Goal: Information Seeking & Learning: Learn about a topic

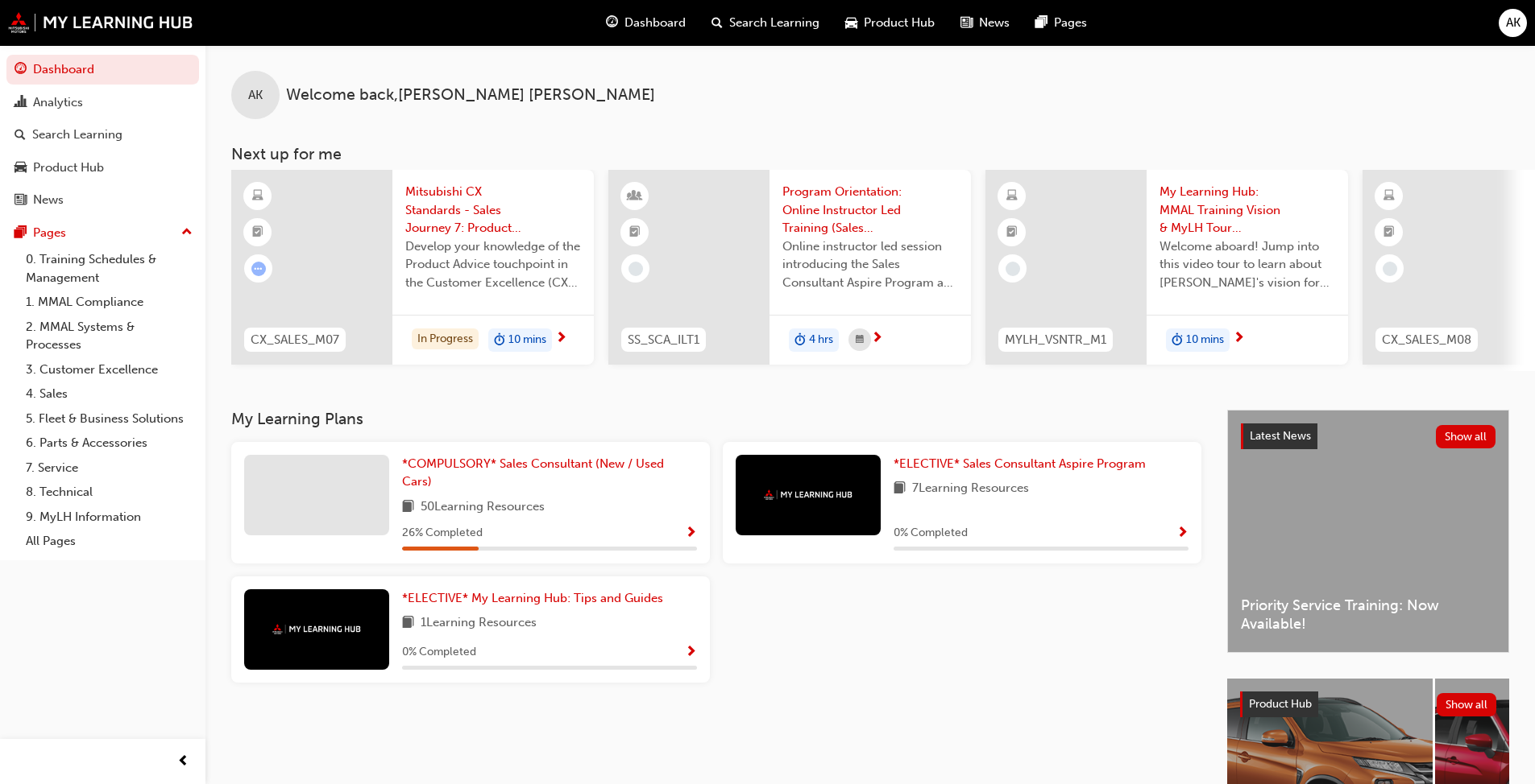
click at [805, 28] on span "car-icon" at bounding box center [851, 23] width 12 height 20
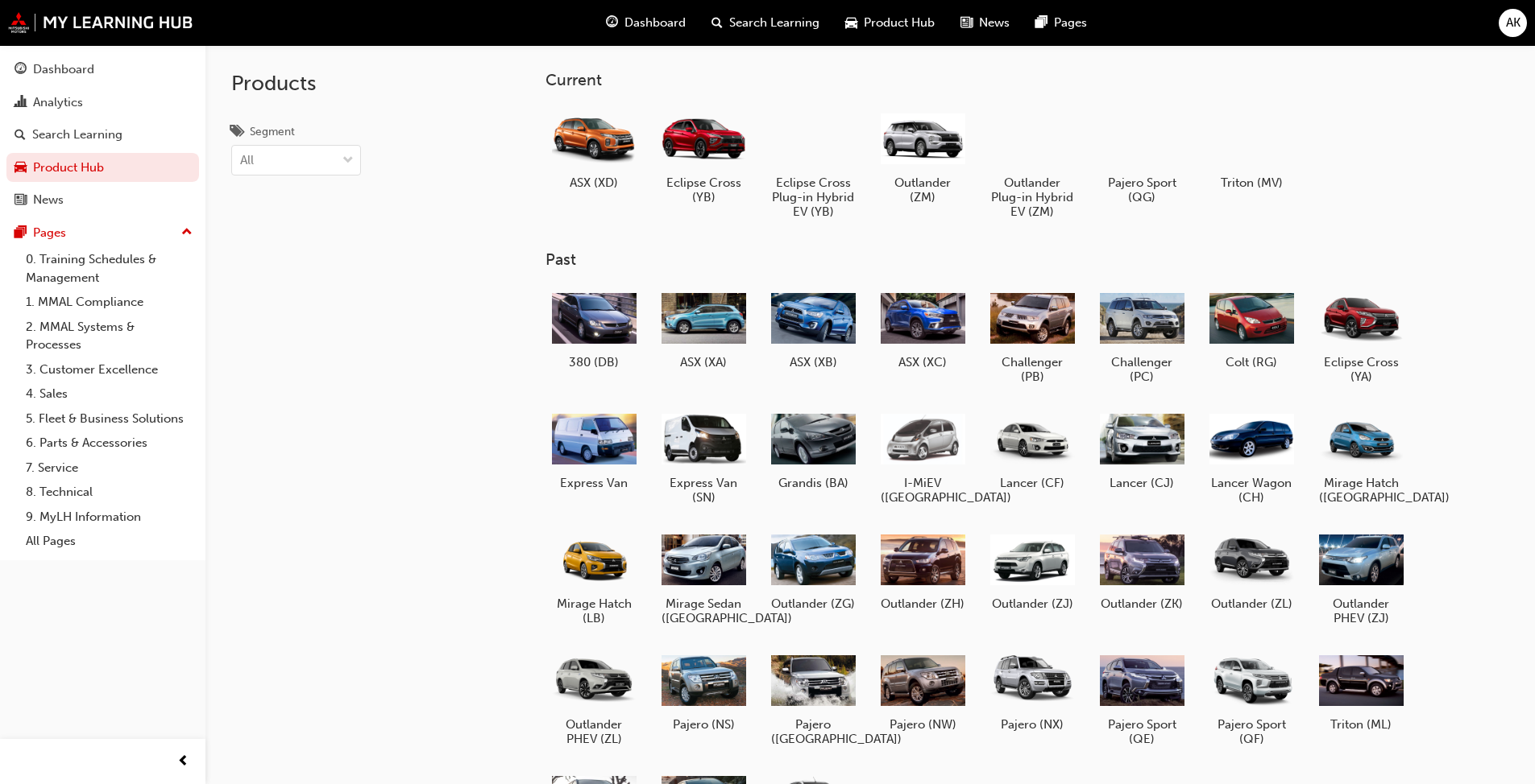
click at [647, 18] on span "Dashboard" at bounding box center [655, 23] width 62 height 19
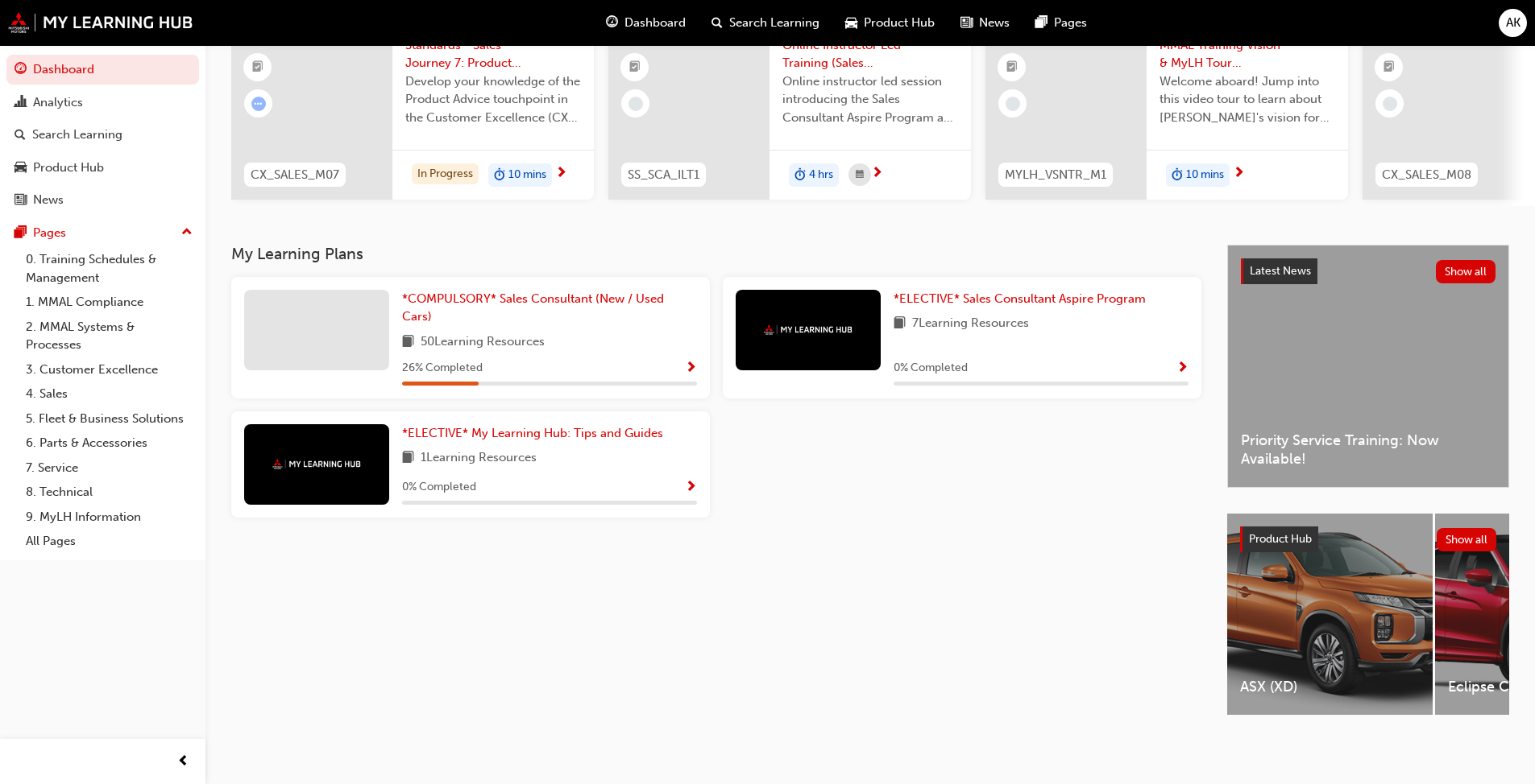
scroll to position [178, 0]
click at [805, 293] on span "*ELECTIVE* Sales Consultant Aspire Program" at bounding box center [1020, 299] width 252 height 15
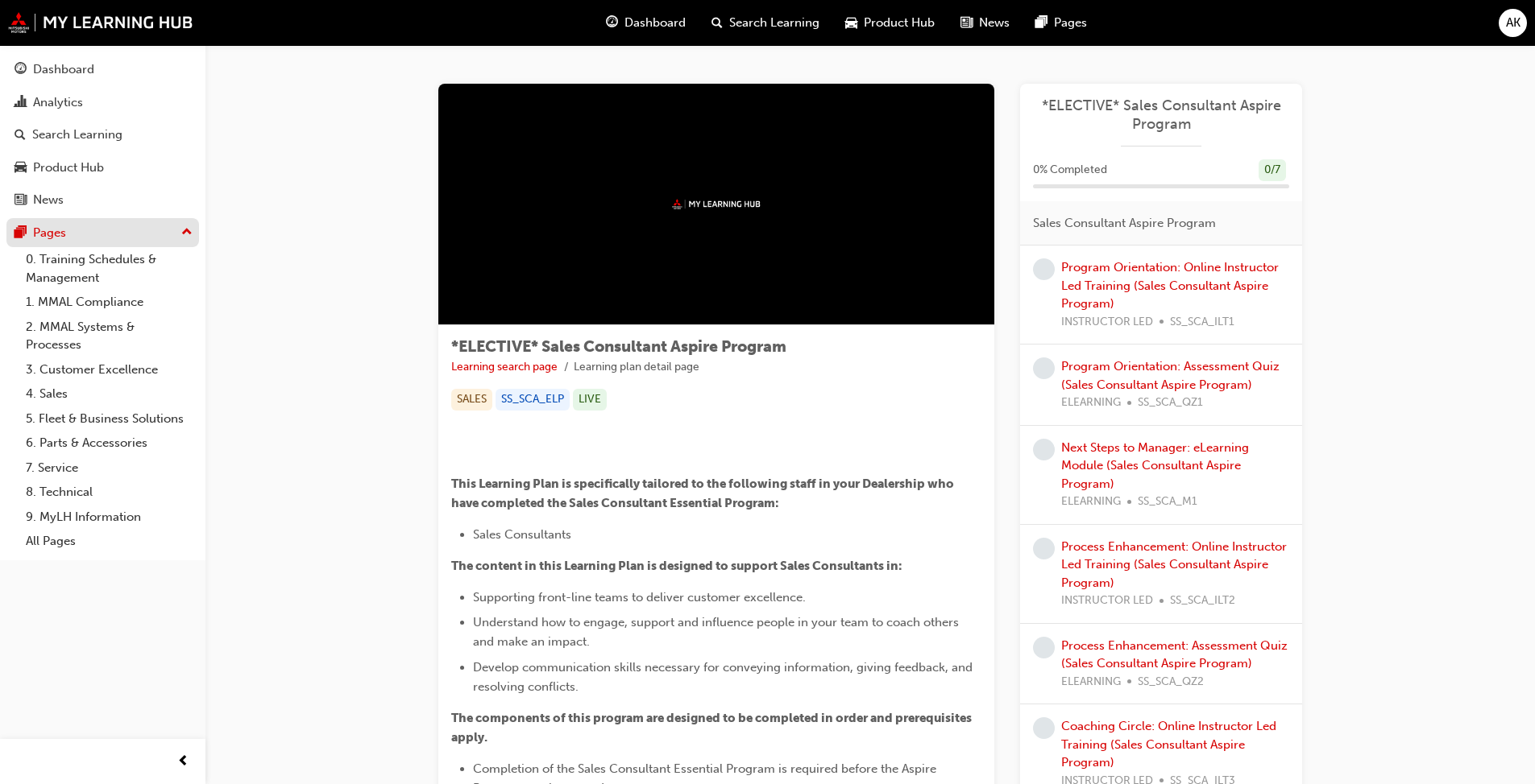
click at [85, 236] on div "Pages" at bounding box center [103, 233] width 177 height 20
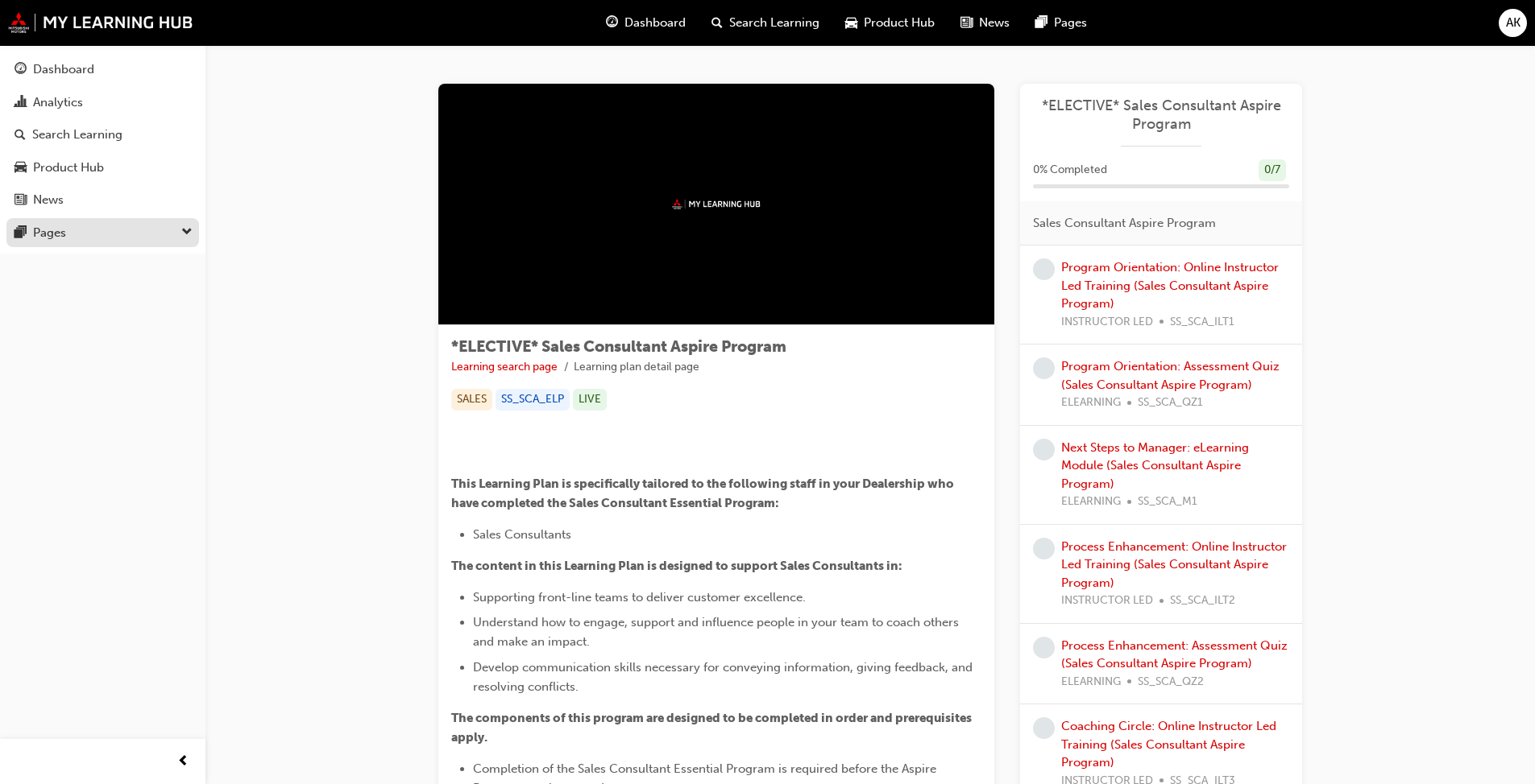
click at [85, 236] on div "Pages" at bounding box center [103, 233] width 177 height 20
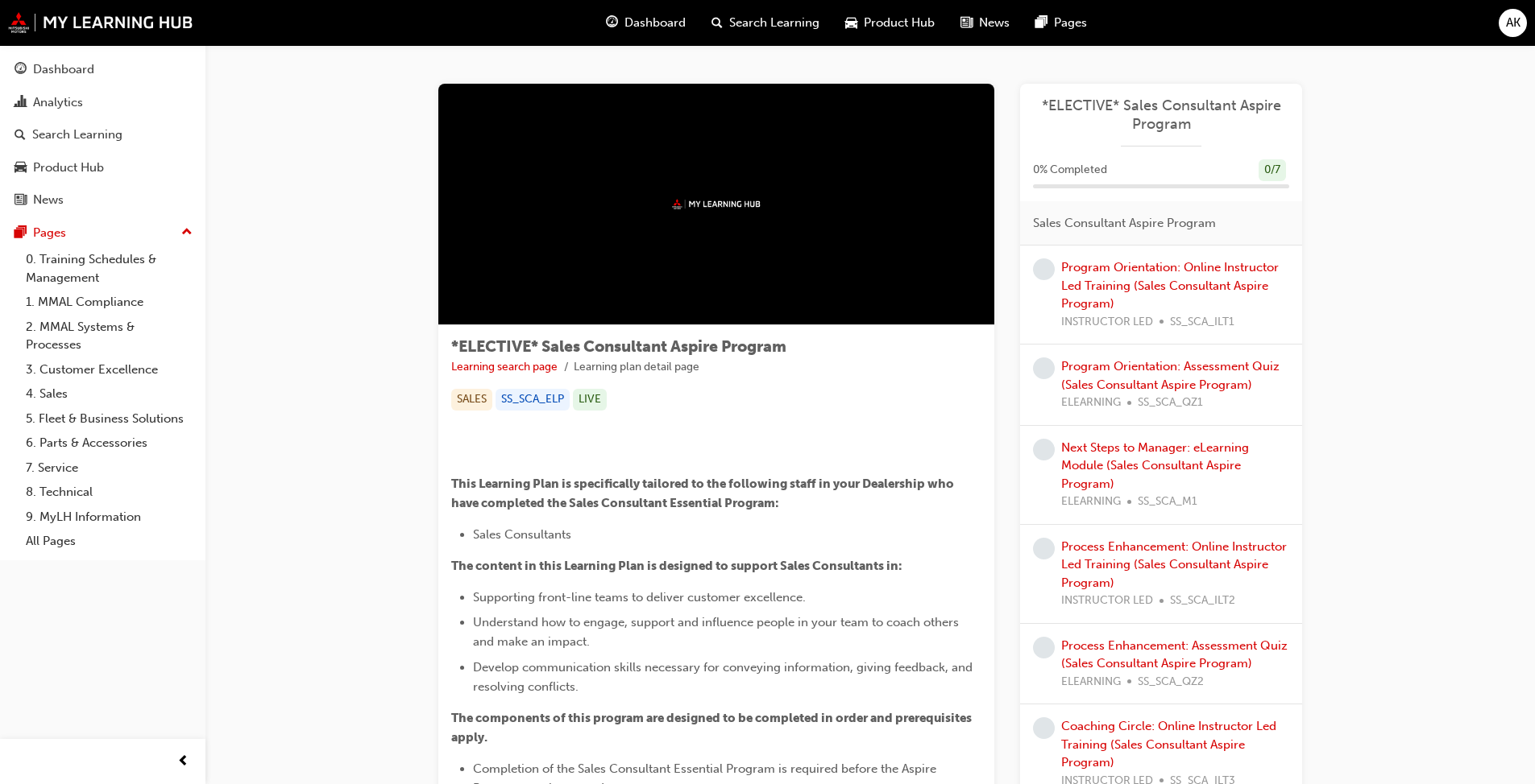
click at [644, 21] on span "Dashboard" at bounding box center [655, 23] width 62 height 19
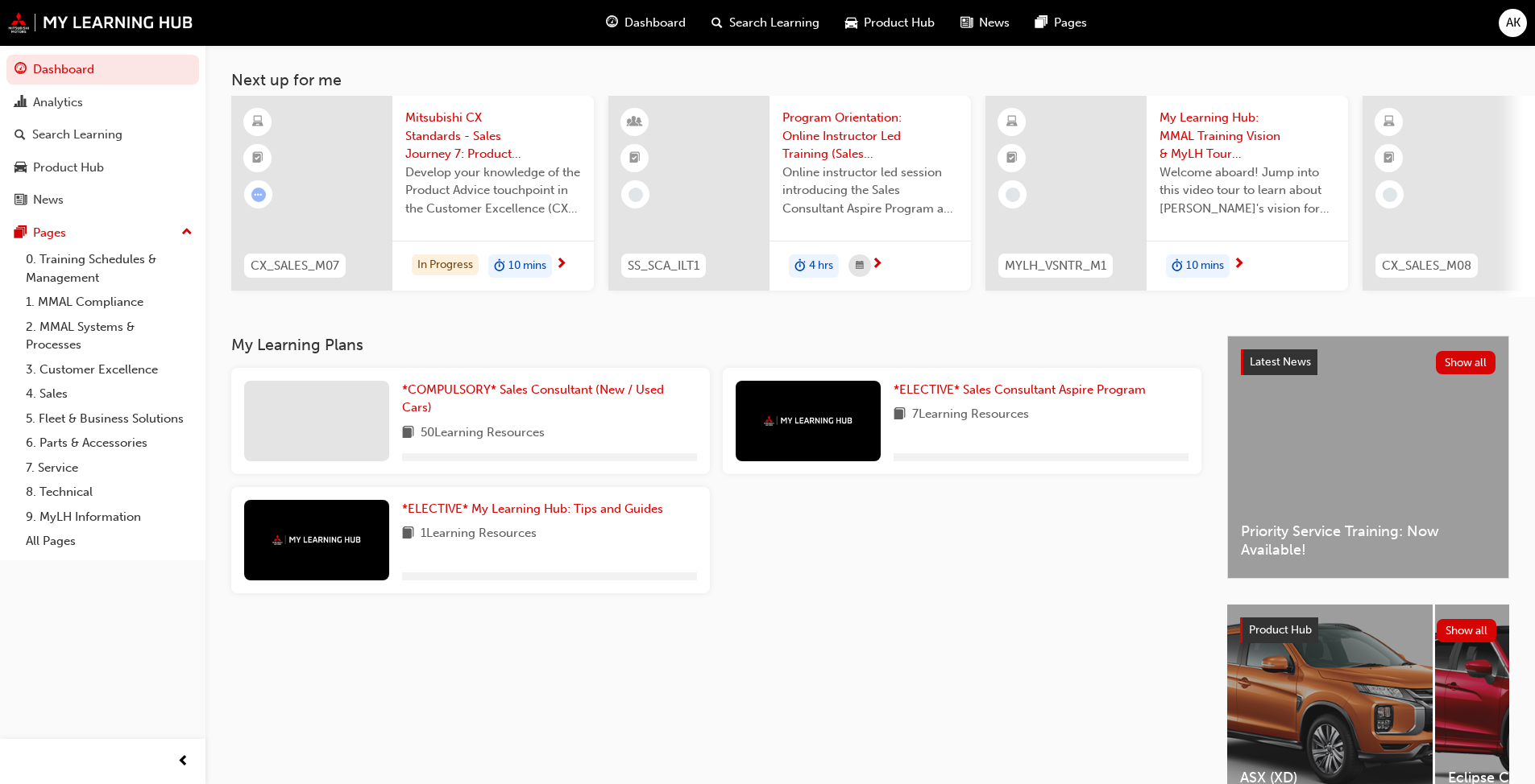
scroll to position [178, 0]
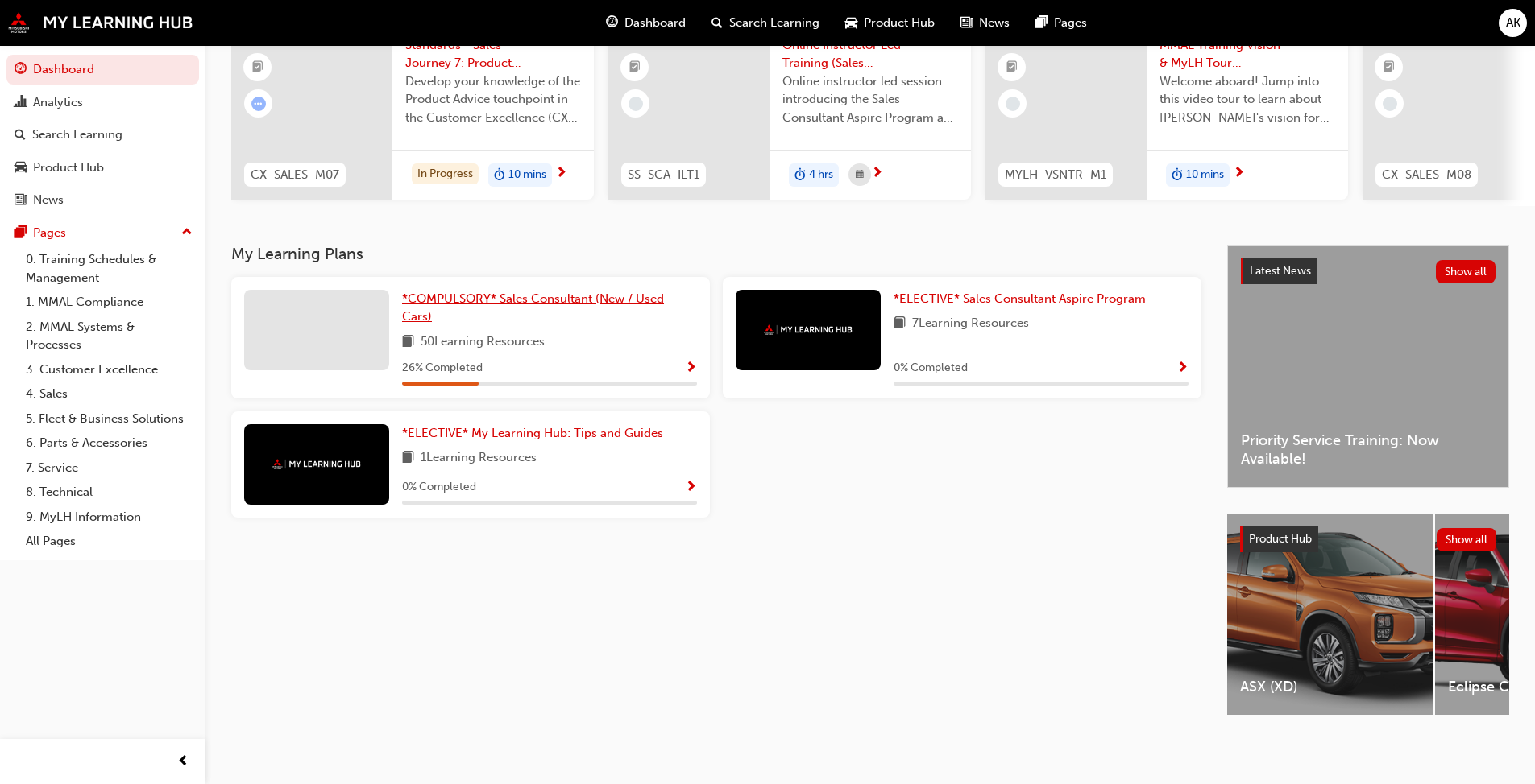
click at [577, 297] on span "*COMPULSORY* Sales Consultant (New / Used Cars)" at bounding box center [533, 308] width 262 height 33
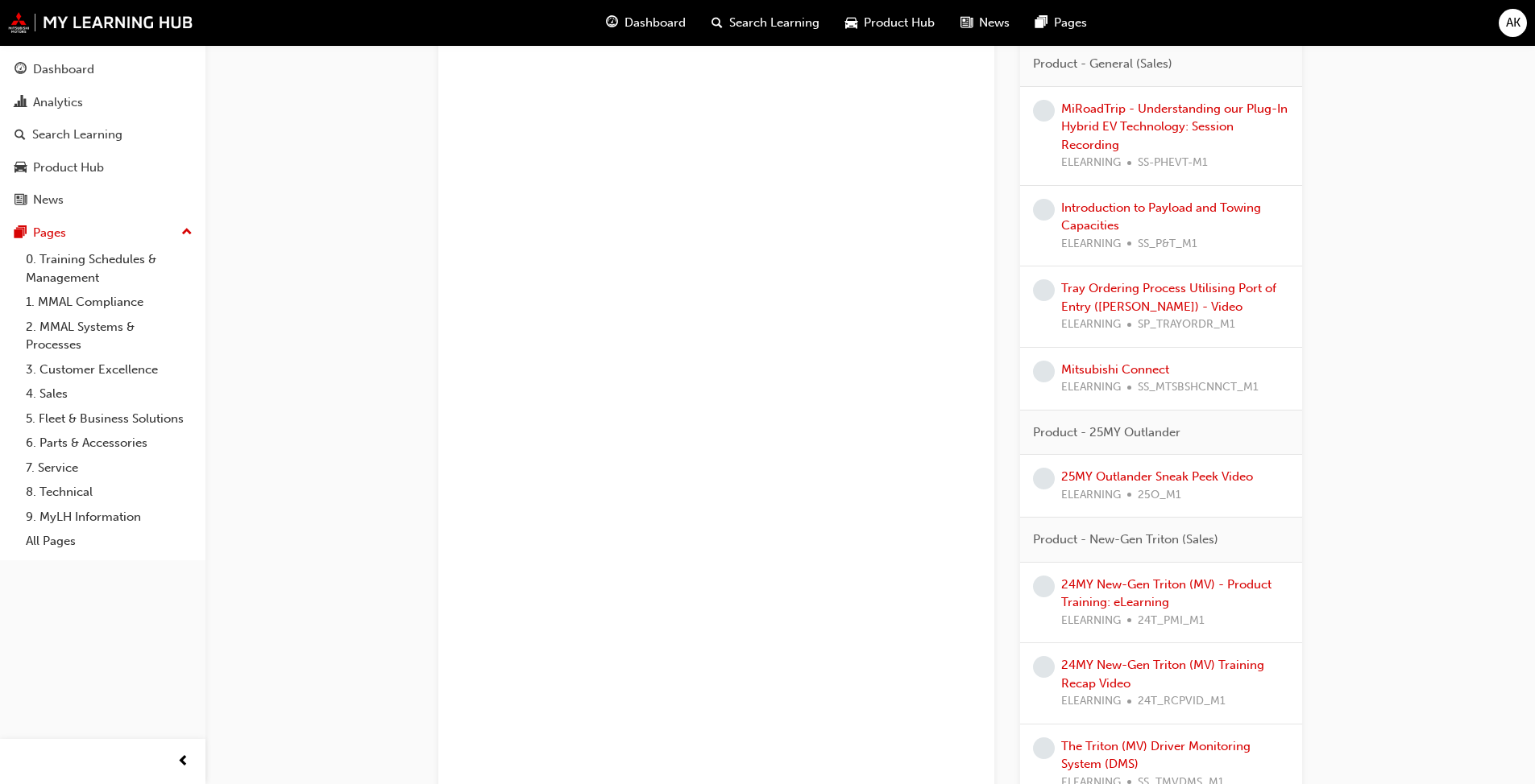
scroll to position [2527, 0]
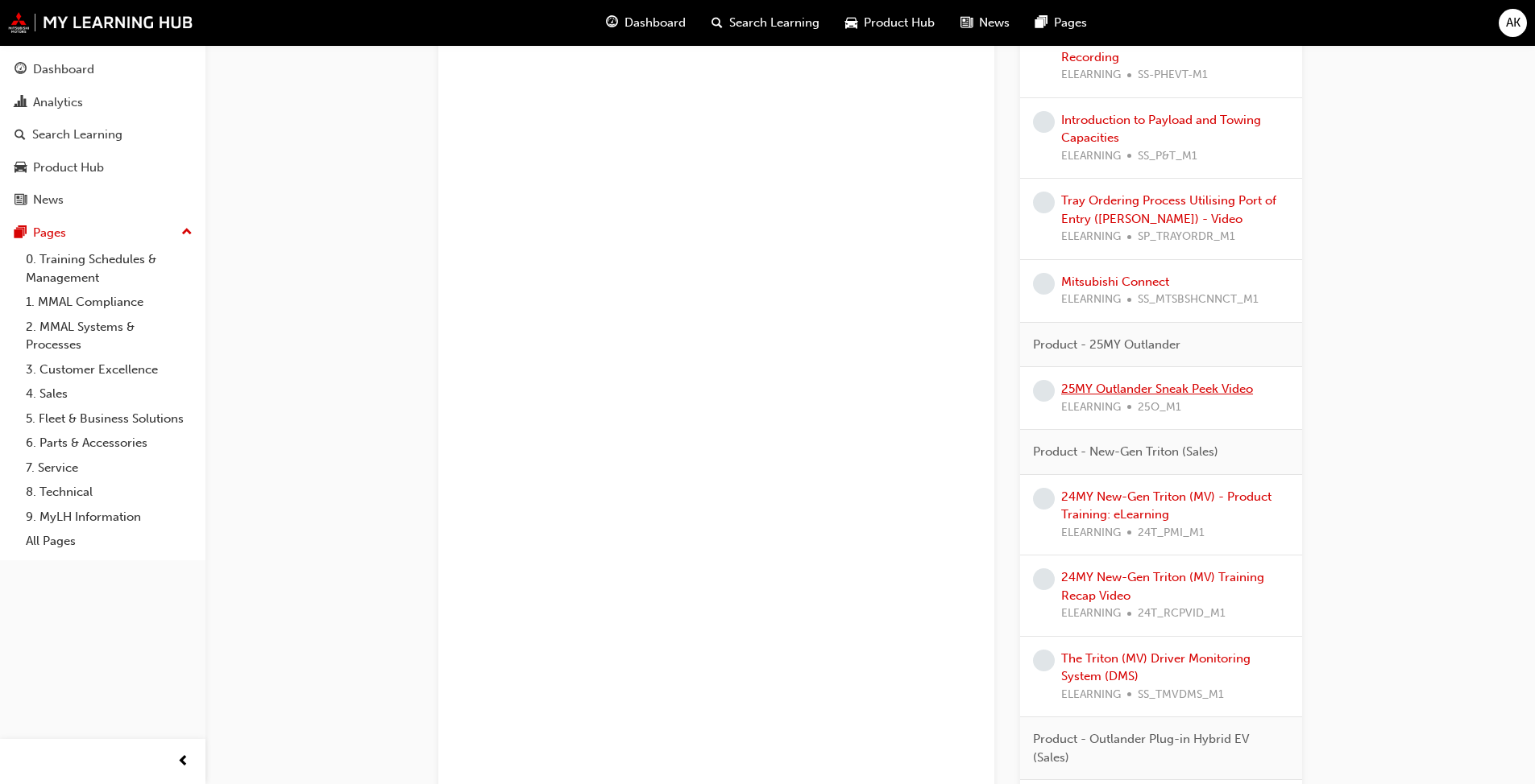
click at [805, 392] on link "25MY Outlander Sneak Peek Video" at bounding box center [1157, 389] width 192 height 15
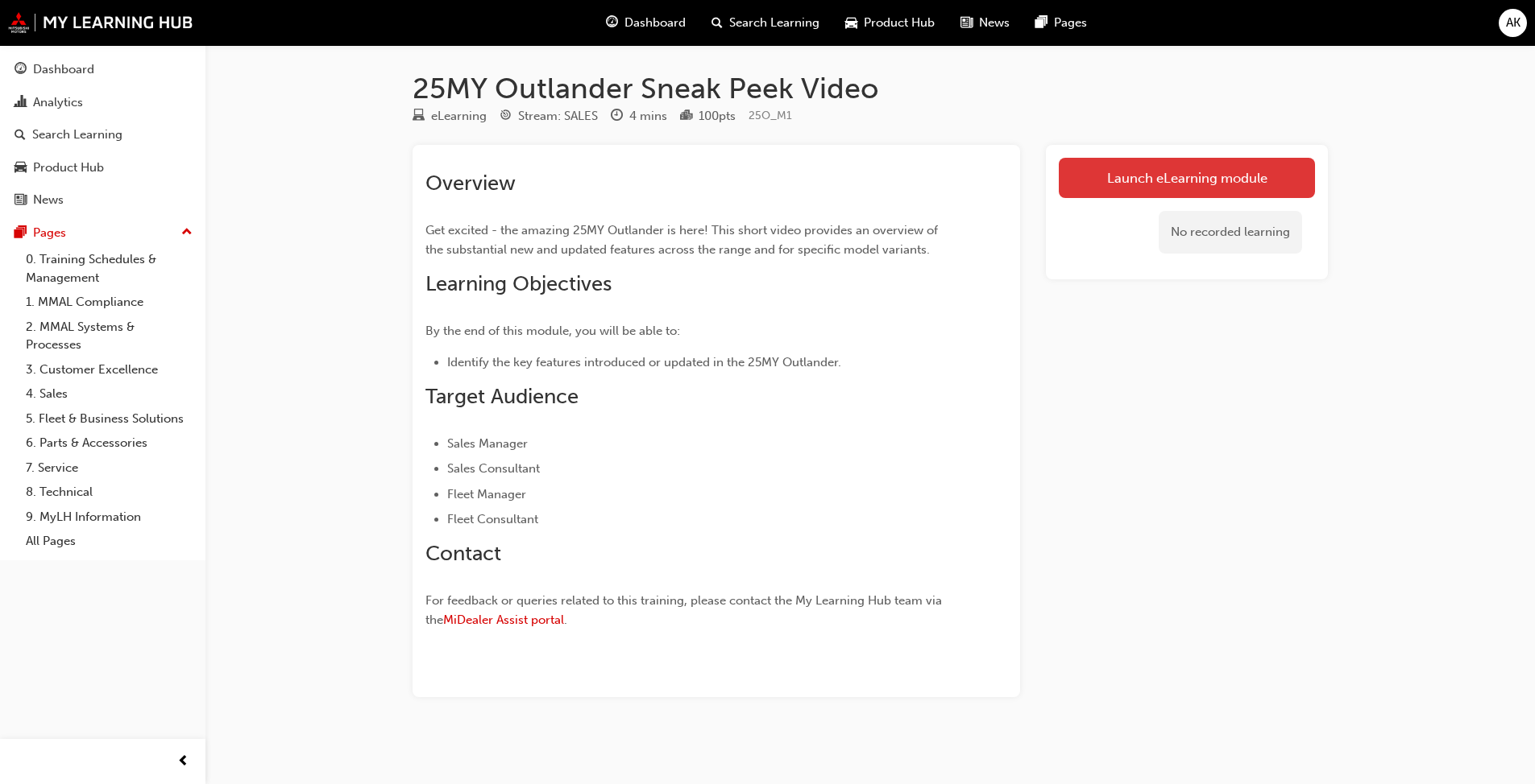
click at [805, 185] on link "Launch eLearning module" at bounding box center [1186, 178] width 256 height 41
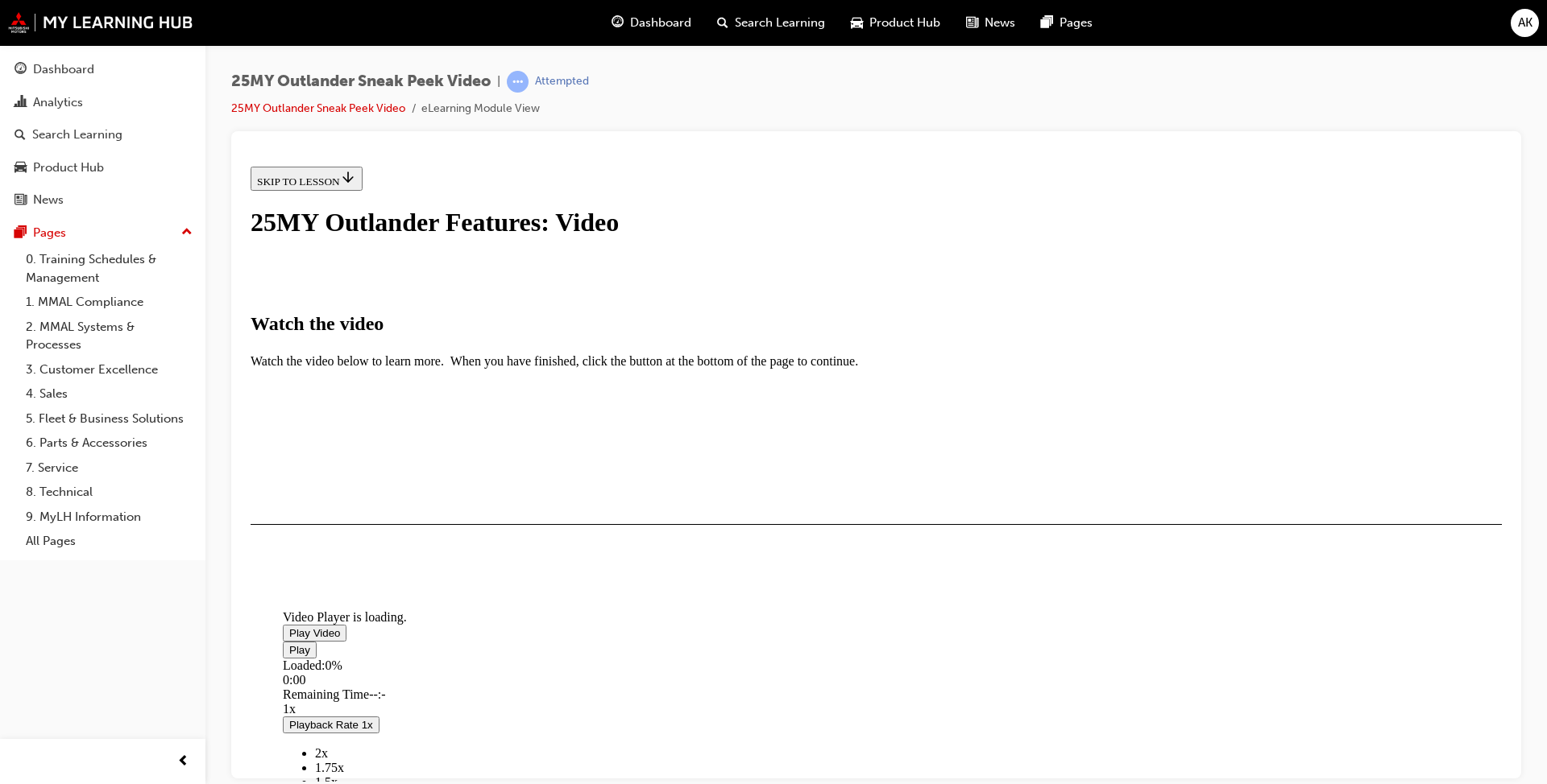
scroll to position [161, 0]
click at [289, 602] on span "Video player" at bounding box center [289, 632] width 0 height 12
click at [328, 602] on span "2x" at bounding box center [321, 767] width 13 height 14
click at [805, 308] on div "25MY Outlander Sneak Peek Video | Attempted 25MY Outlander Sneak Peek Video eLe…" at bounding box center [876, 394] width 1341 height 699
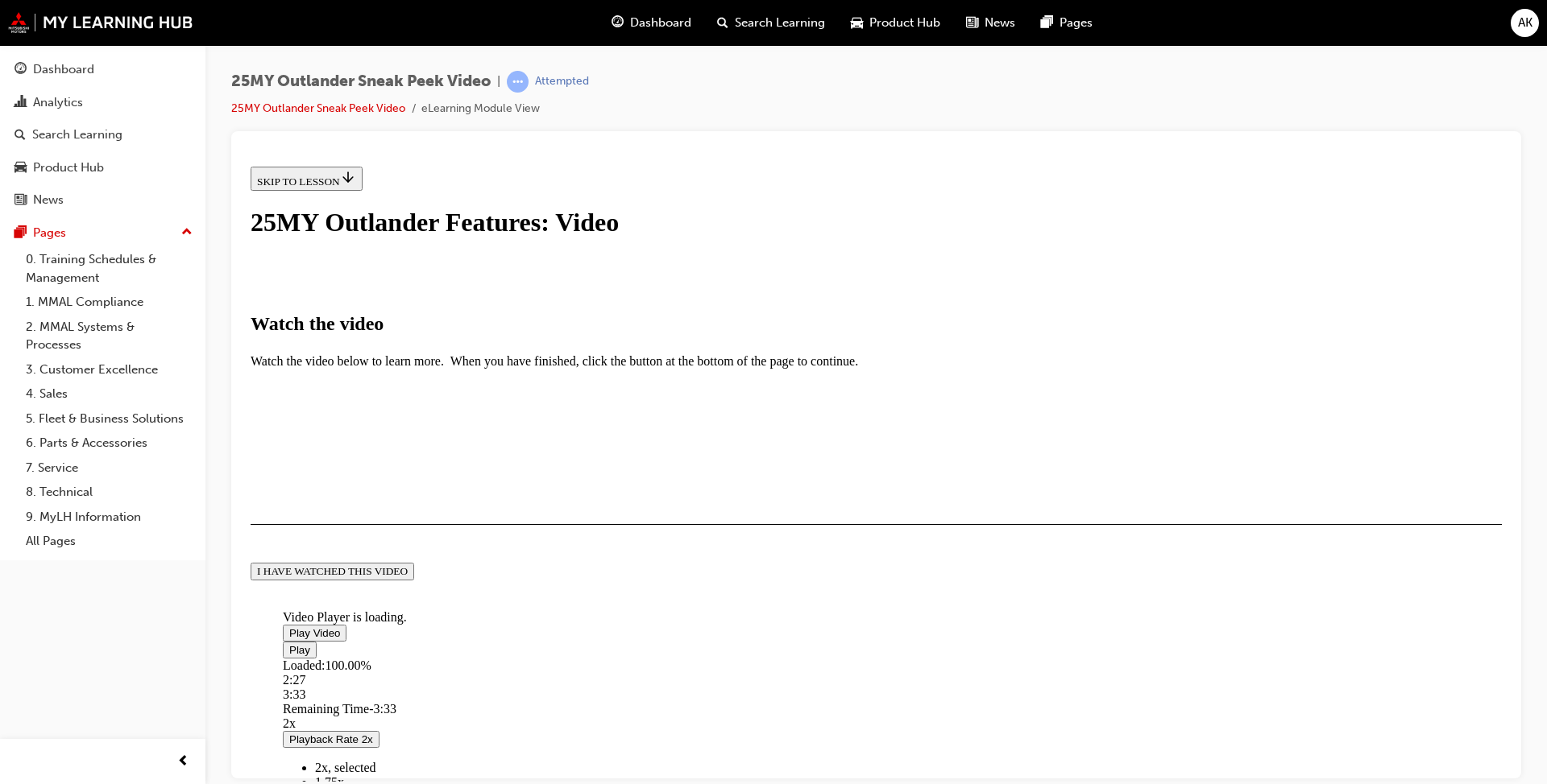
click at [408, 578] on div "I HAVE WATCHED THIS VIDEO" at bounding box center [333, 571] width 151 height 13
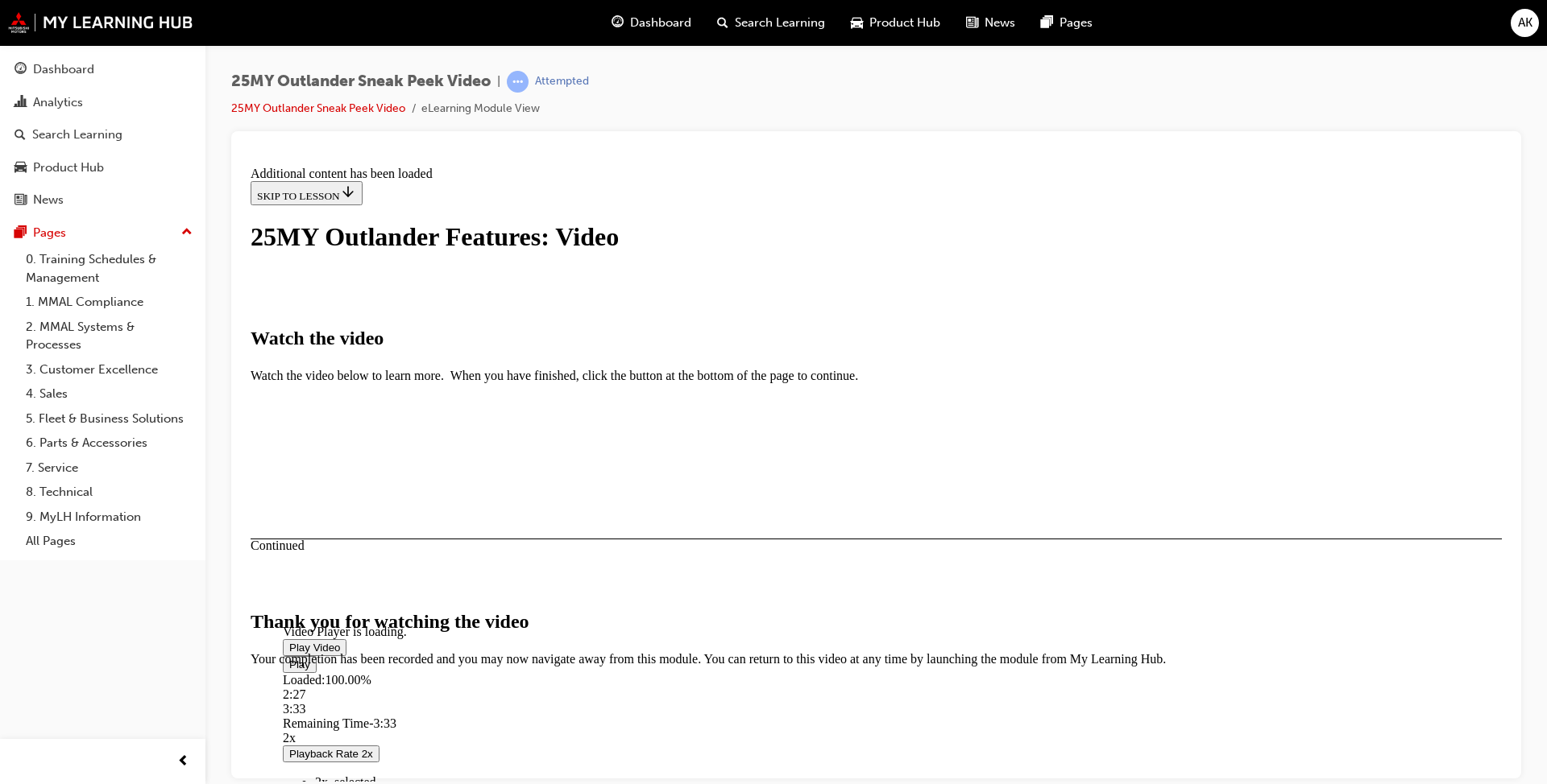
scroll to position [460, 0]
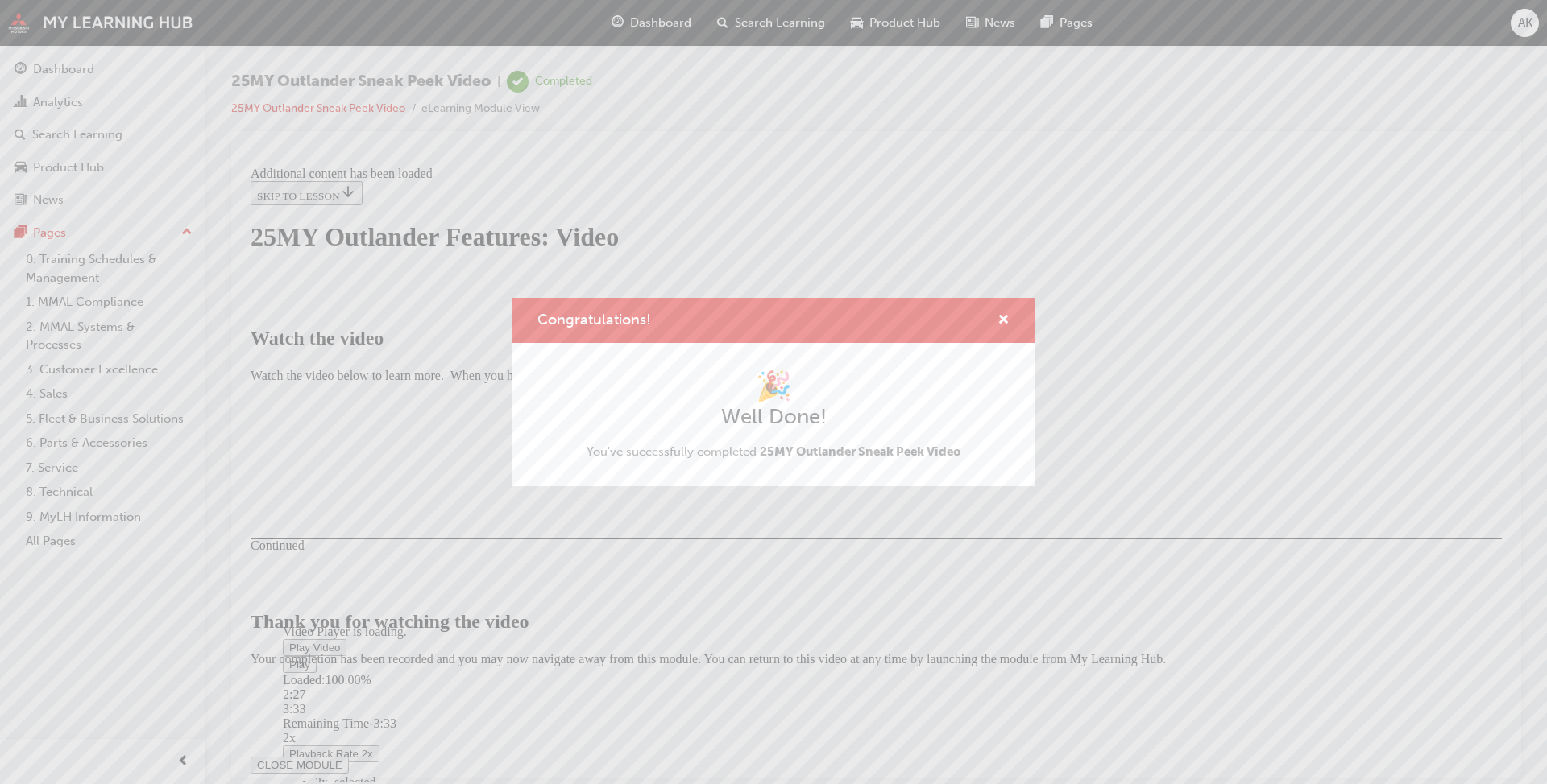
click at [805, 314] on div "Congratulations!" at bounding box center [773, 321] width 523 height 46
click at [805, 316] on span "cross-icon" at bounding box center [1003, 321] width 12 height 15
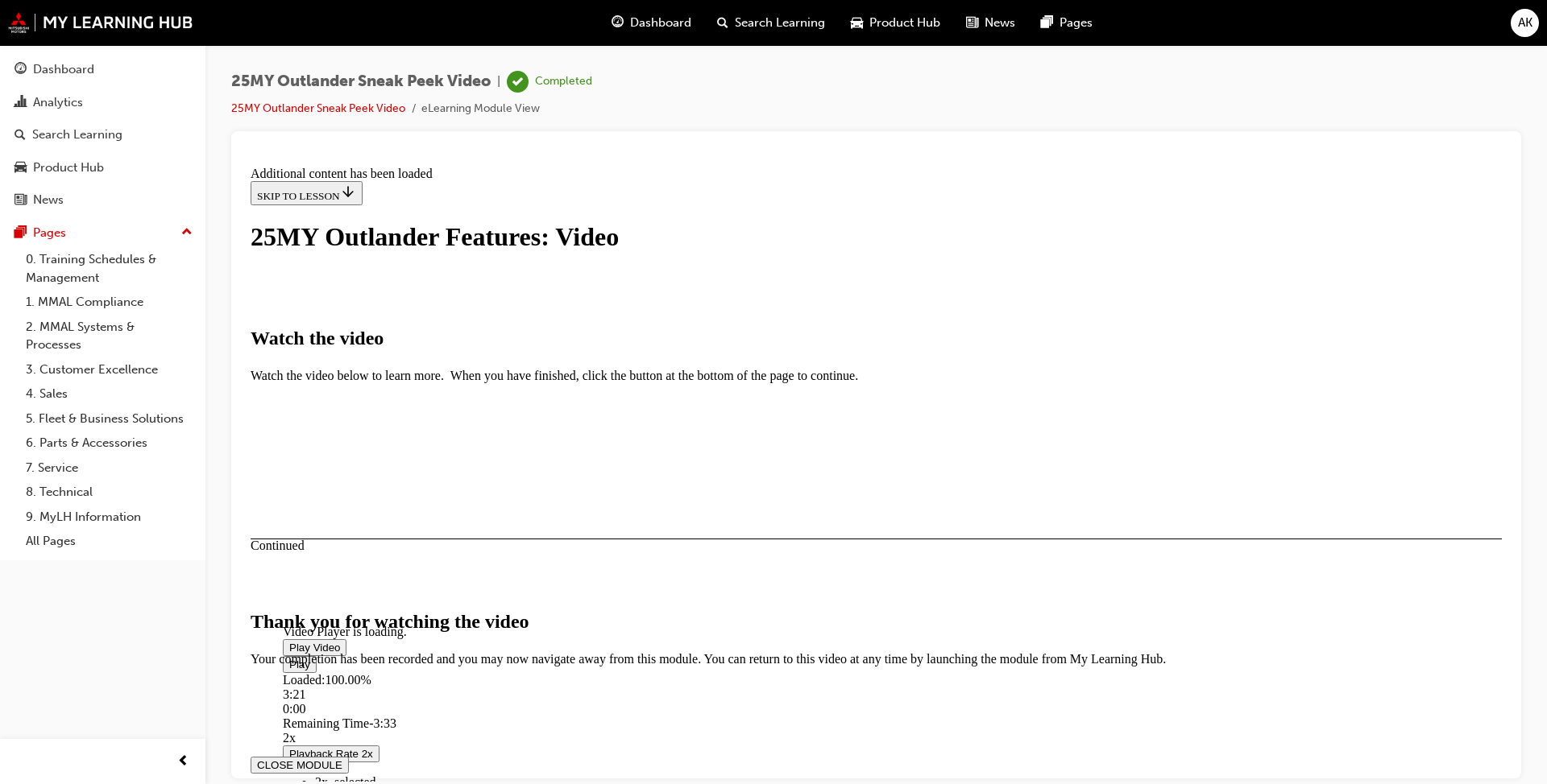
click at [349, 602] on button "CLOSE MODULE" at bounding box center [299, 764] width 98 height 17
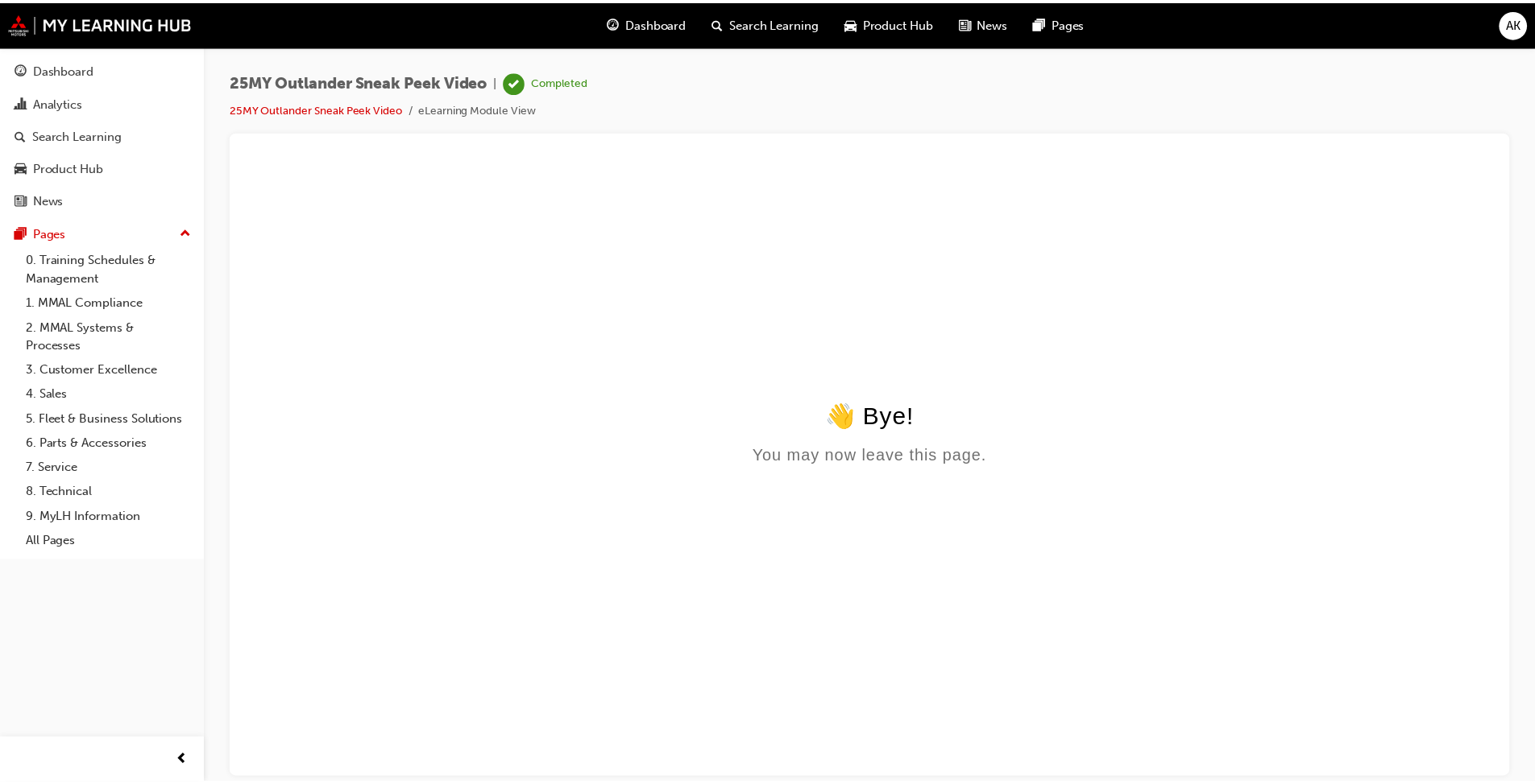
scroll to position [0, 0]
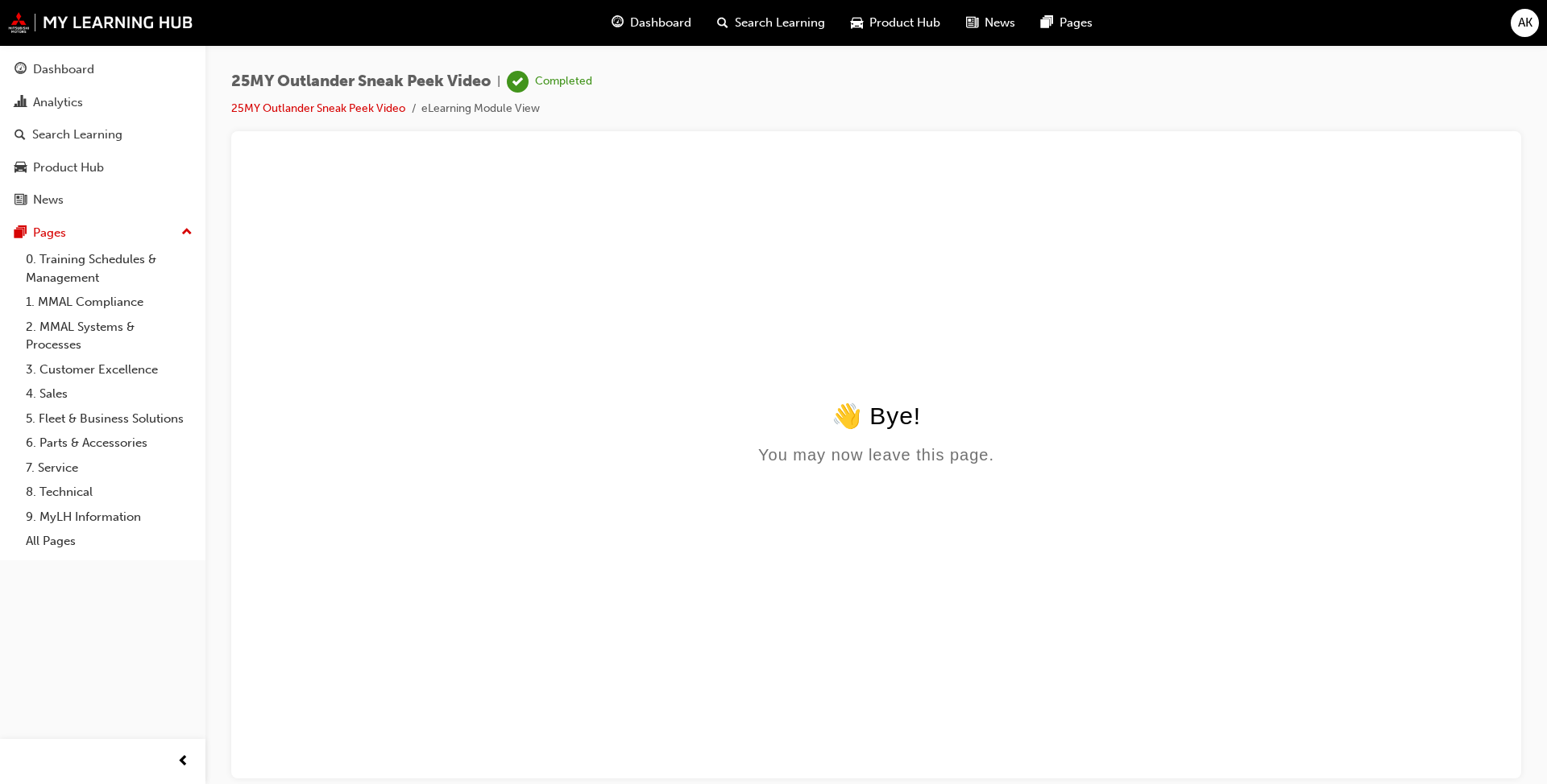
click at [634, 32] on span "Dashboard" at bounding box center [660, 23] width 62 height 19
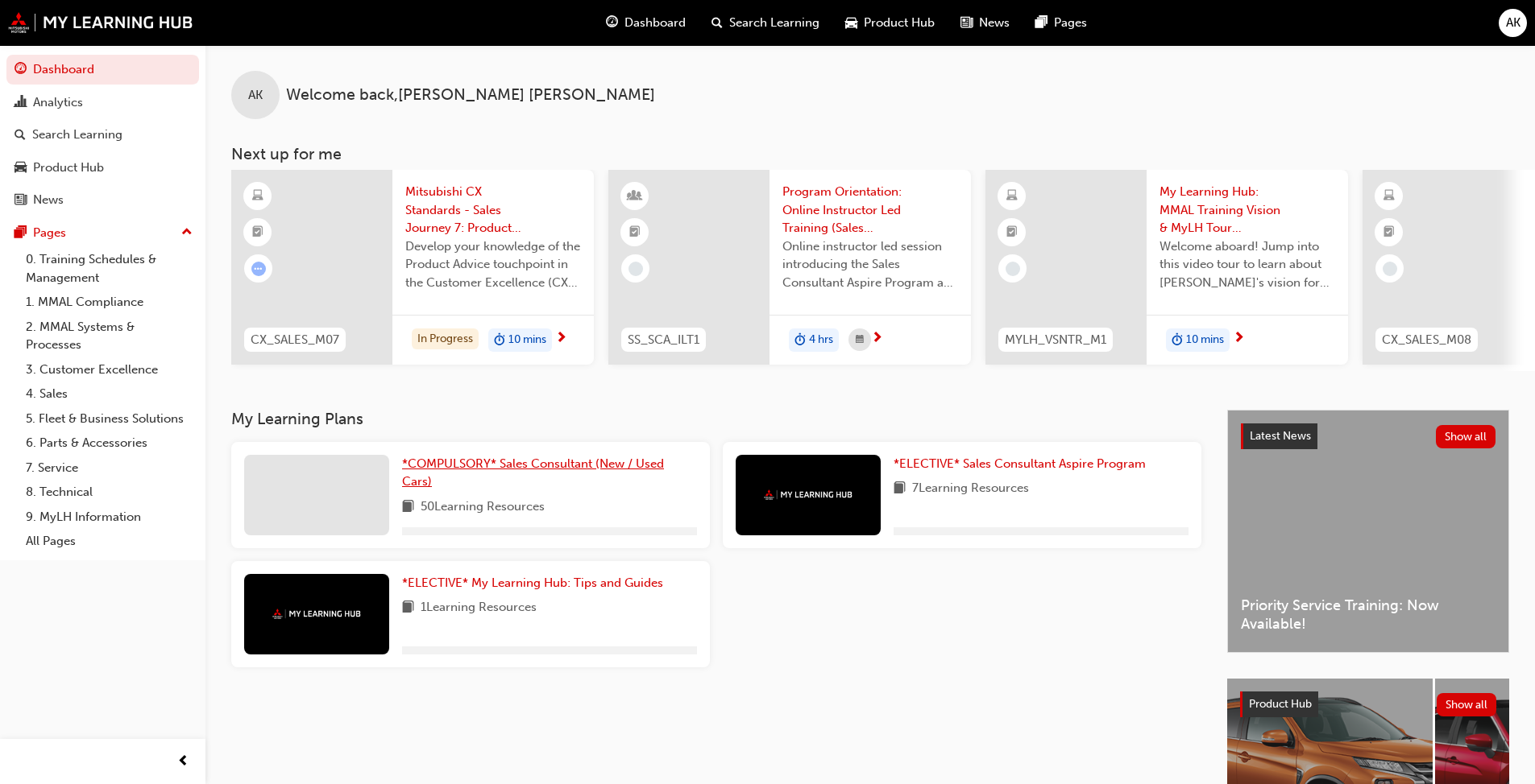
click at [472, 476] on span "*COMPULSORY* Sales Consultant (New / Used Cars)" at bounding box center [533, 472] width 262 height 33
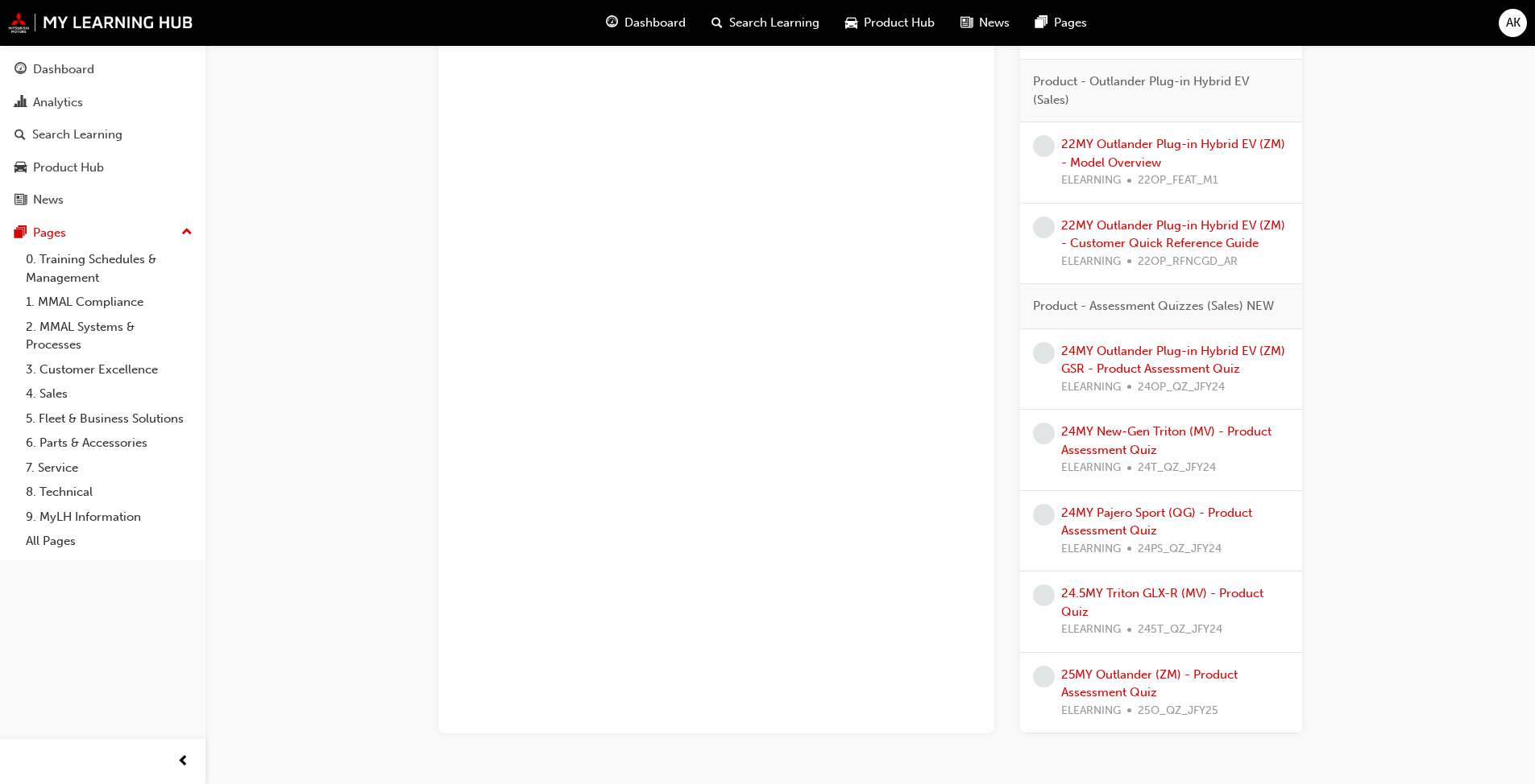
scroll to position [3192, 0]
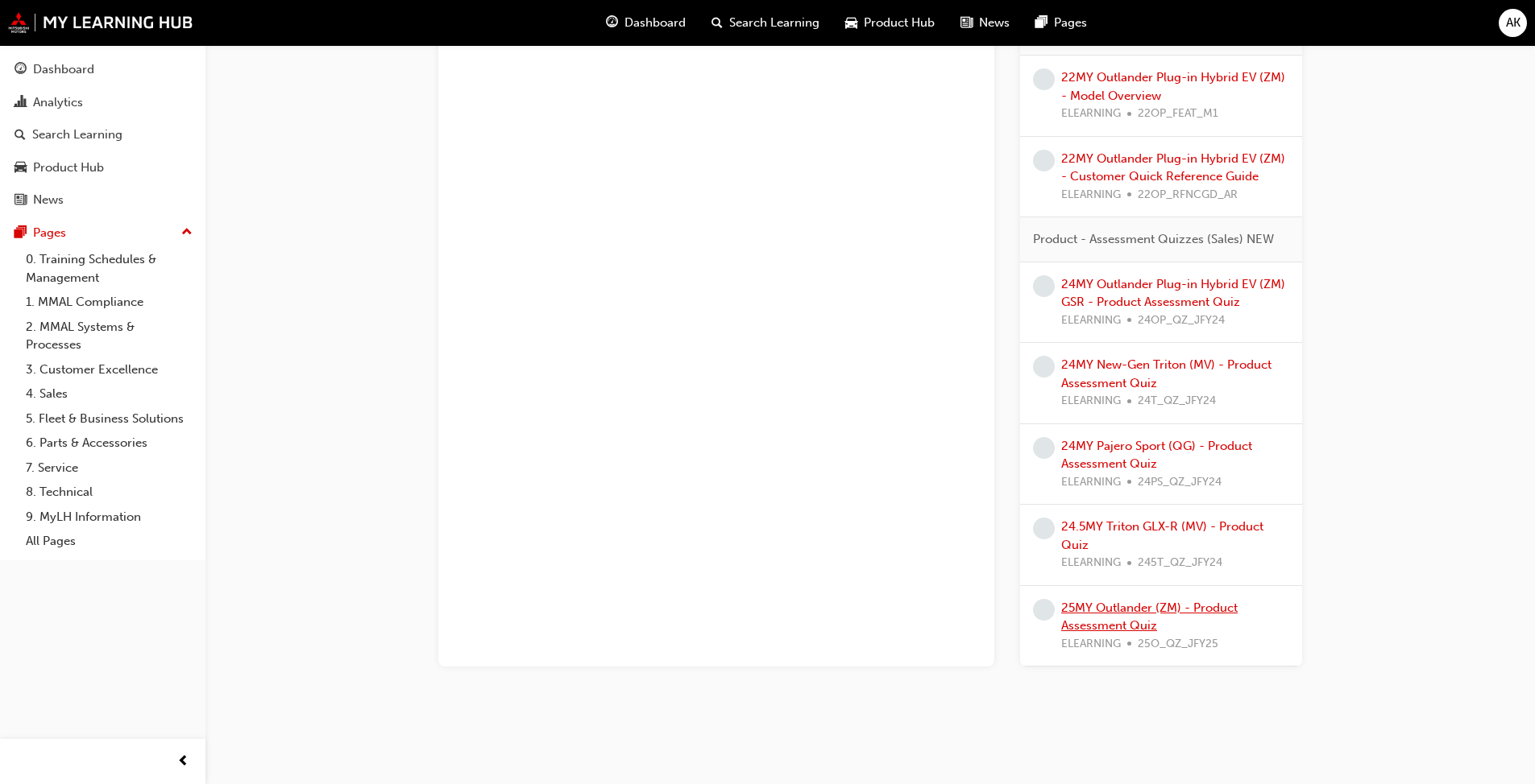
click at [805, 602] on link "25MY Outlander (ZM) - Product Assessment Quiz" at bounding box center [1150, 616] width 177 height 33
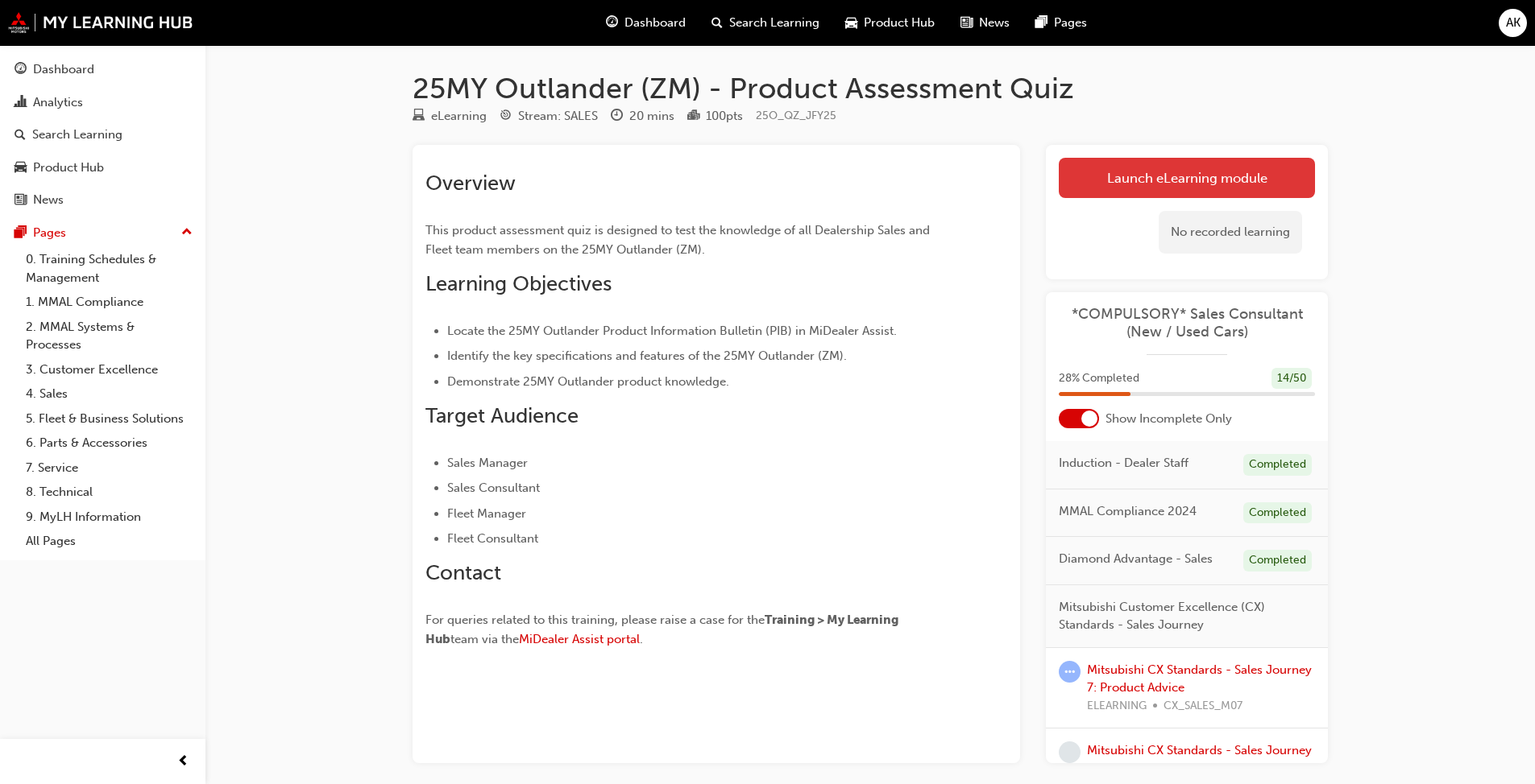
click at [805, 177] on link "Launch eLearning module" at bounding box center [1186, 178] width 256 height 41
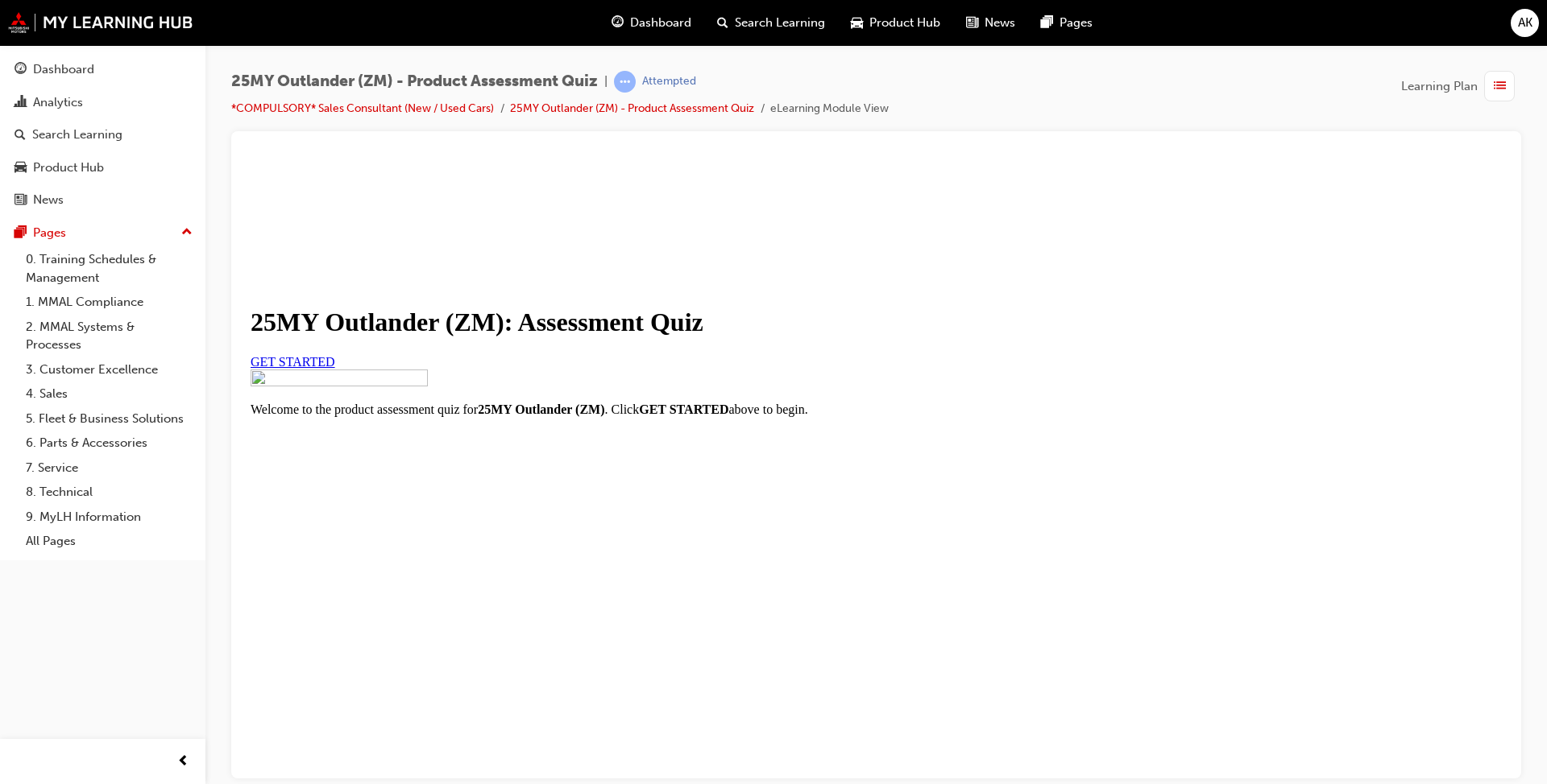
scroll to position [139, 0]
click at [336, 365] on span "GET STARTED" at bounding box center [292, 361] width 84 height 14
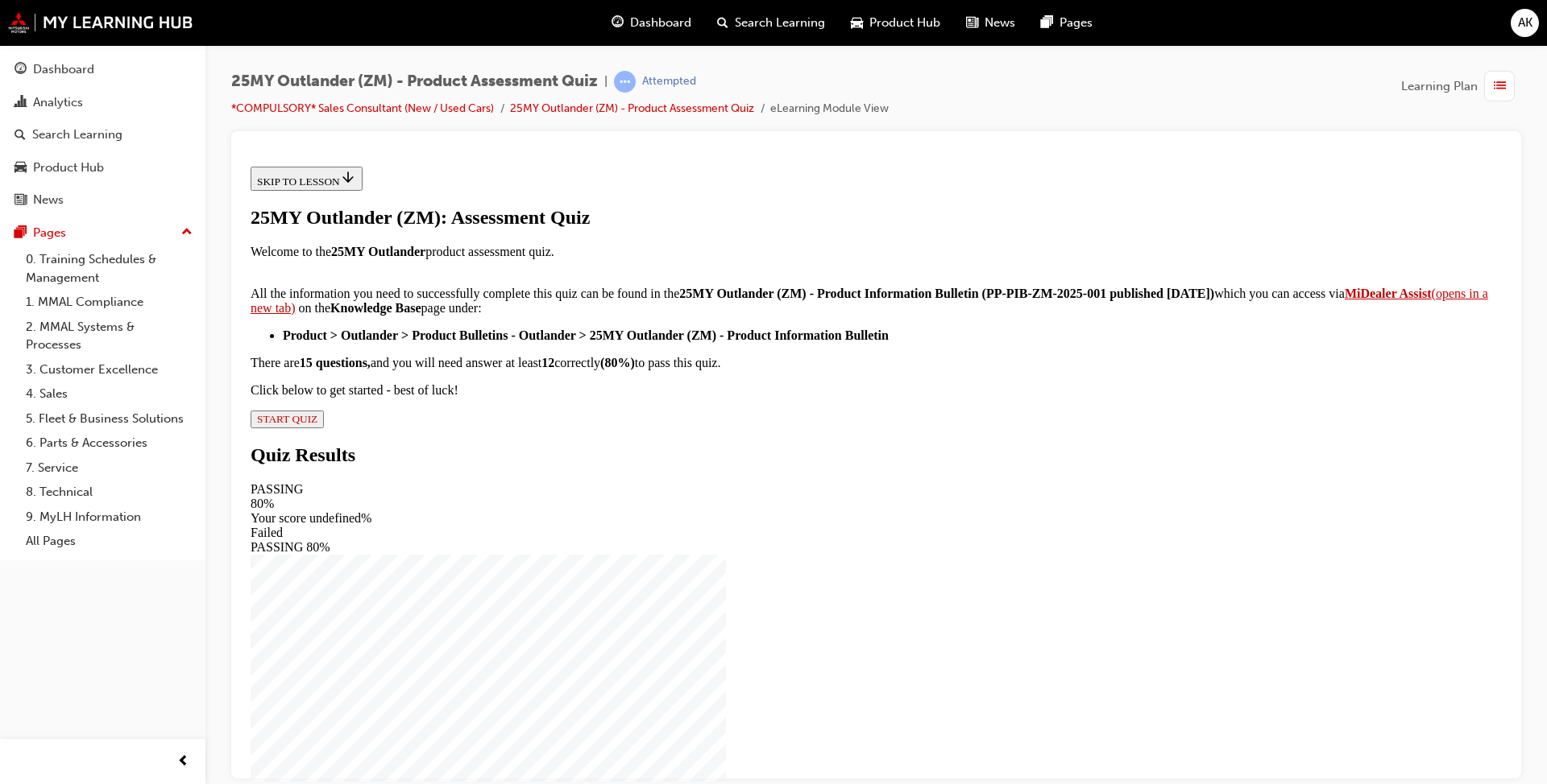
scroll to position [217, 0]
click at [318, 425] on span "START QUIZ" at bounding box center [287, 418] width 61 height 12
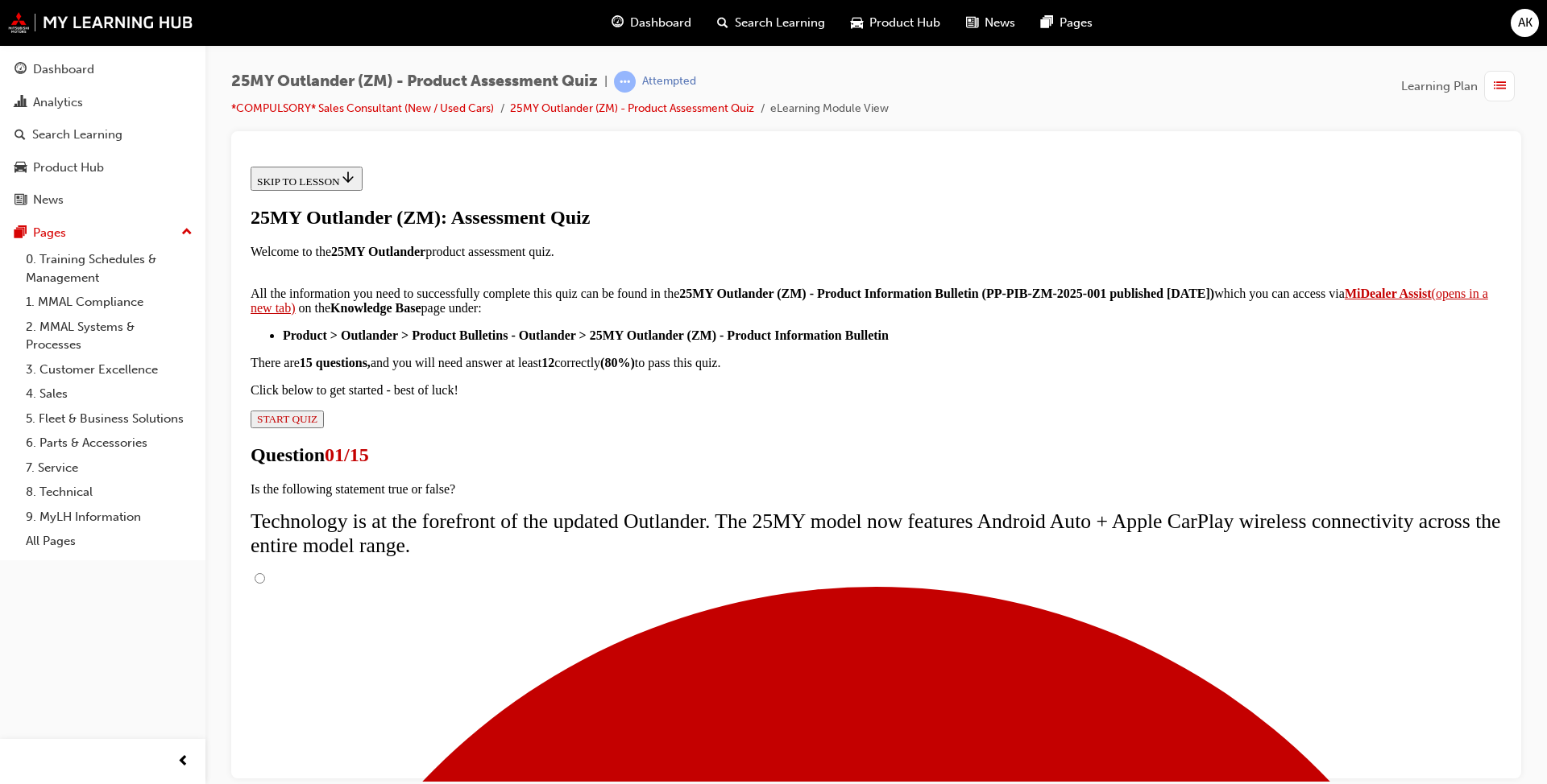
click at [265, 573] on input "True" at bounding box center [259, 578] width 11 height 11
radio input "true"
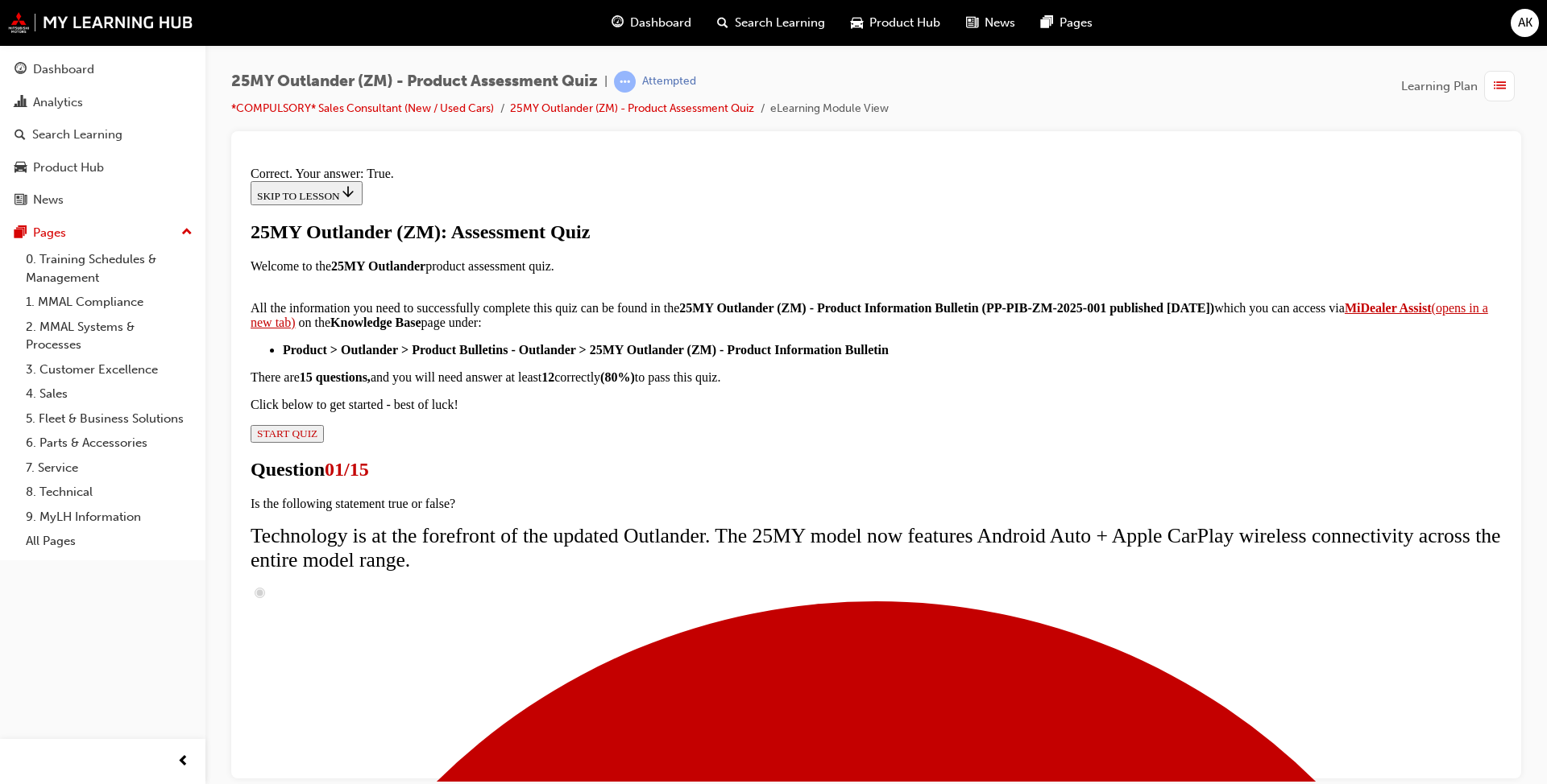
scroll to position [144, 0]
drag, startPoint x: 914, startPoint y: 715, endPoint x: 913, endPoint y: 705, distance: 10.0
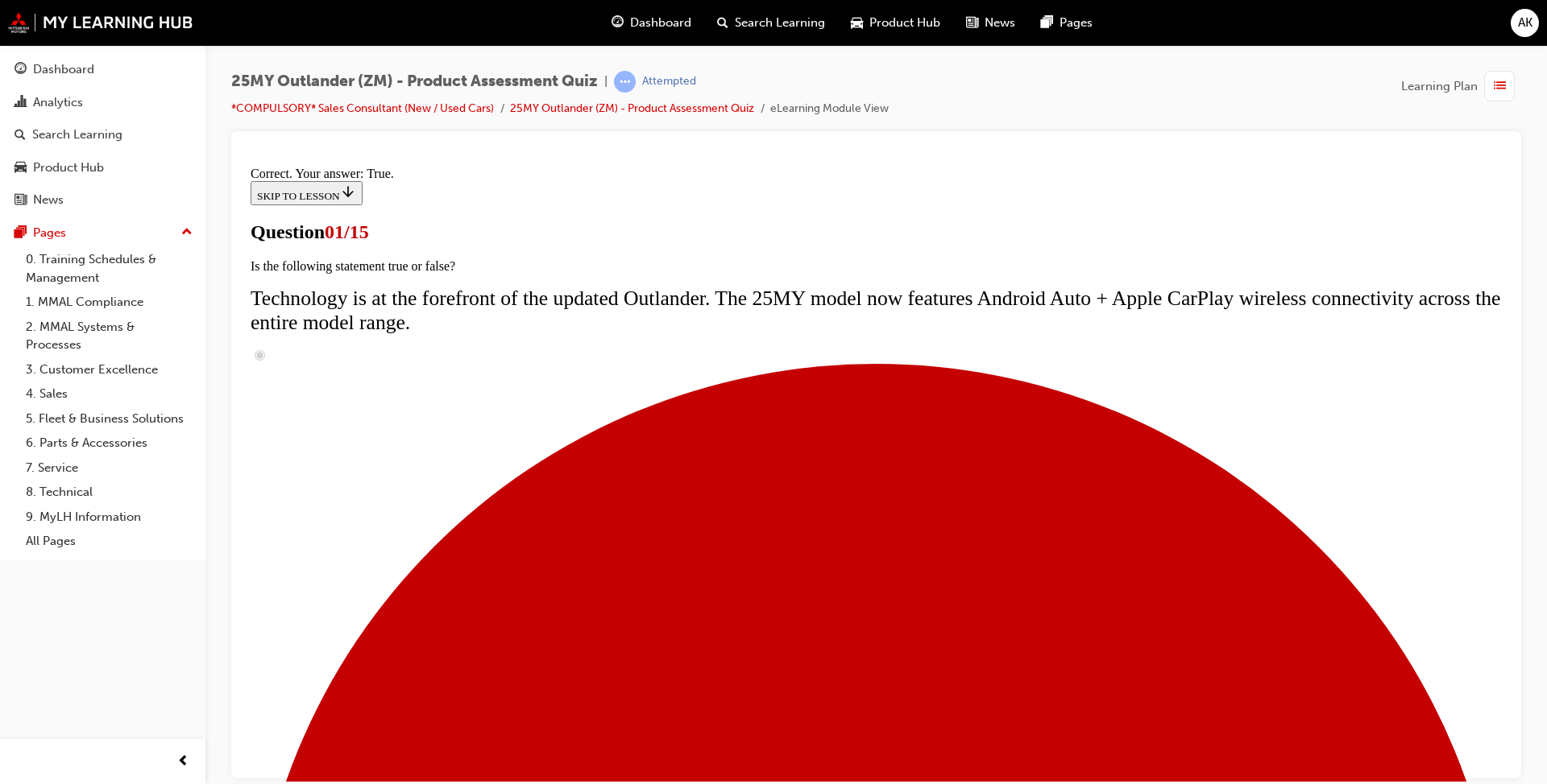
scroll to position [113, 0]
radio input "true"
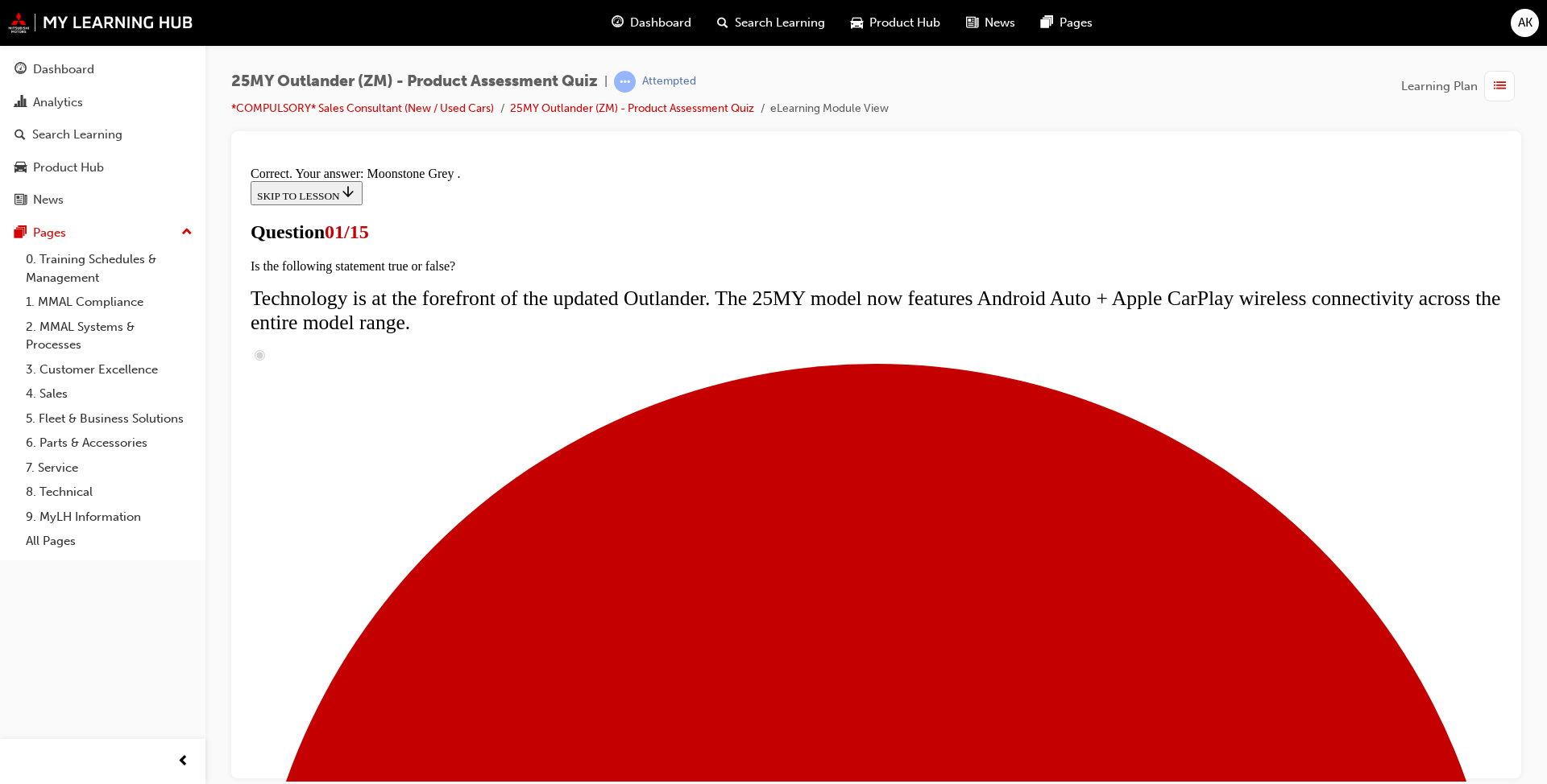
scroll to position [347, 0]
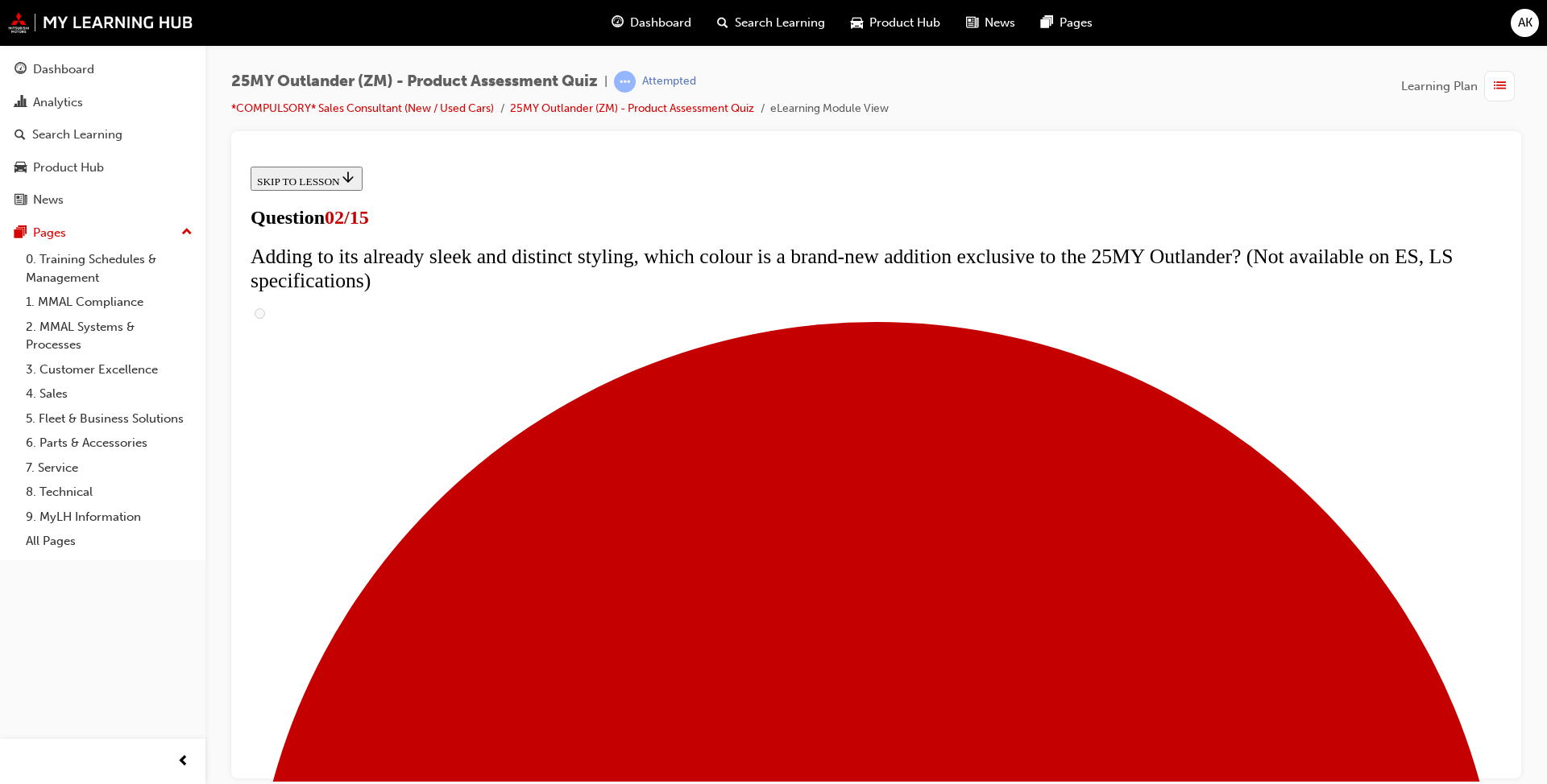
scroll to position [161, 0]
checkbox input "true"
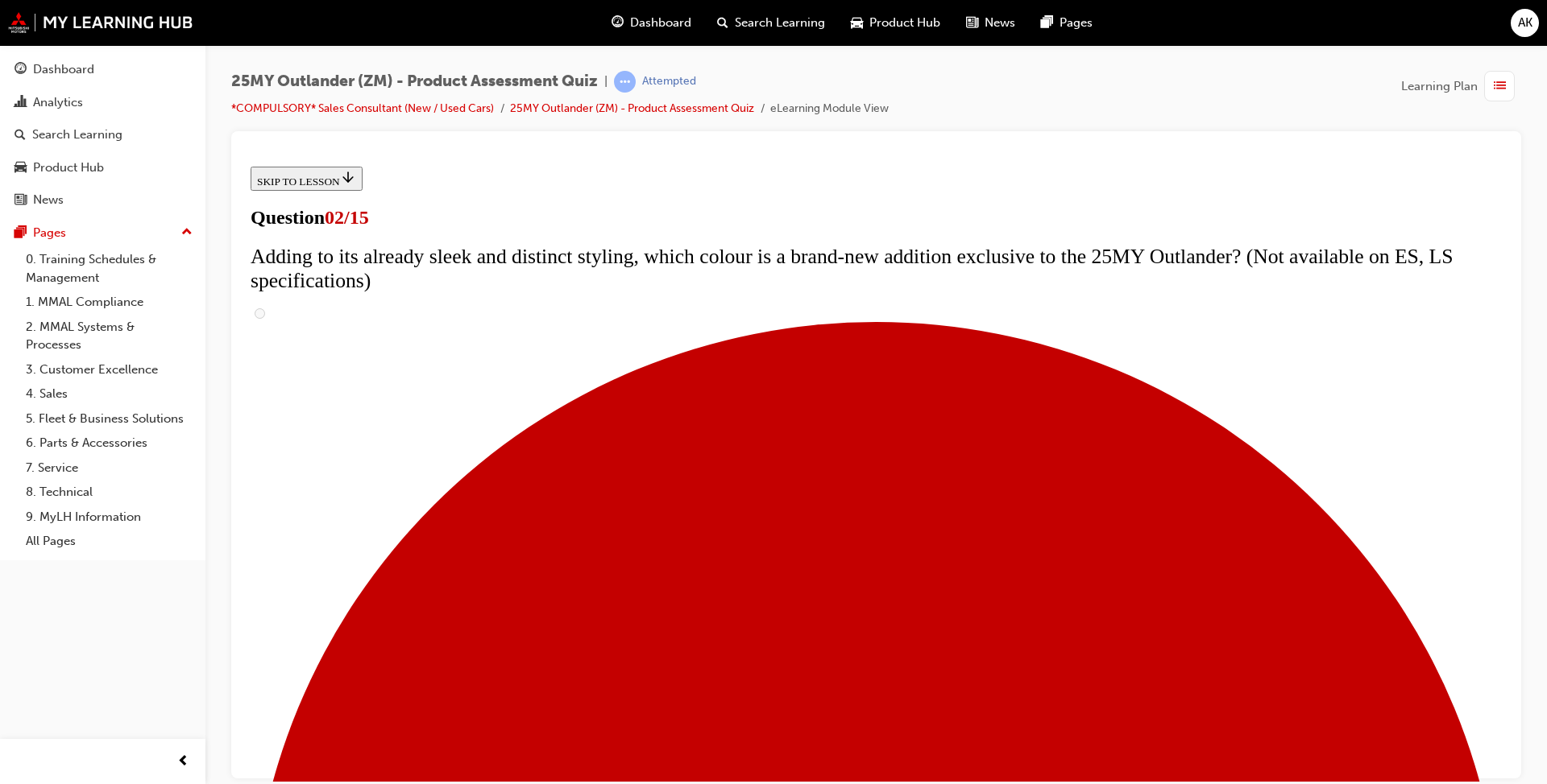
checkbox input "true"
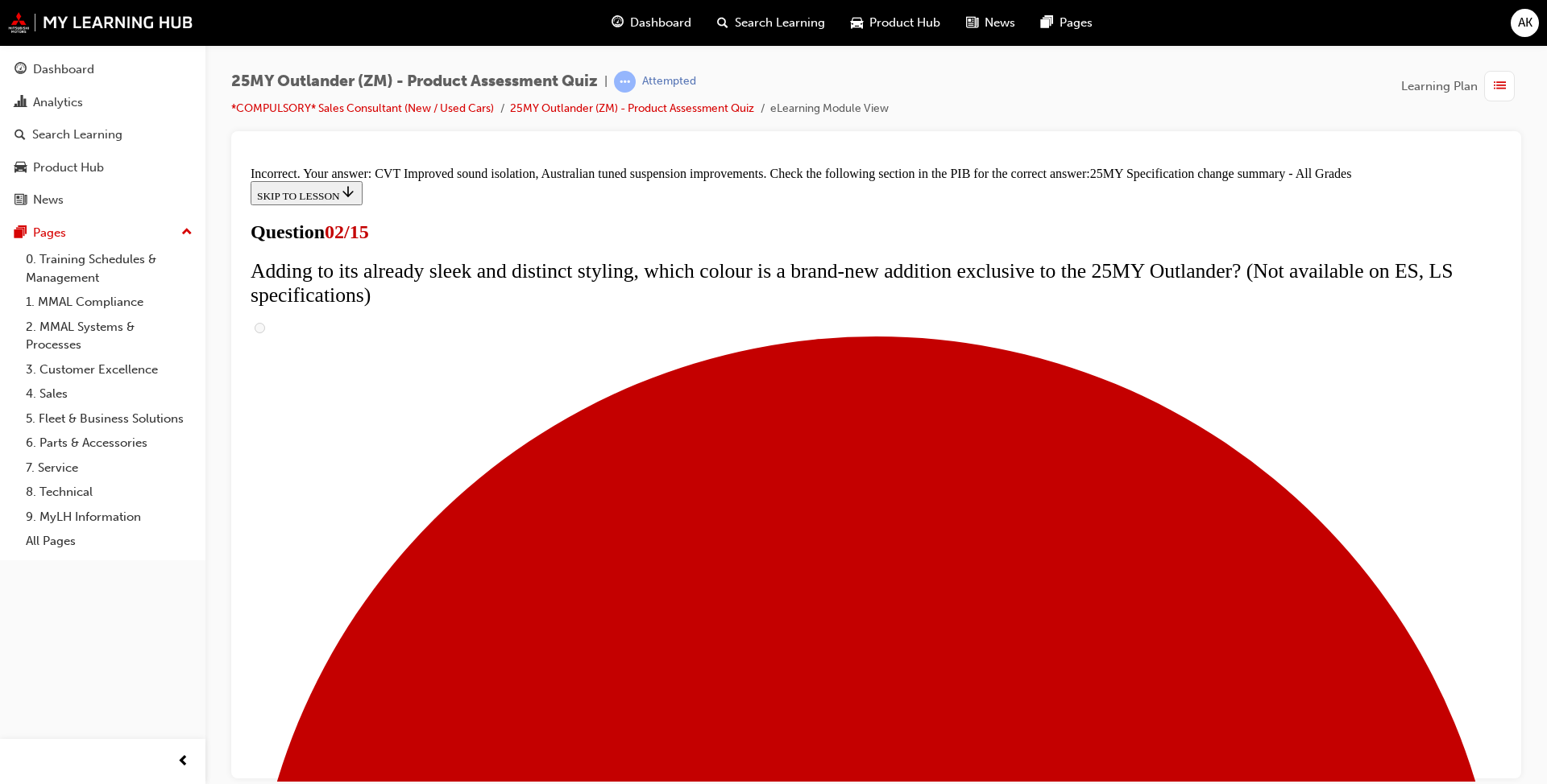
scroll to position [501, 0]
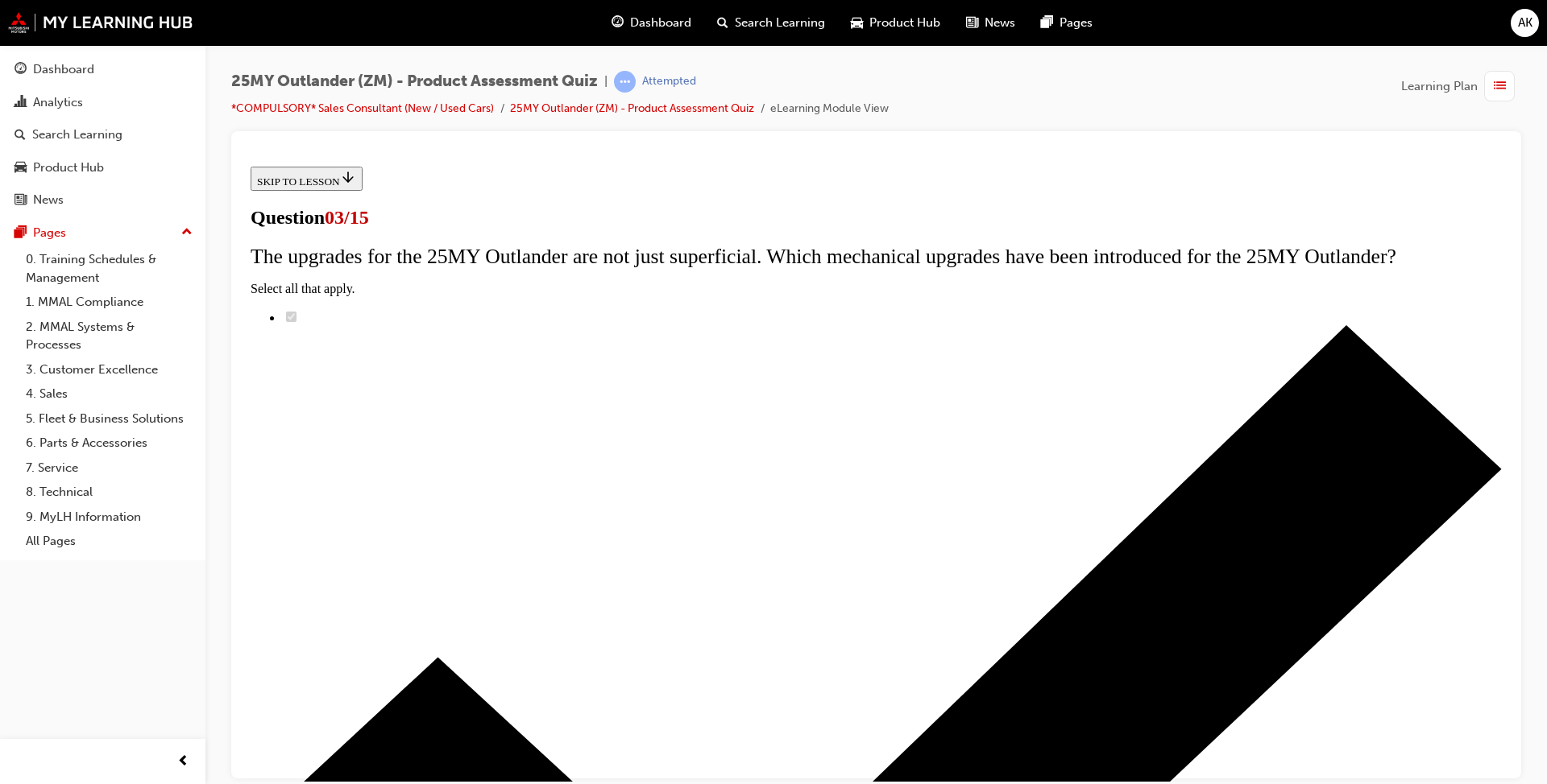
radio input "true"
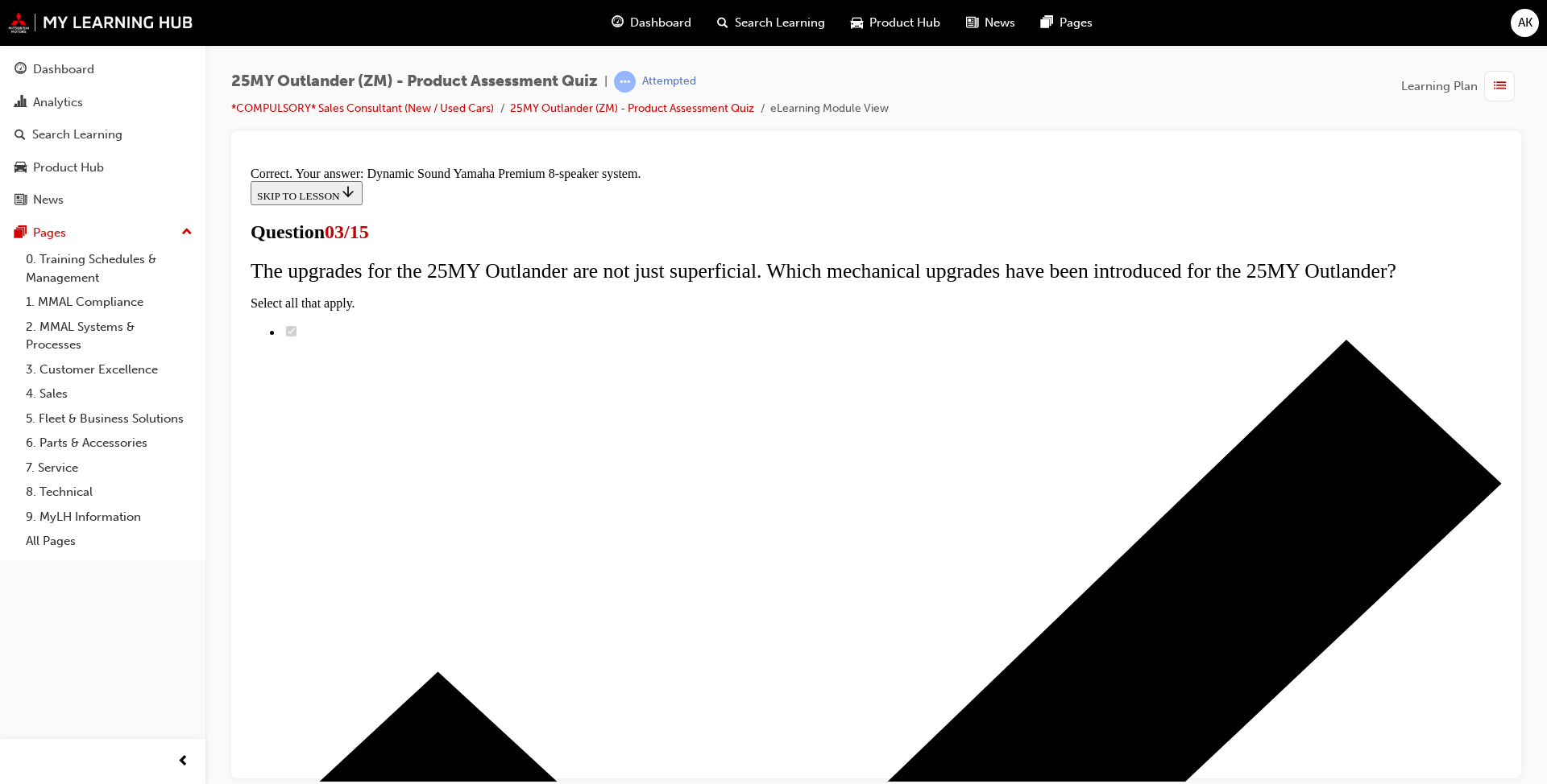
scroll to position [218, 0]
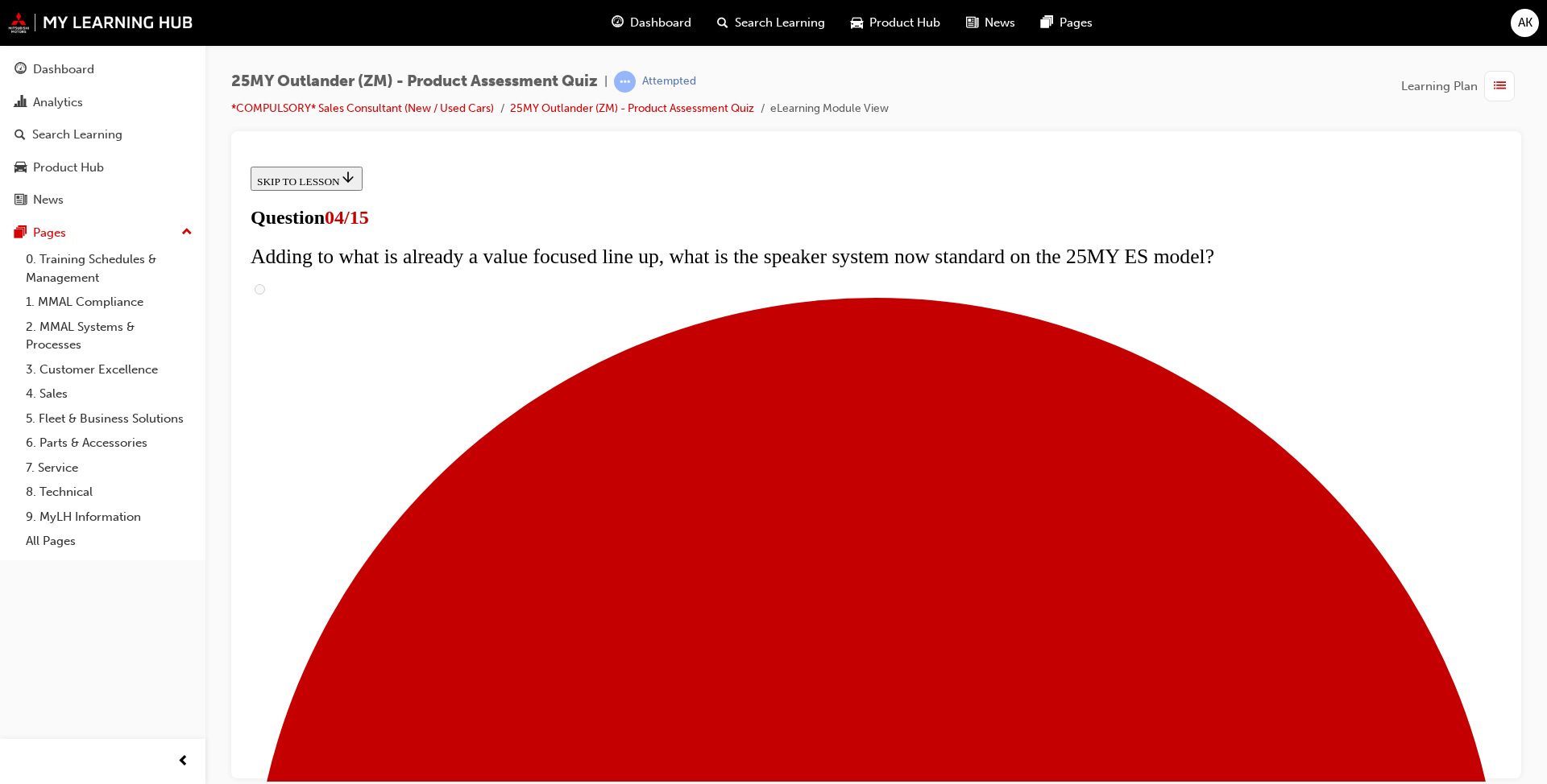
scroll to position [80, 0]
checkbox input "true"
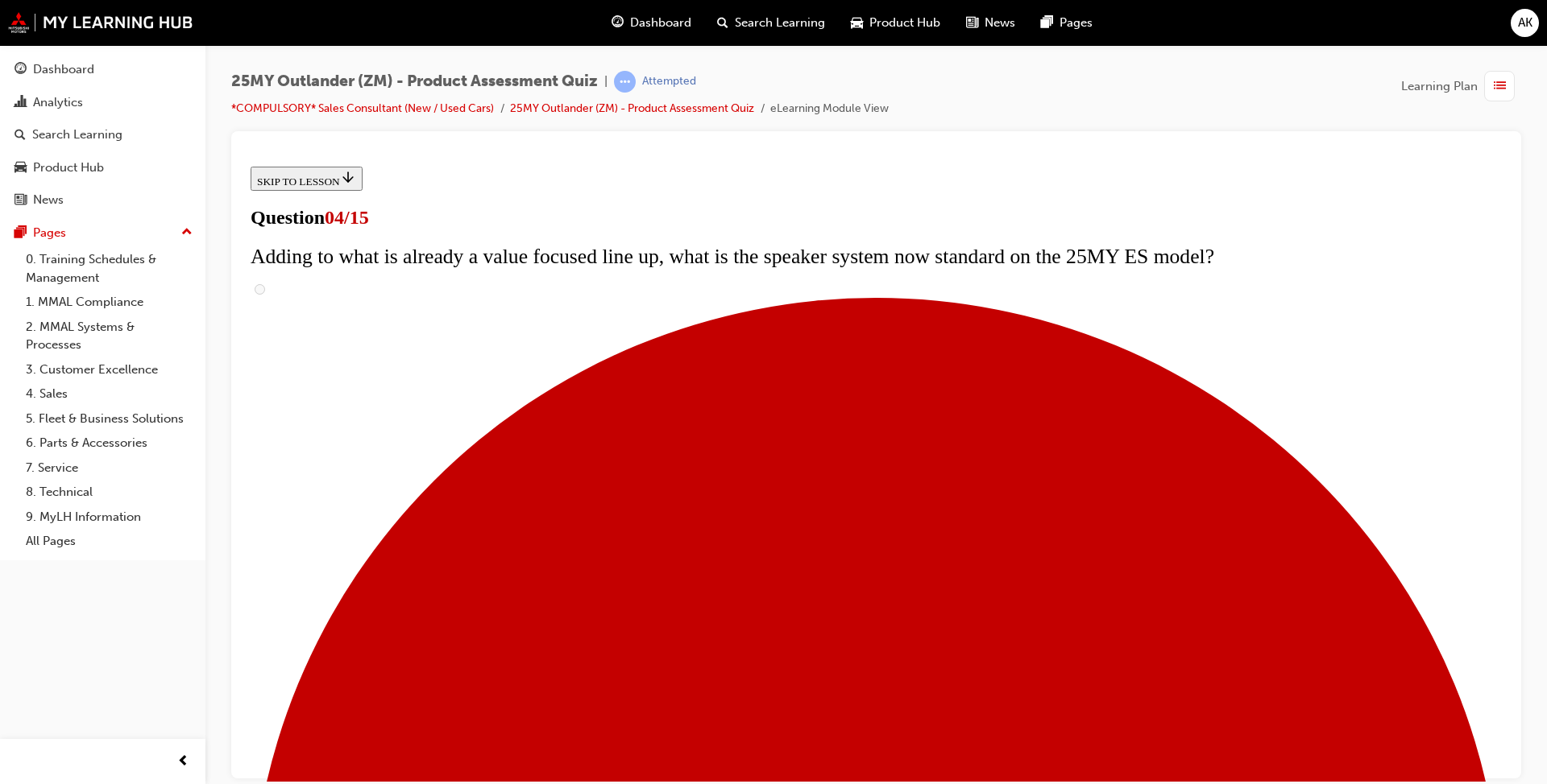
checkbox input "true"
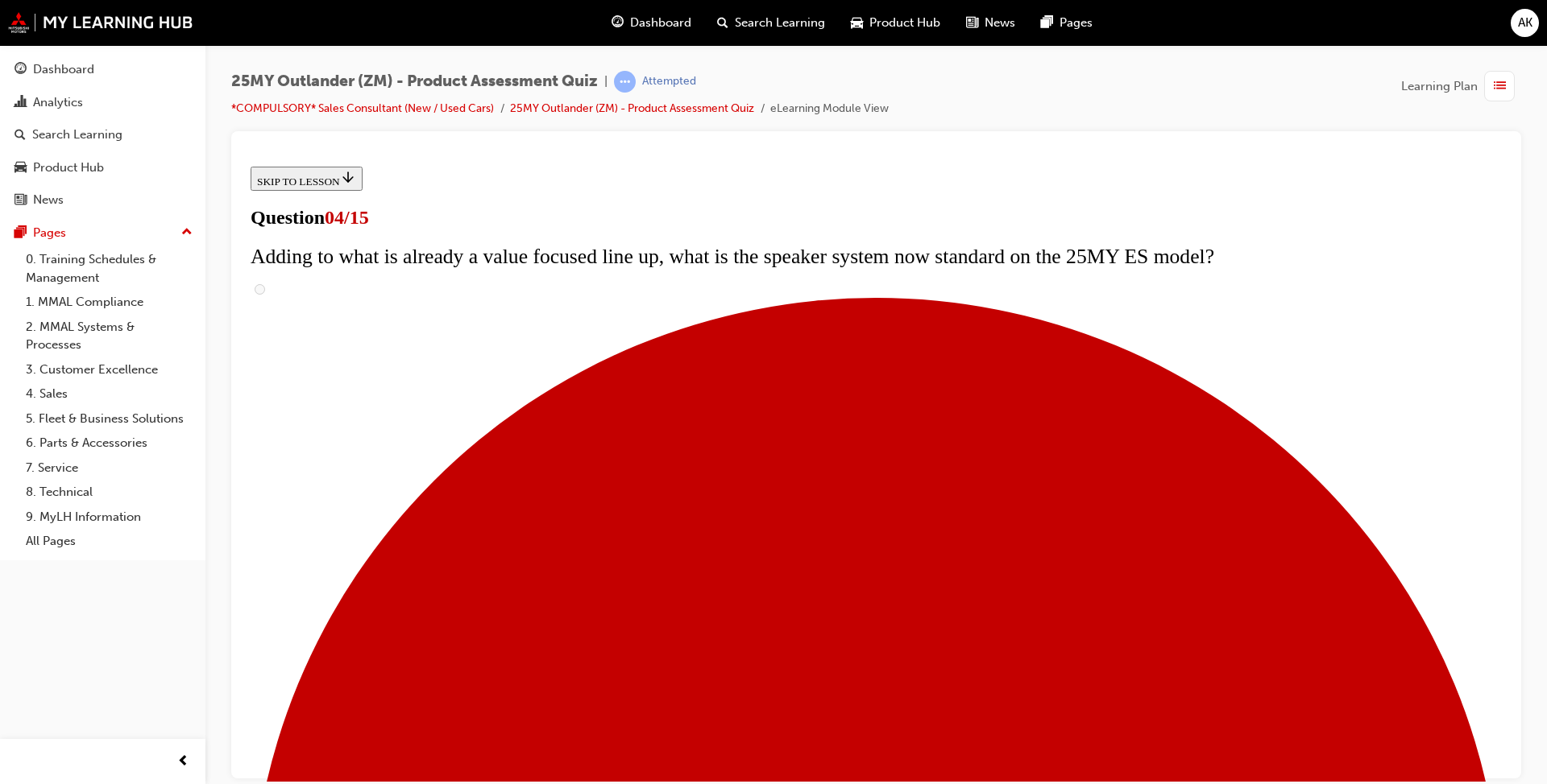
checkbox input "true"
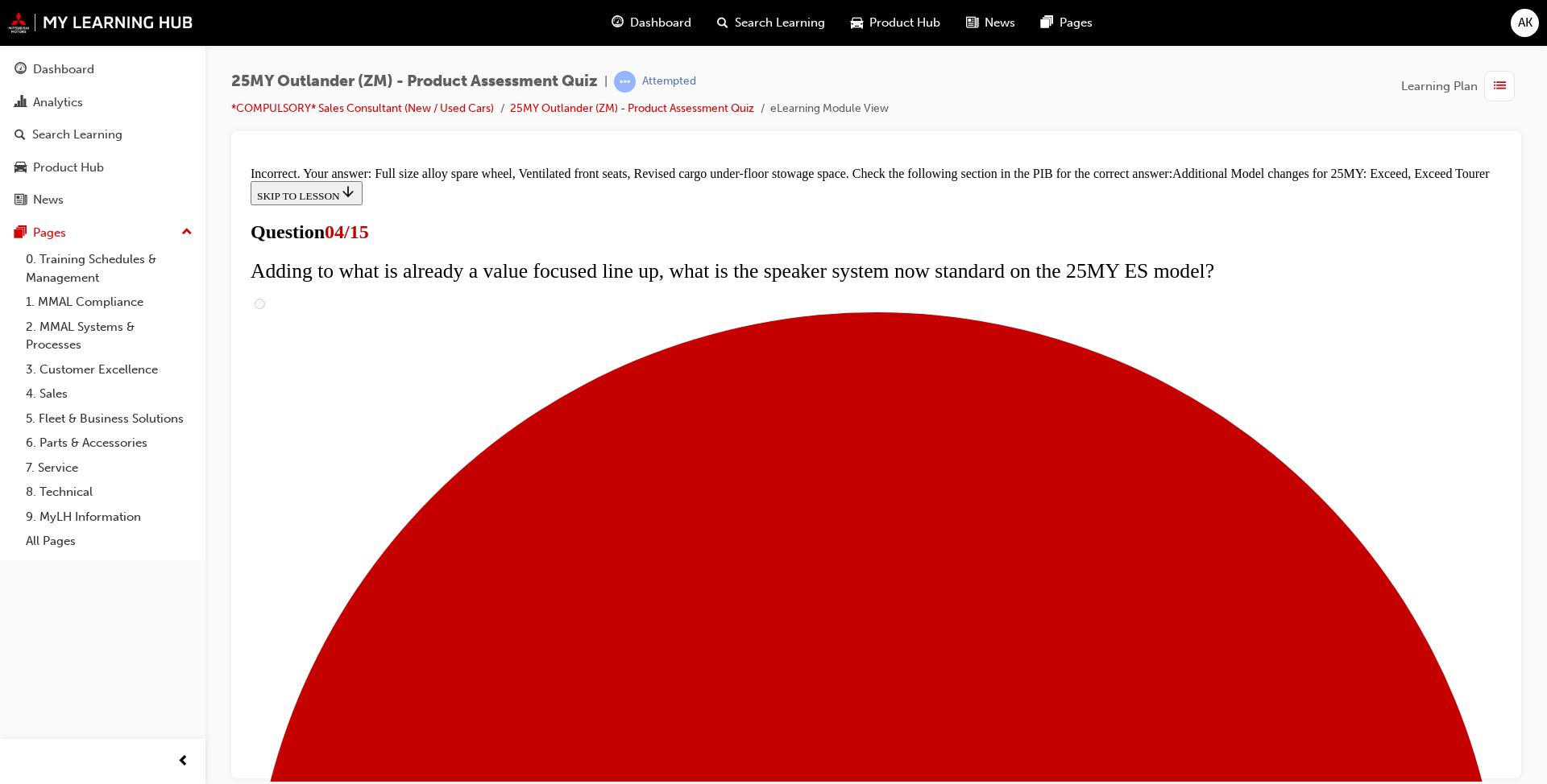
scroll to position [566, 0]
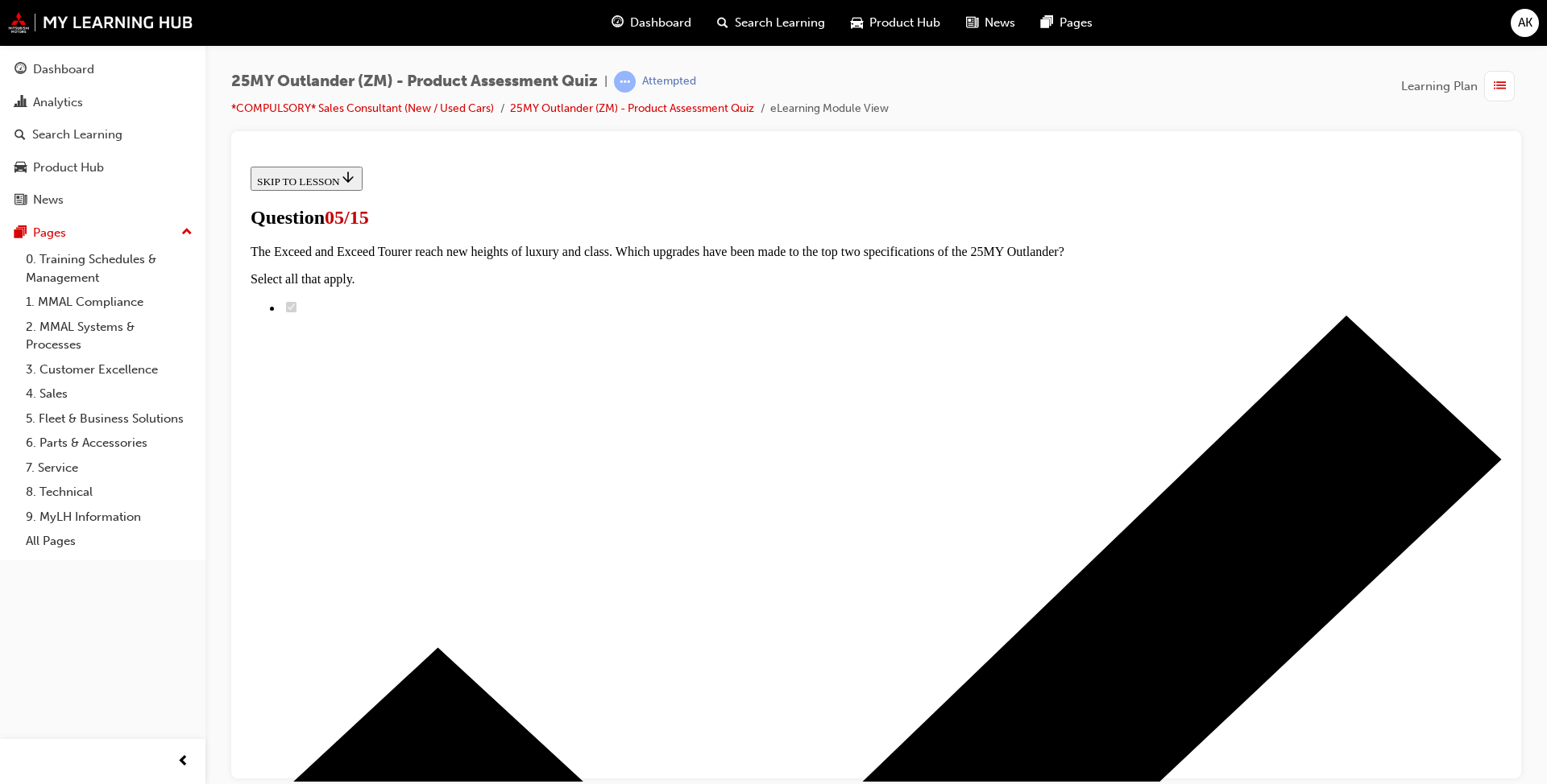
scroll to position [241, 0]
radio input "true"
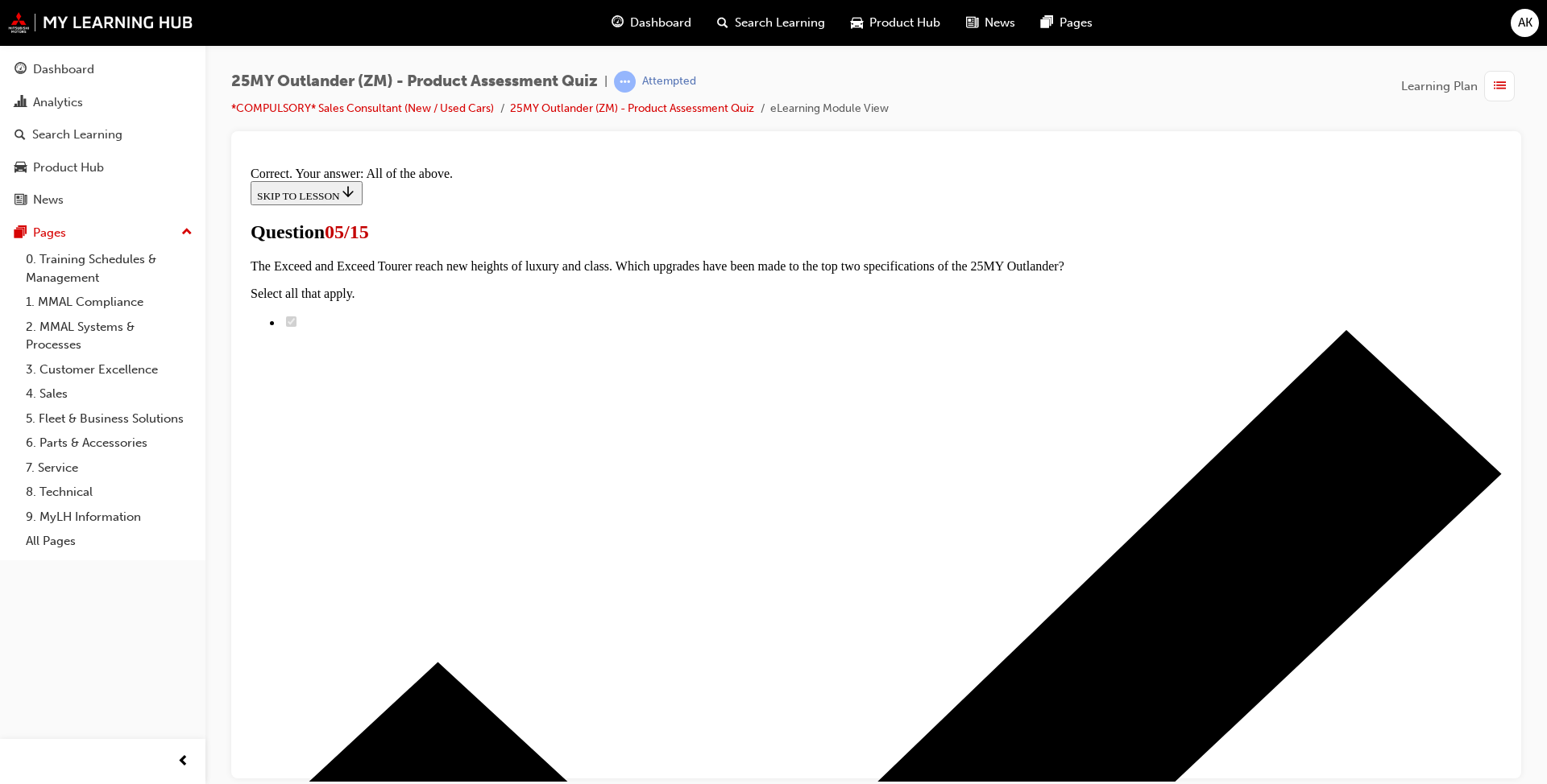
scroll to position [347, 0]
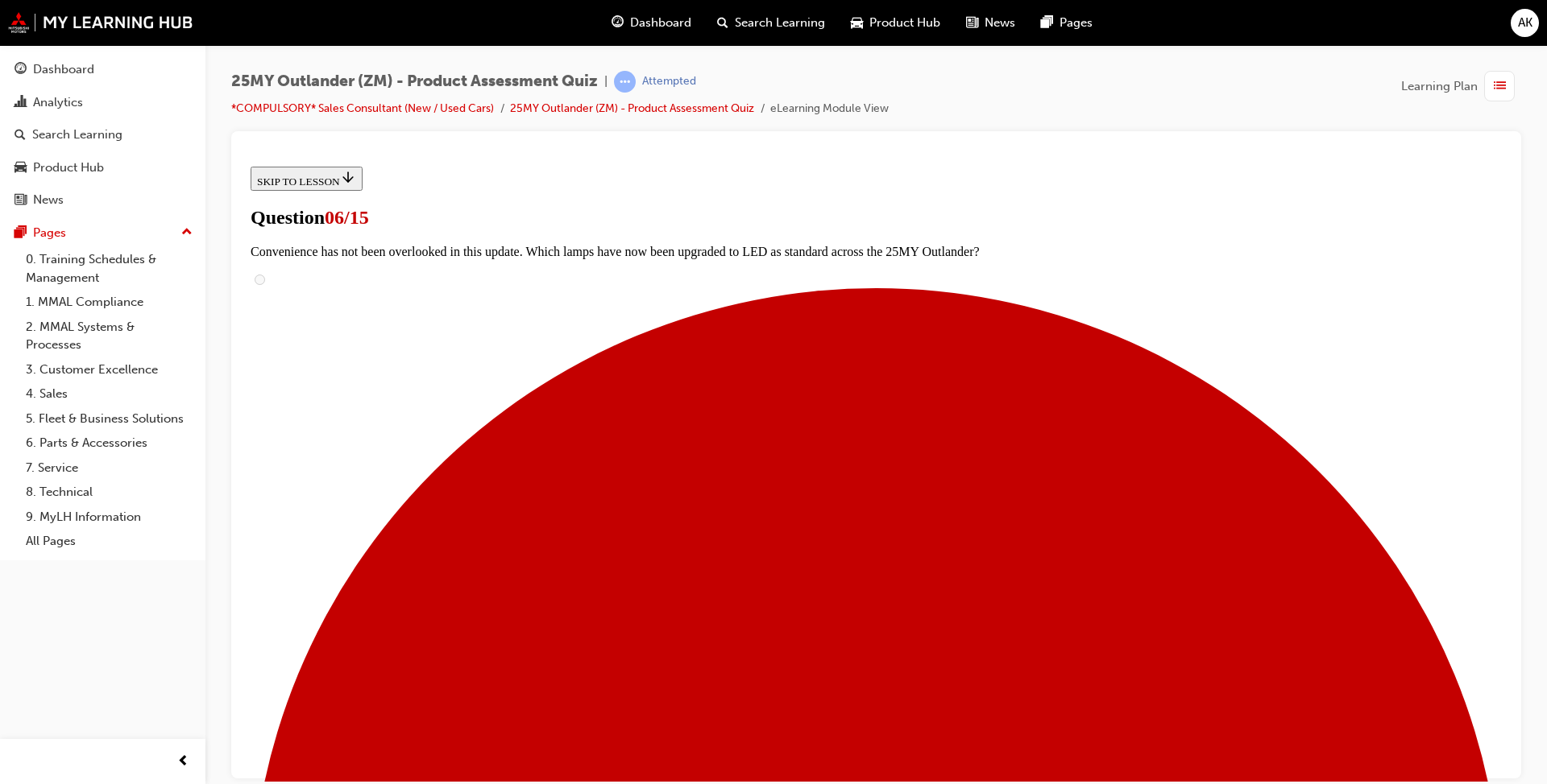
scroll to position [403, 0]
radio input "true"
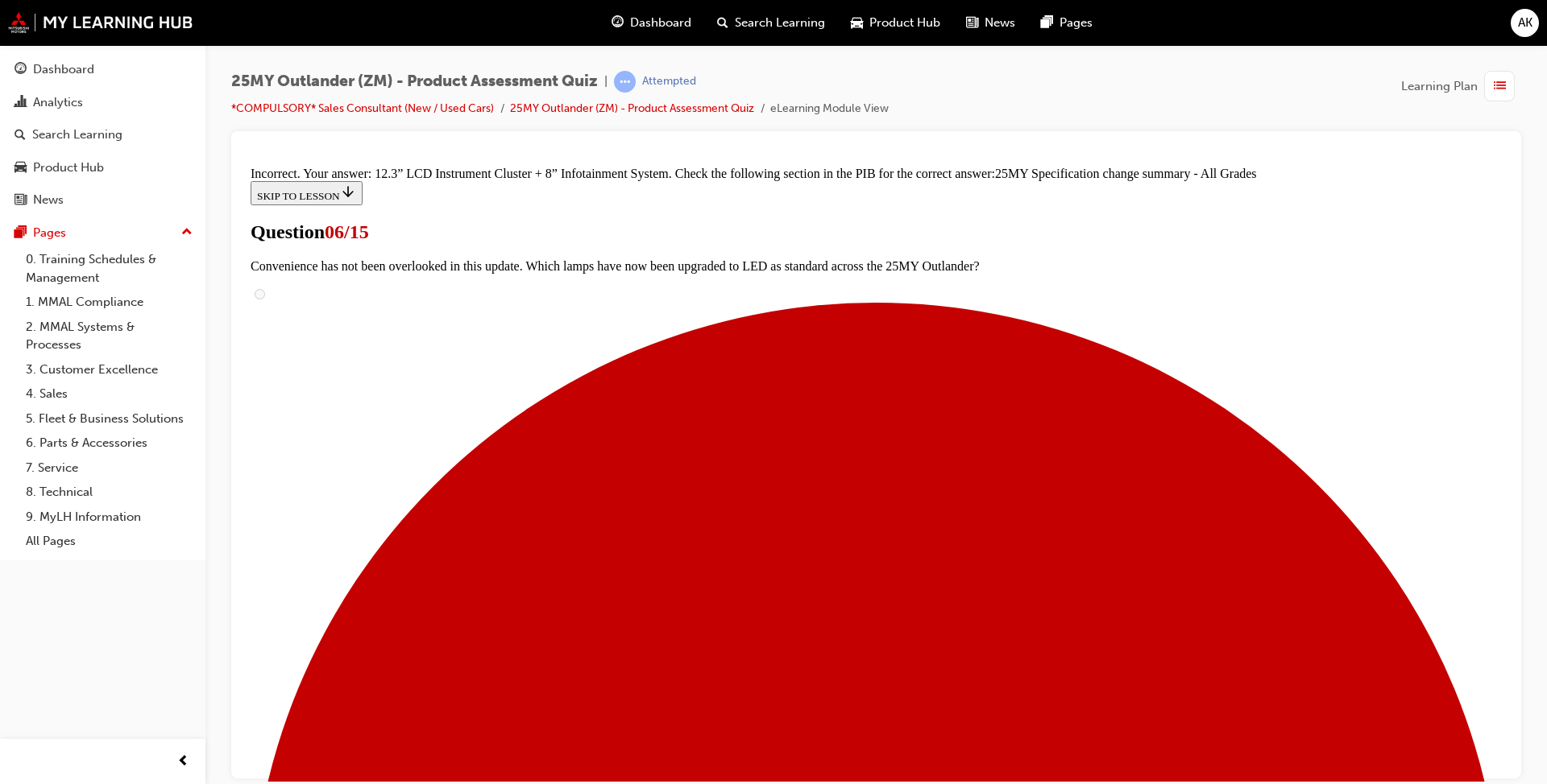
scroll to position [598, 0]
drag, startPoint x: 898, startPoint y: 726, endPoint x: 895, endPoint y: 711, distance: 15.3
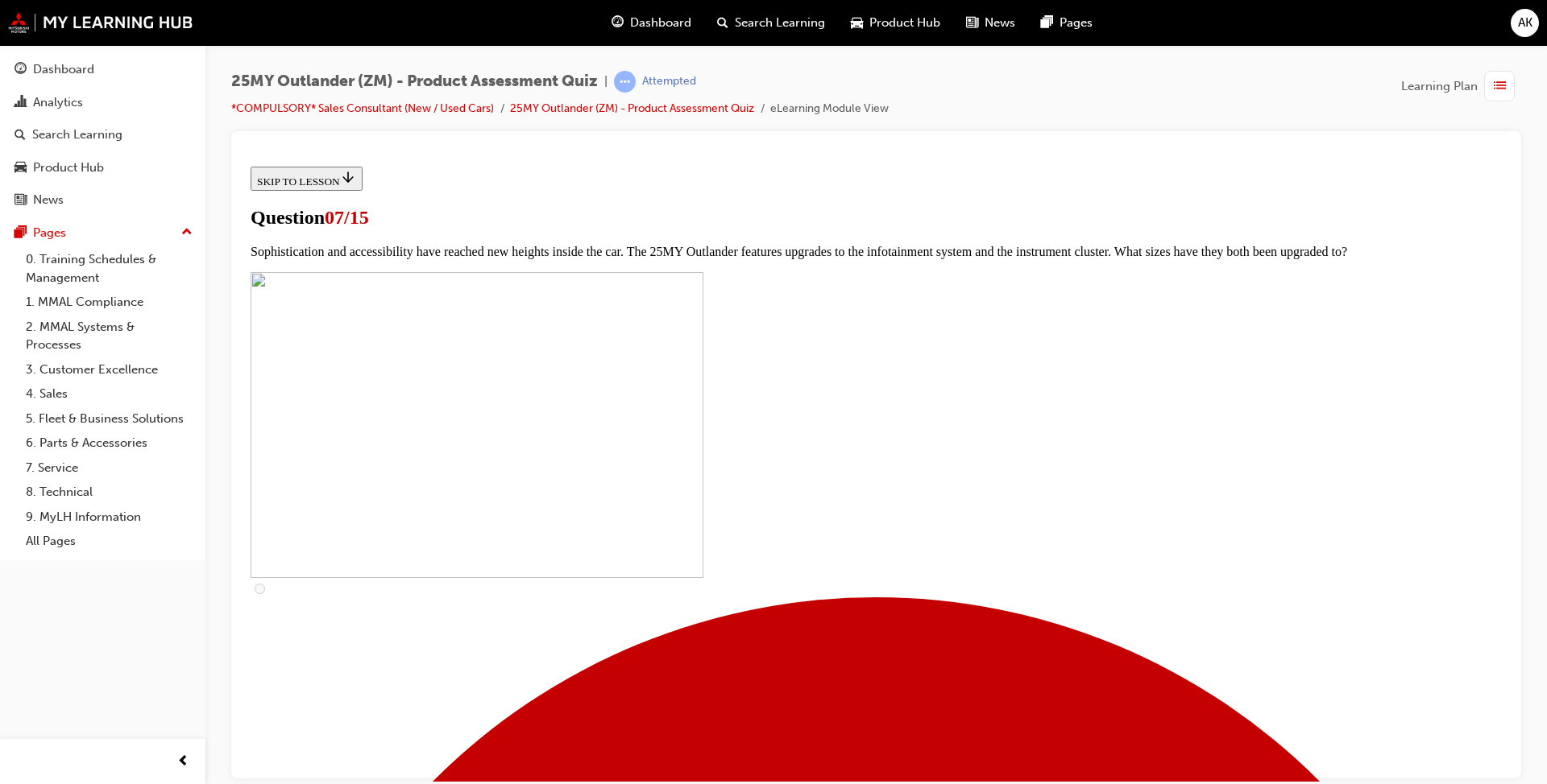
scroll to position [564, 0]
checkbox input "true"
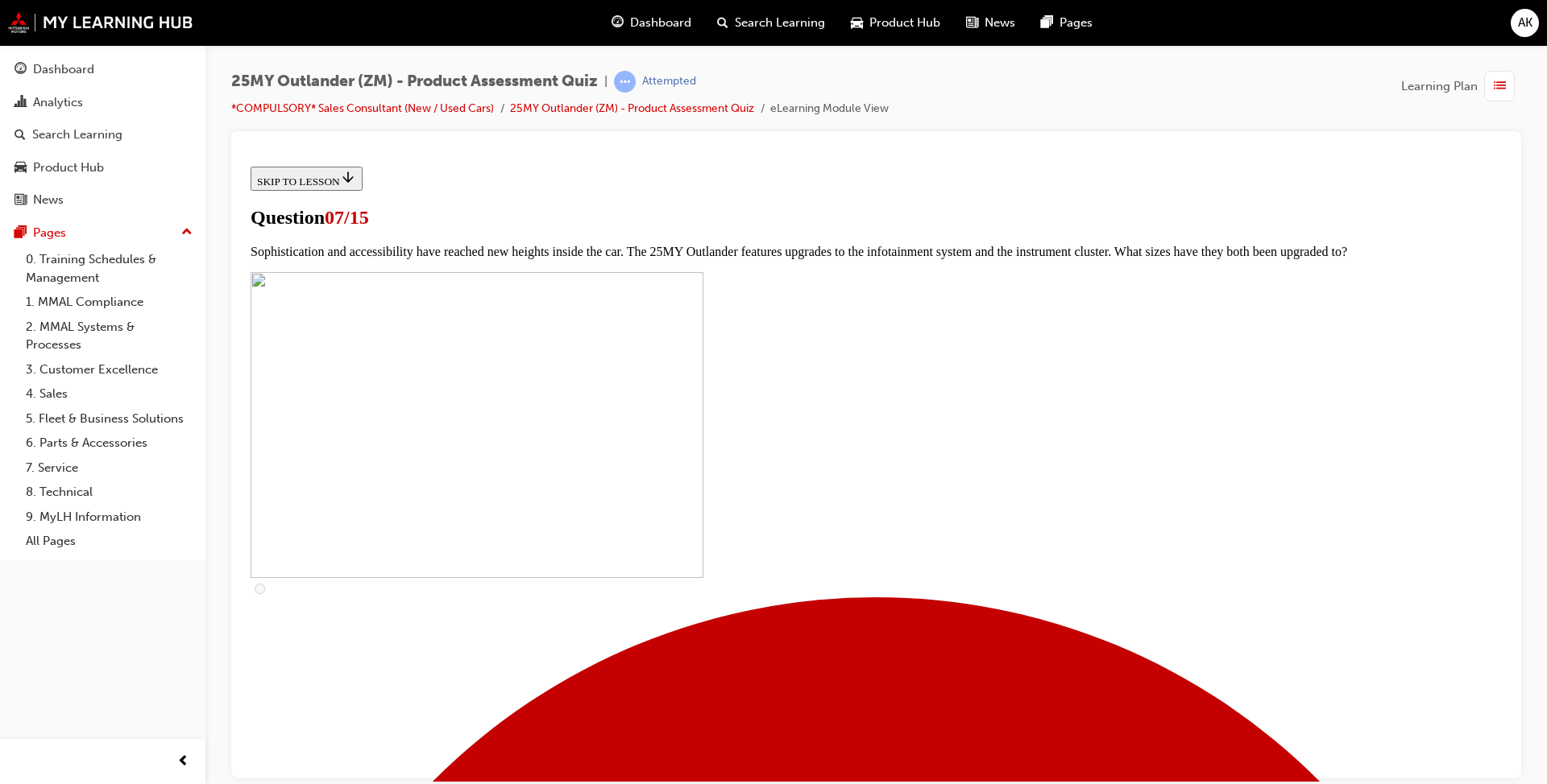
checkbox input "true"
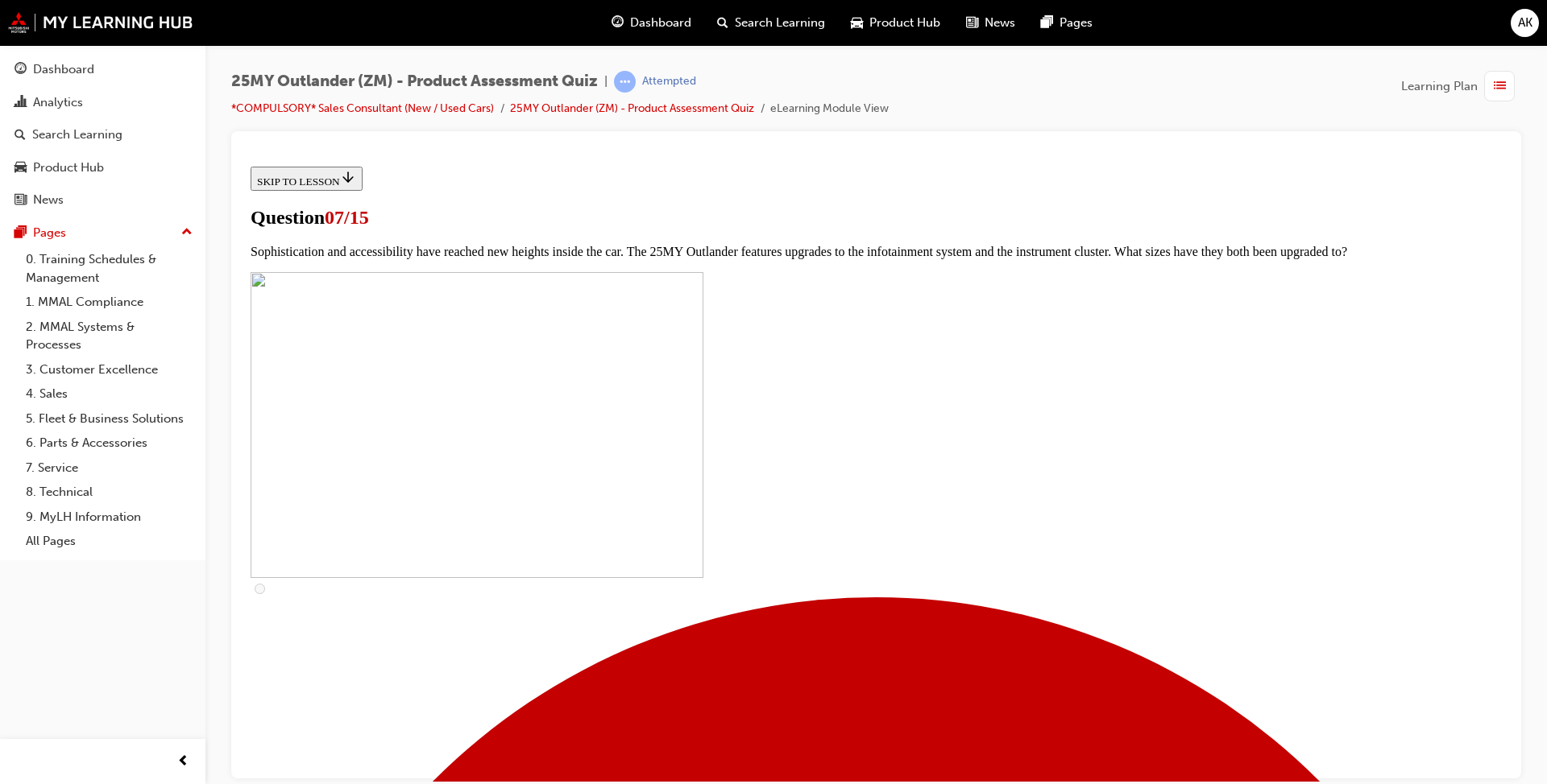
checkbox input "true"
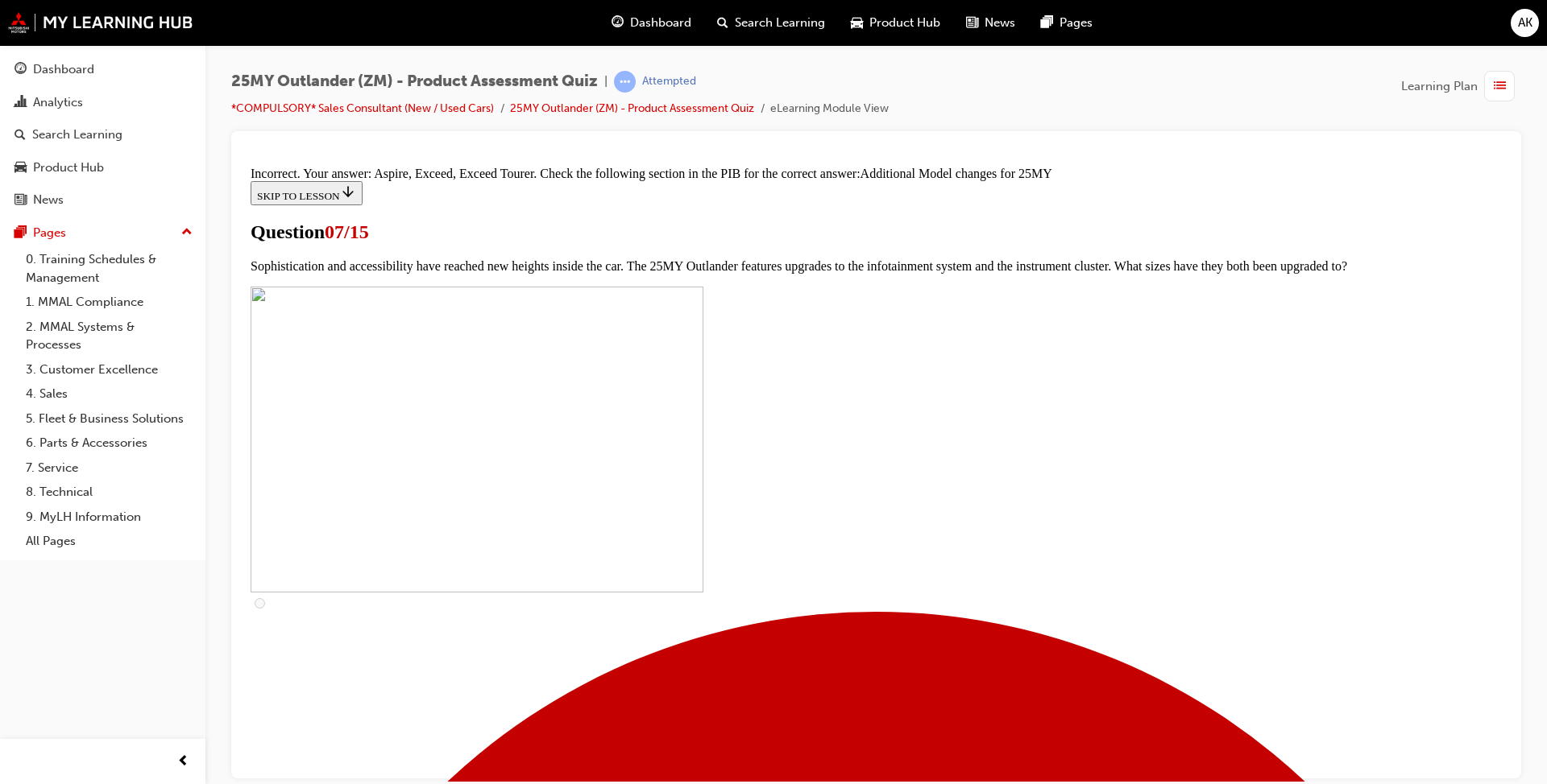
scroll to position [782, 0]
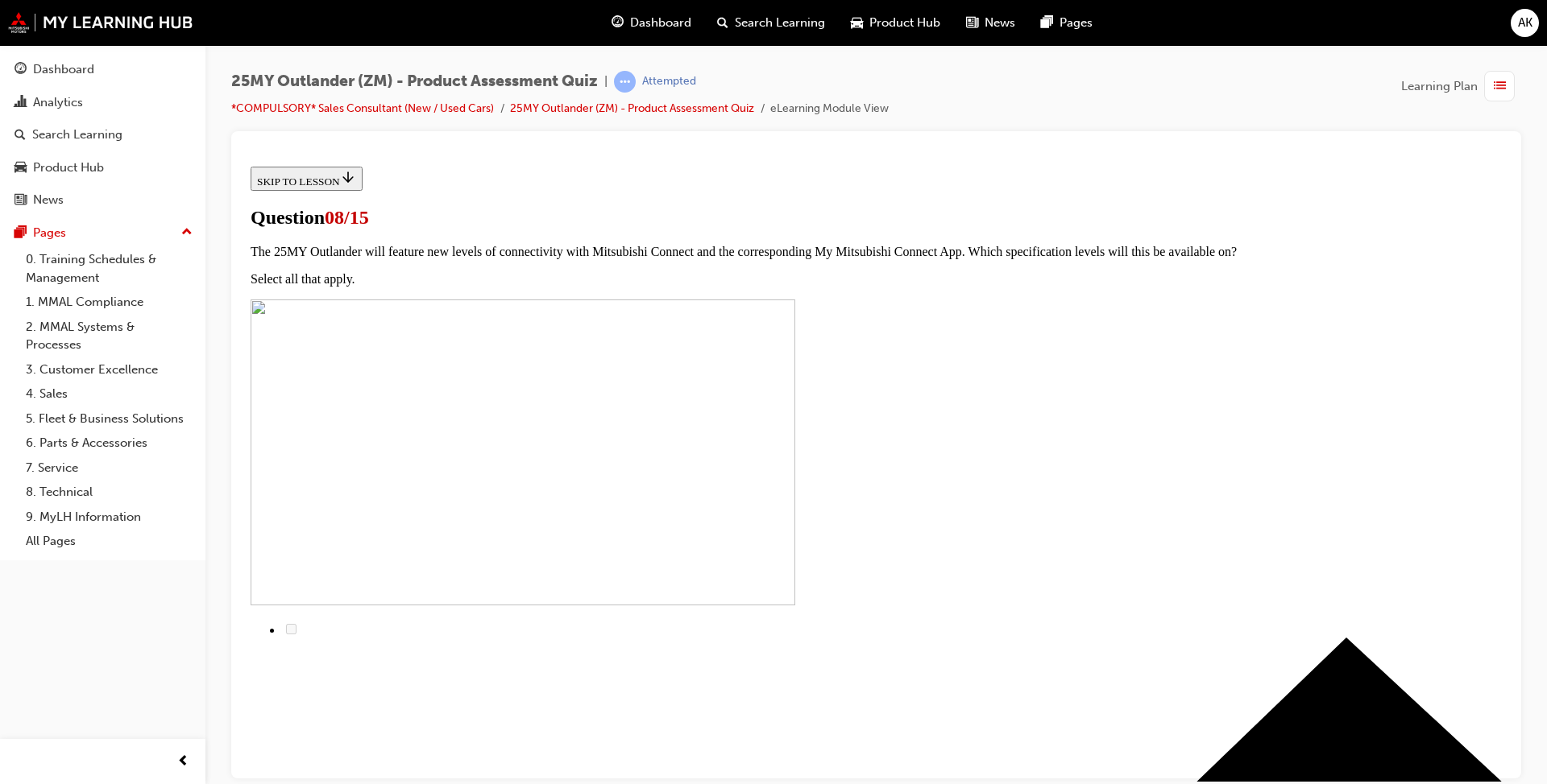
radio input "true"
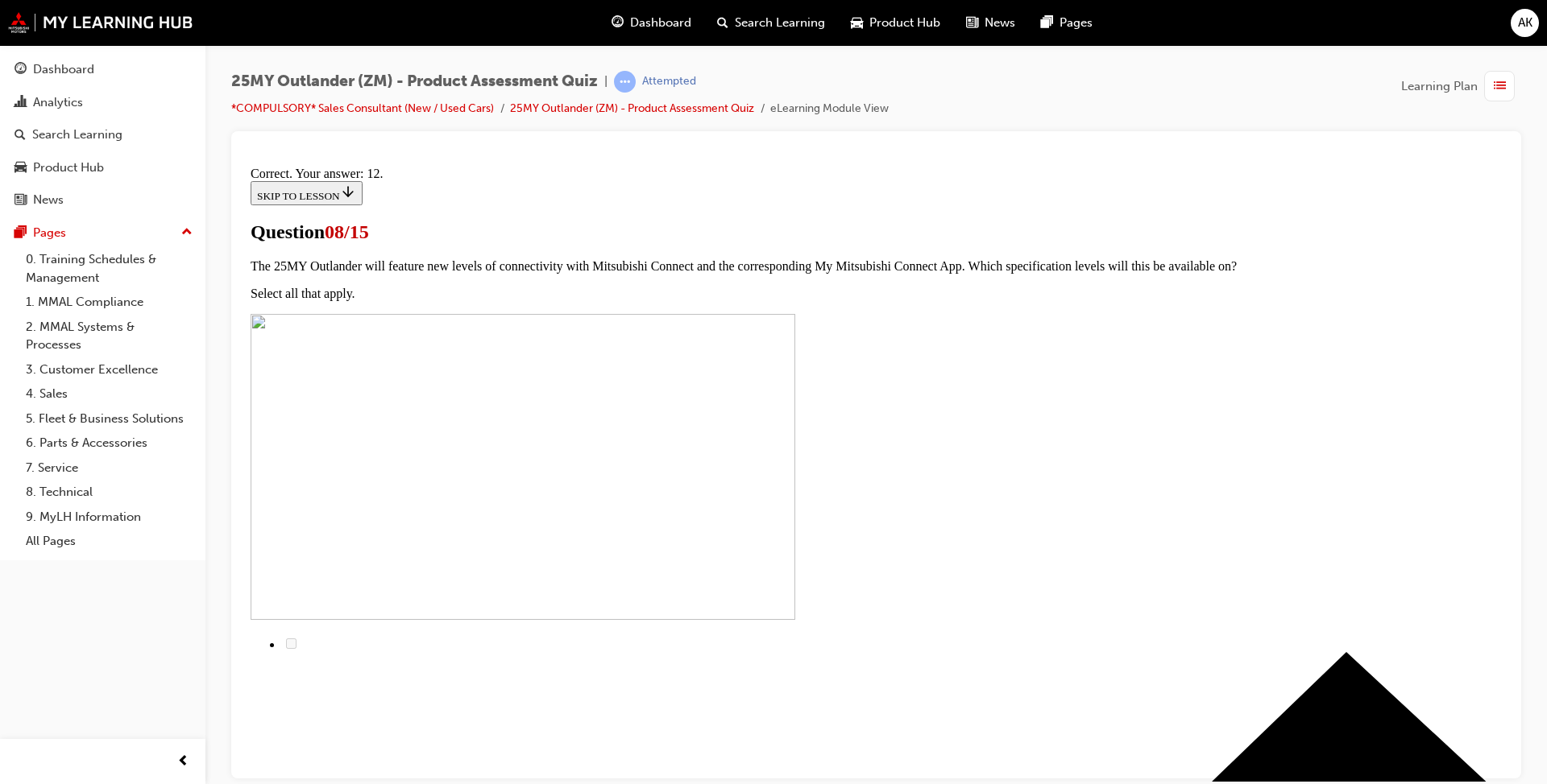
scroll to position [218, 0]
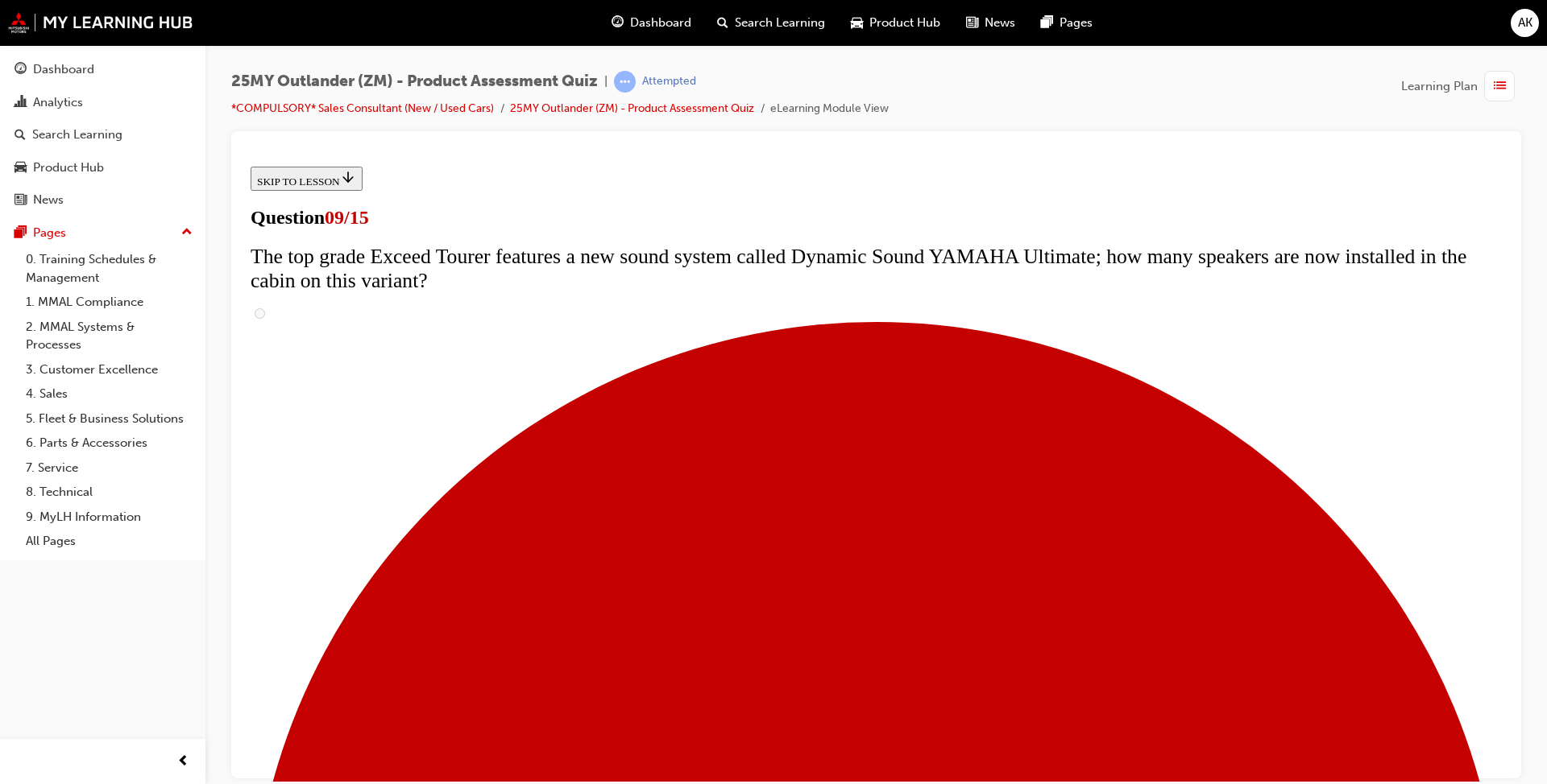
scroll to position [342, 0]
radio input "true"
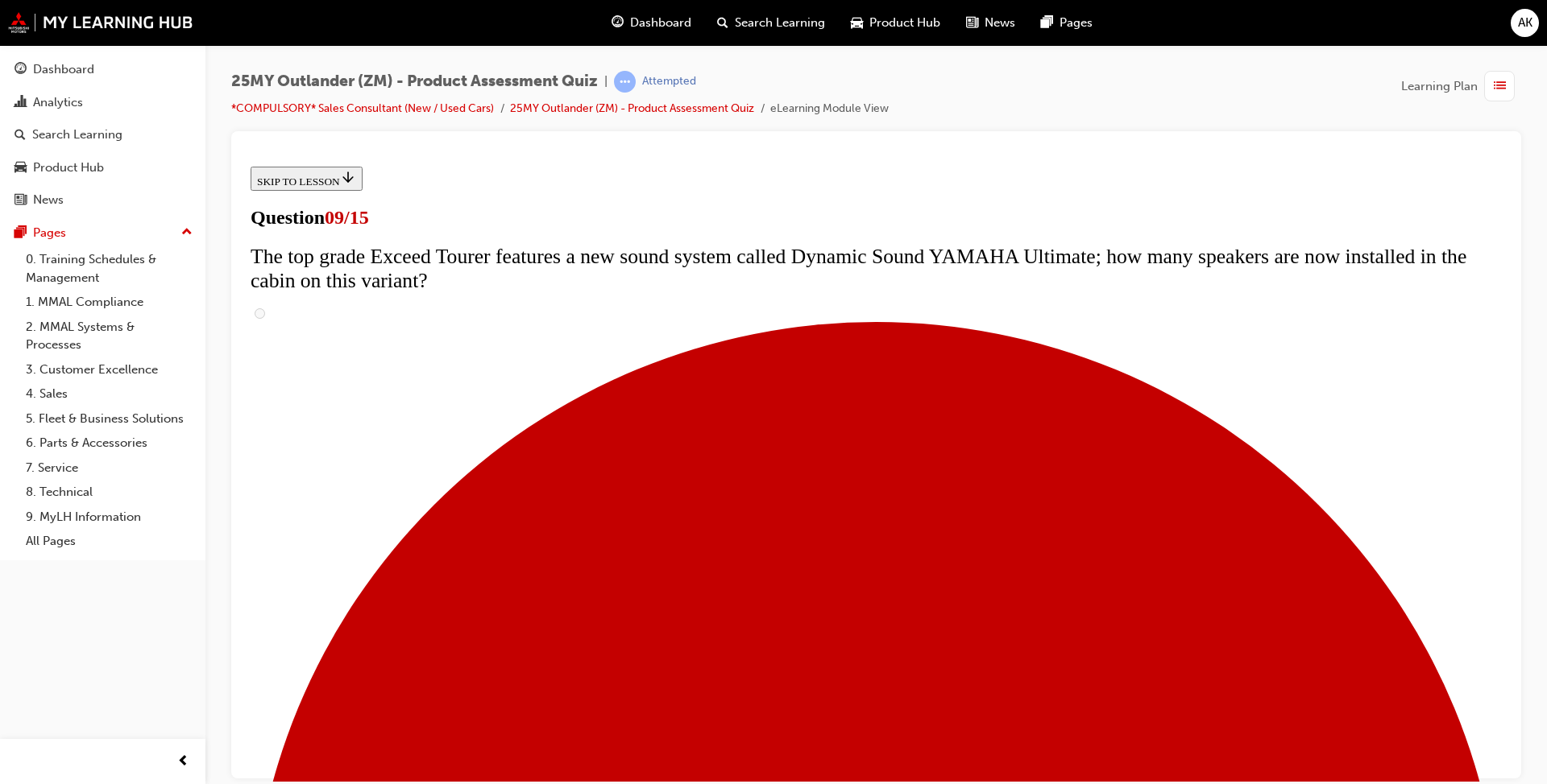
radio input "true"
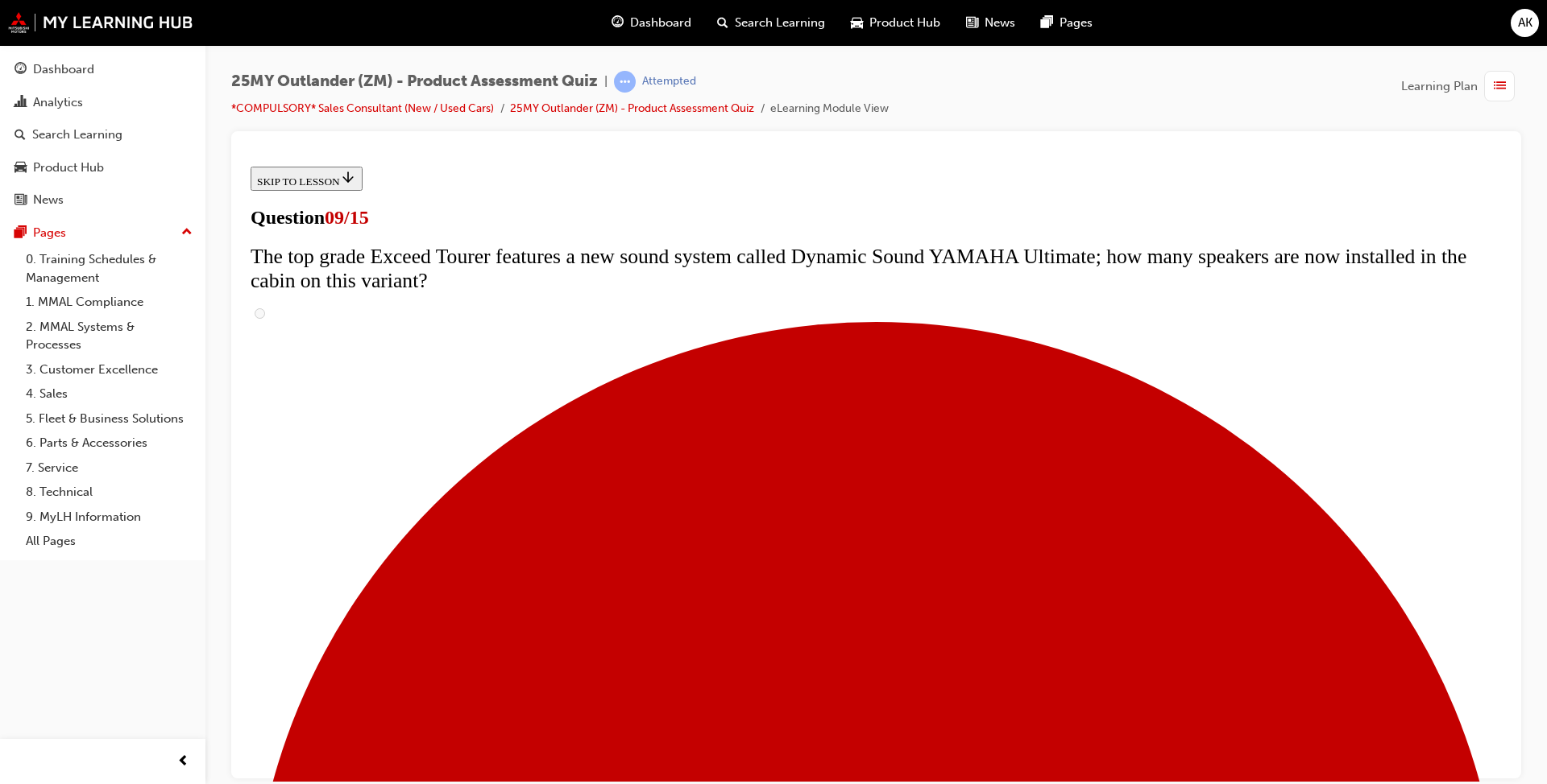
scroll to position [584, 0]
radio input "true"
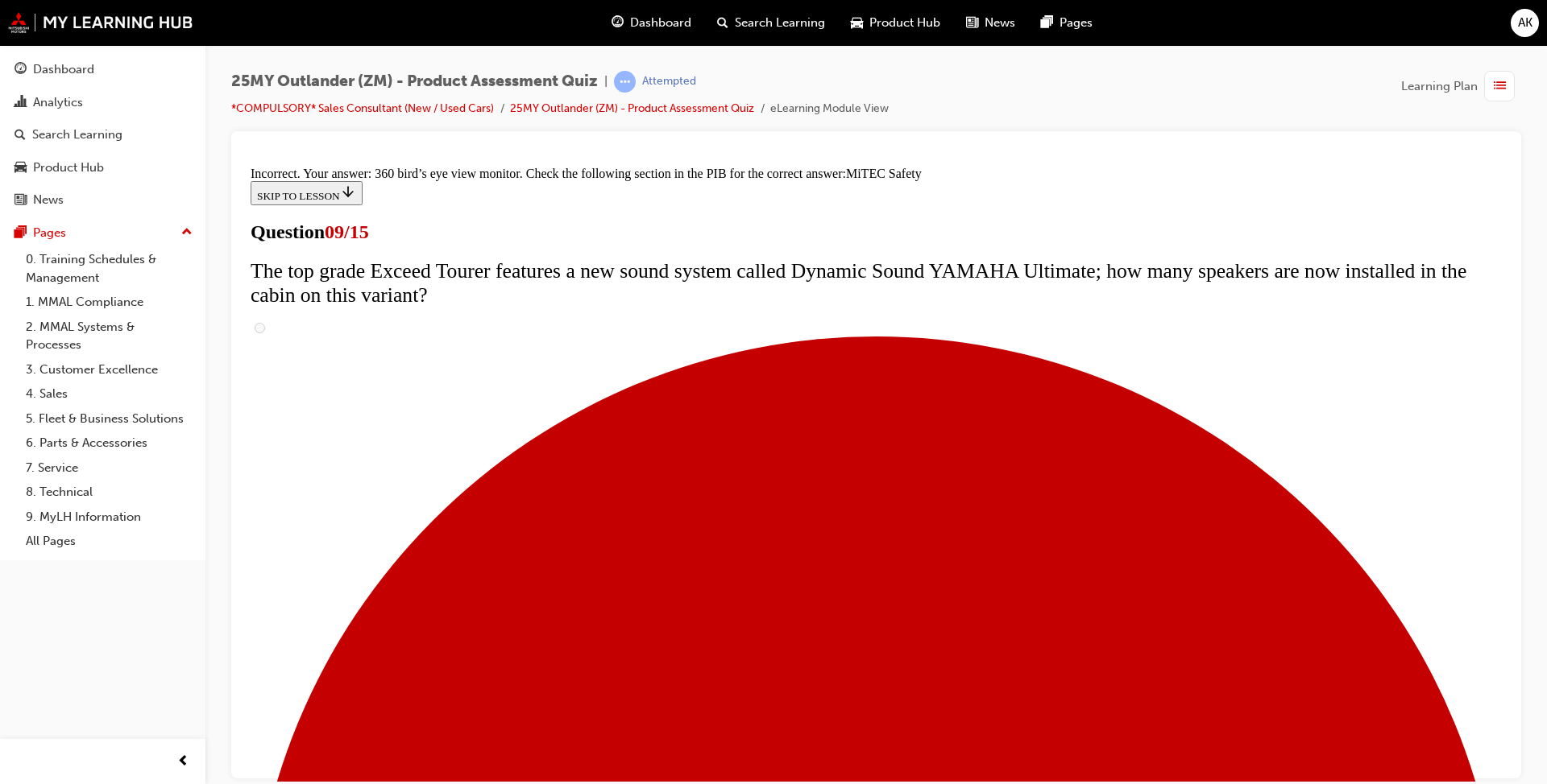
scroll to position [893, 0]
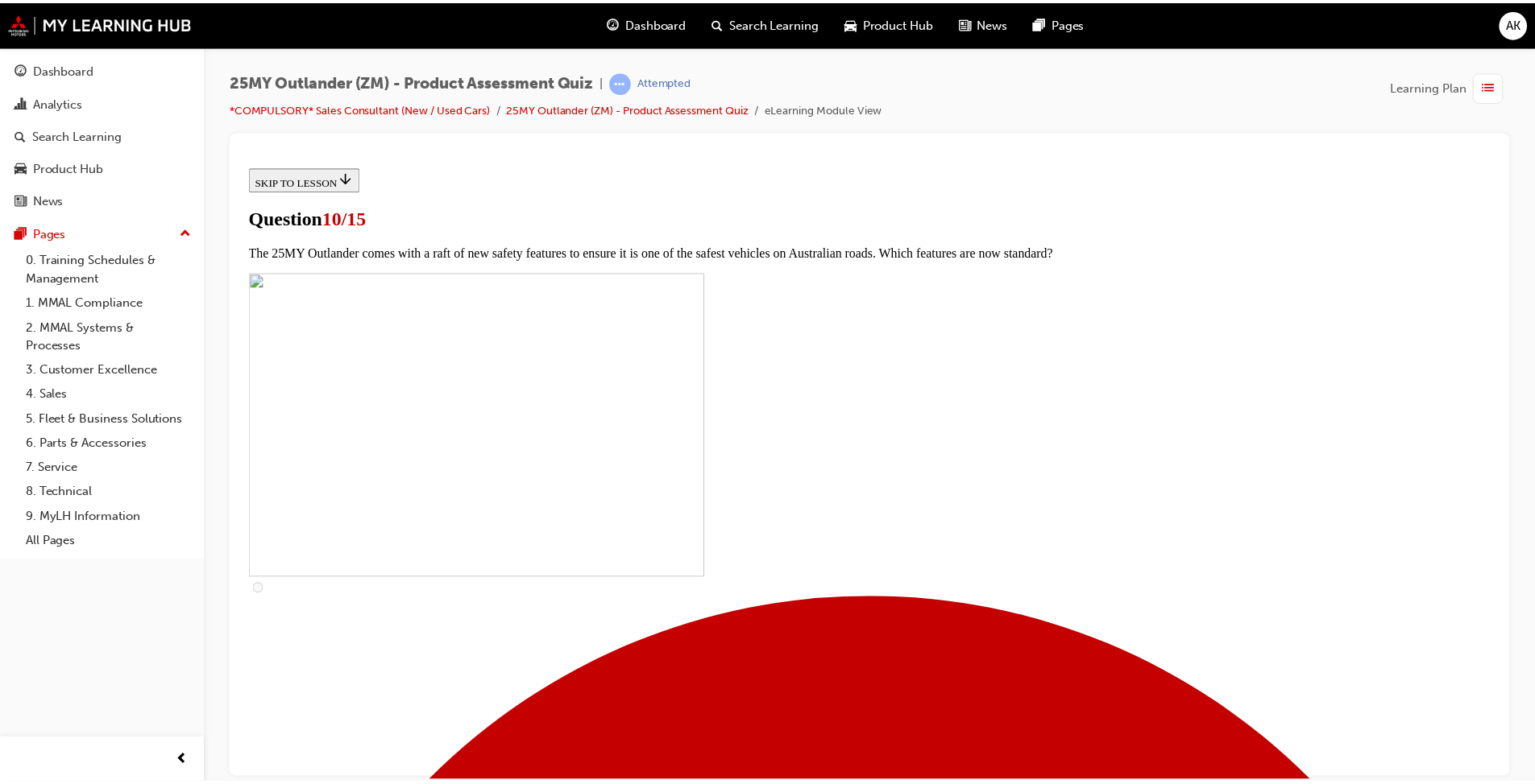
scroll to position [0, 0]
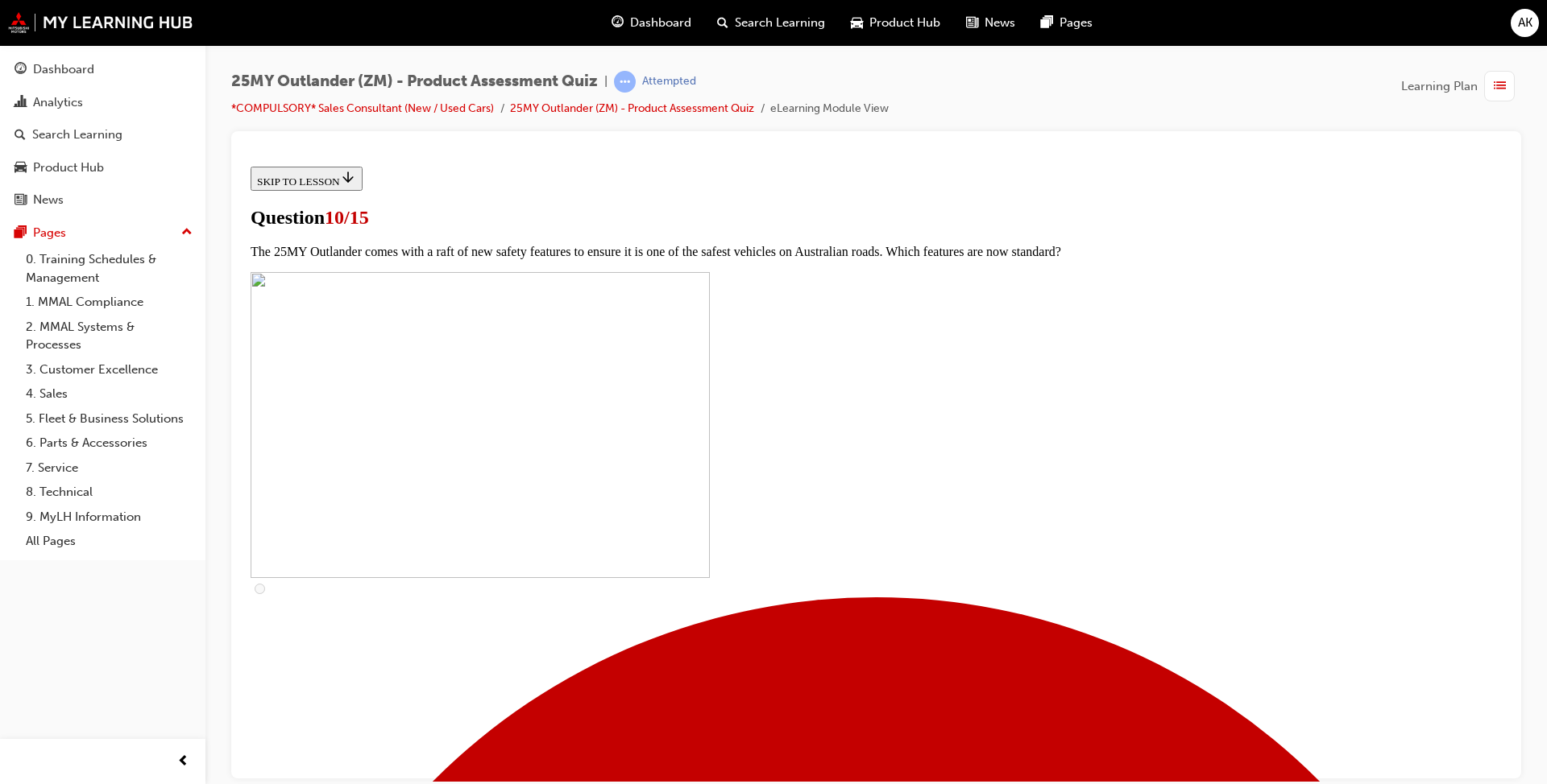
click at [642, 15] on span "Dashboard" at bounding box center [660, 23] width 62 height 19
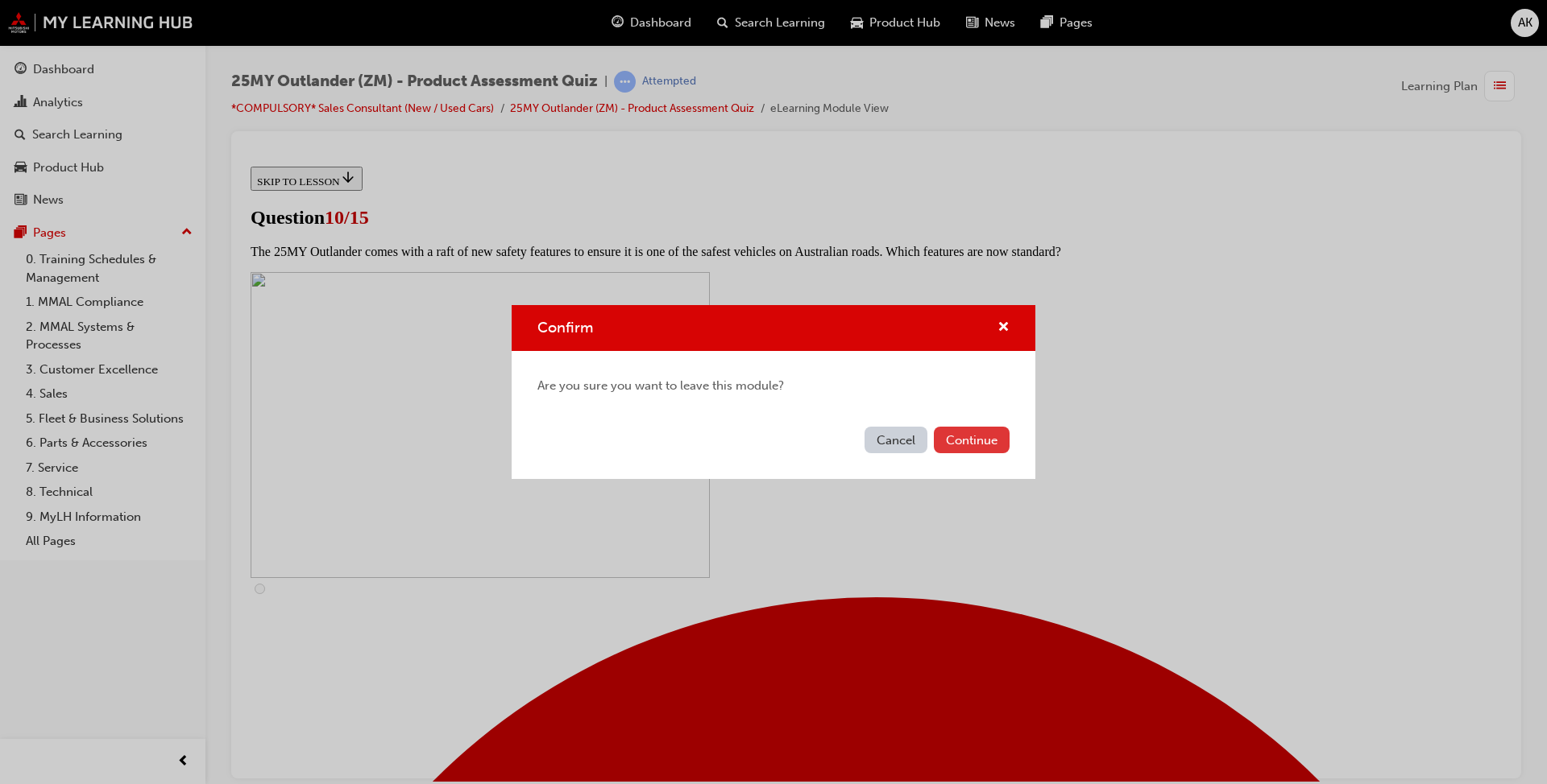
click at [805, 440] on button "Continue" at bounding box center [971, 440] width 75 height 27
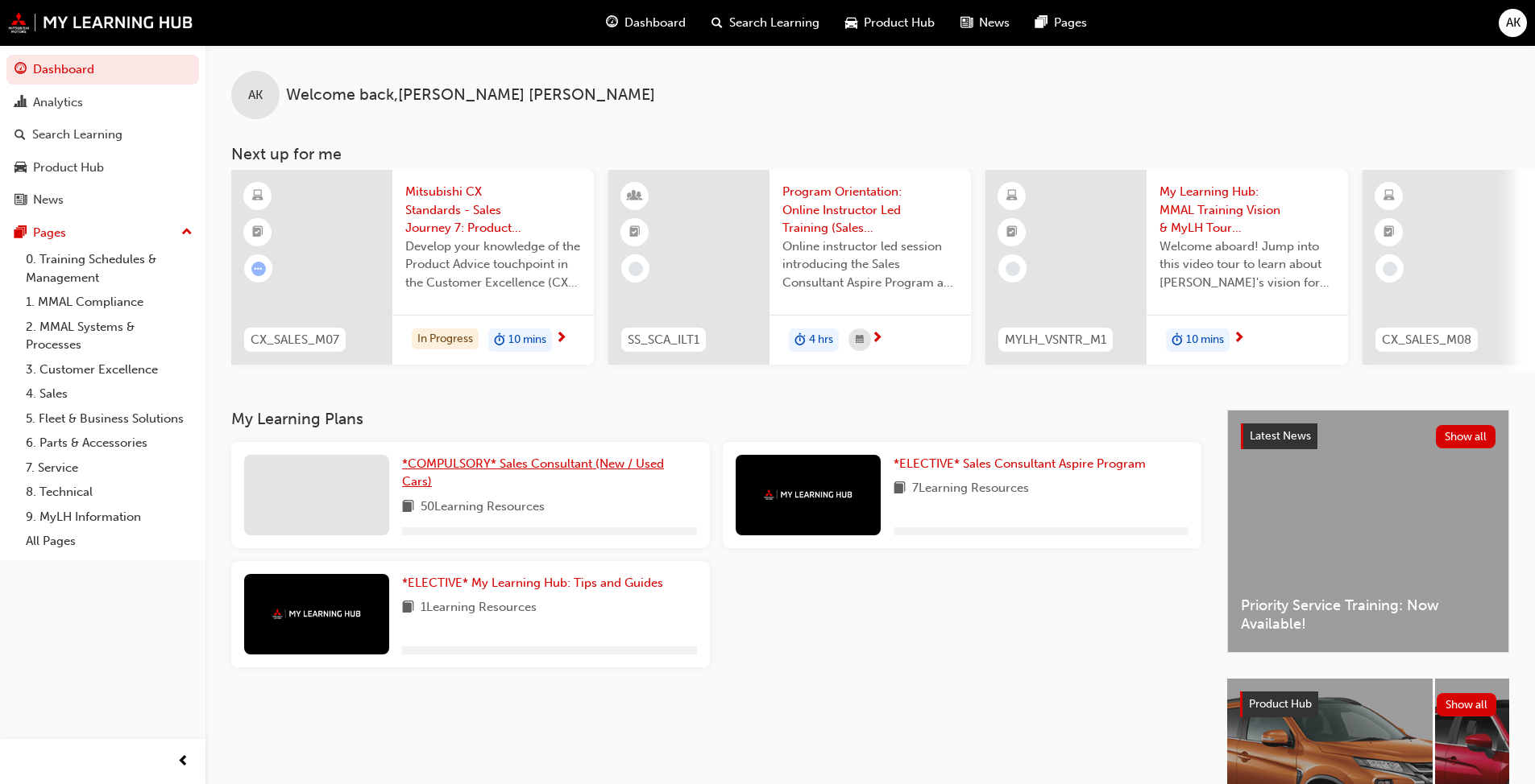
click at [468, 464] on span "*COMPULSORY* Sales Consultant (New / Used Cars)" at bounding box center [533, 472] width 262 height 33
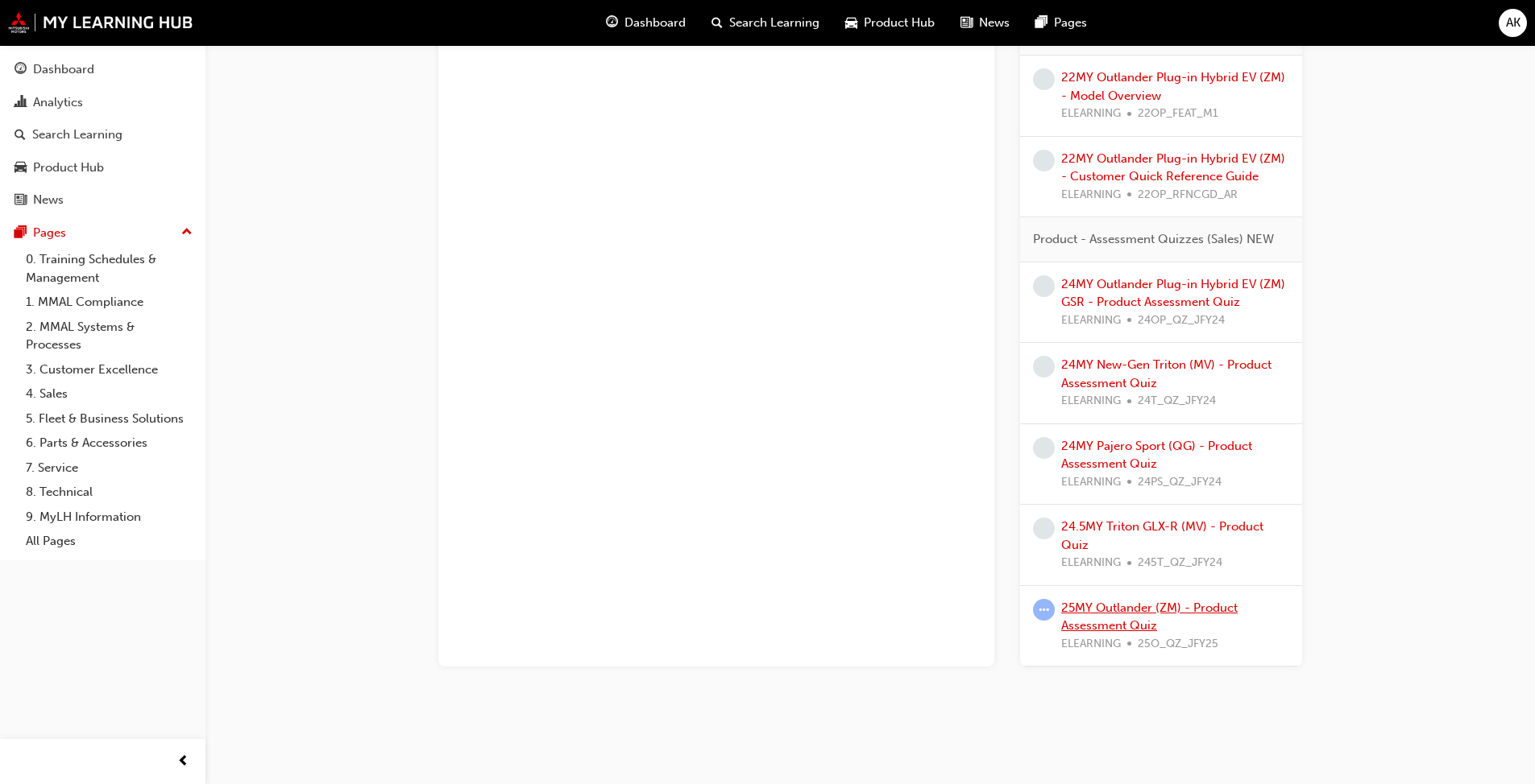
click at [805, 602] on link "25MY Outlander (ZM) - Product Assessment Quiz" at bounding box center [1150, 616] width 177 height 33
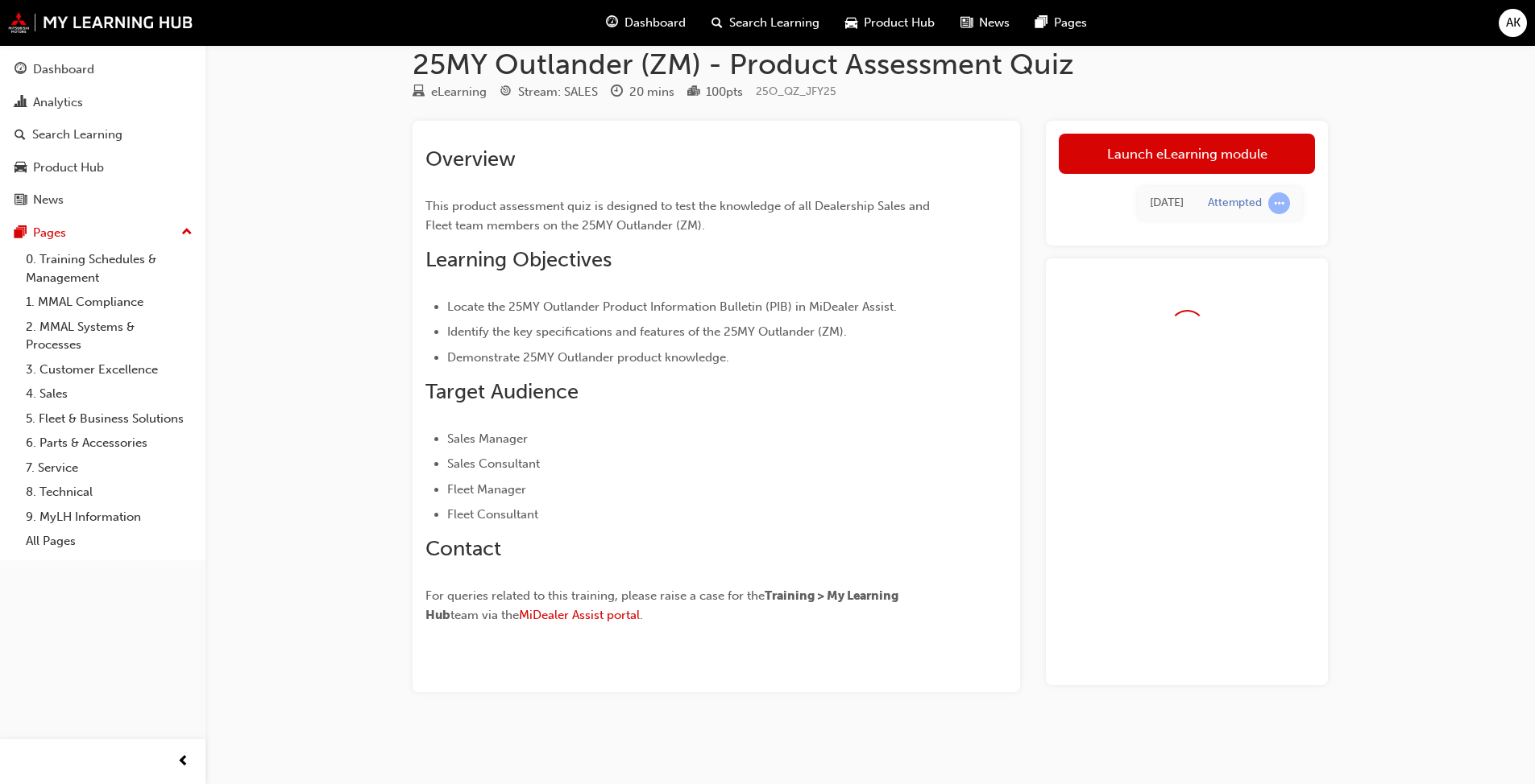
scroll to position [62, 0]
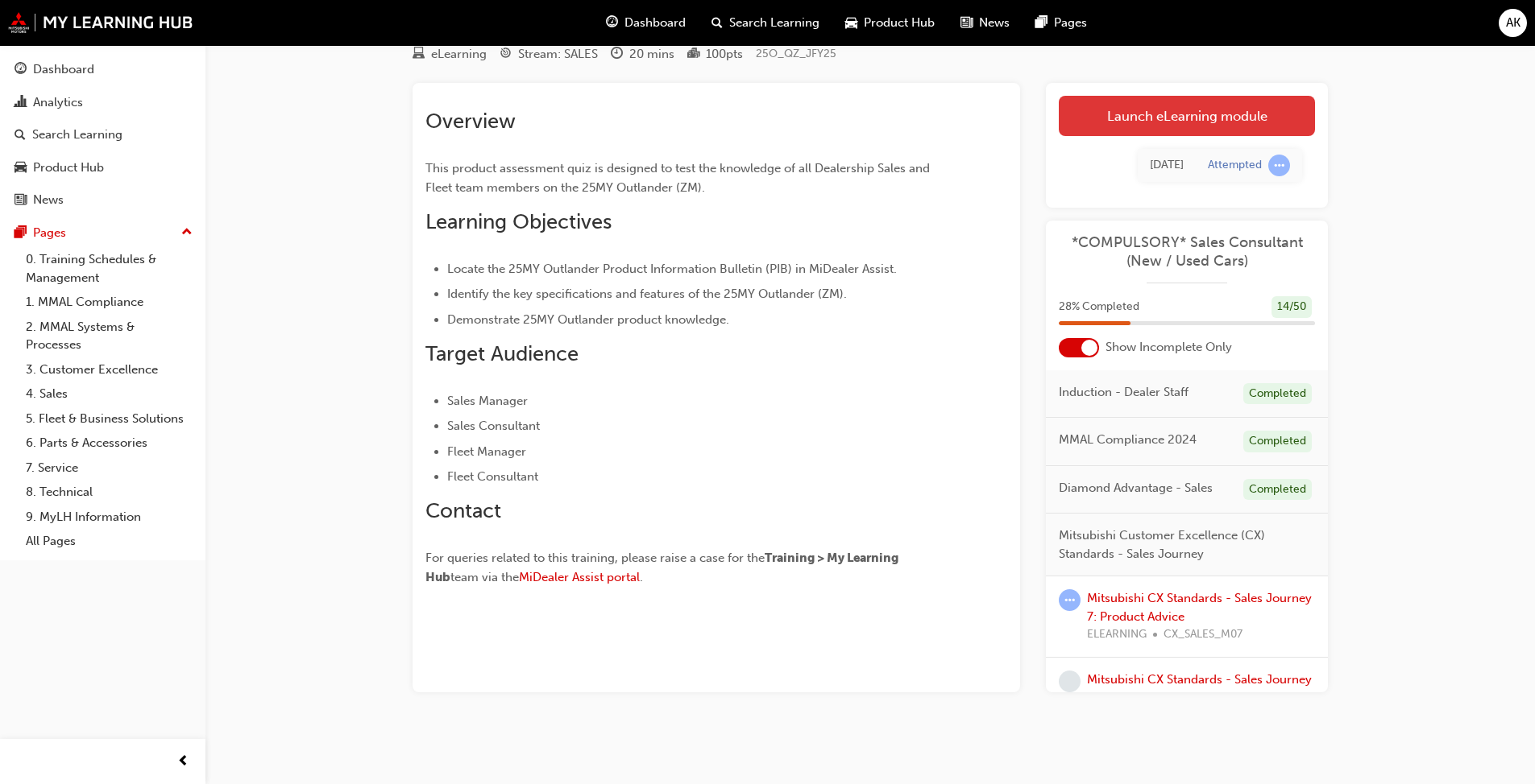
click at [805, 130] on link "Launch eLearning module" at bounding box center [1186, 116] width 256 height 41
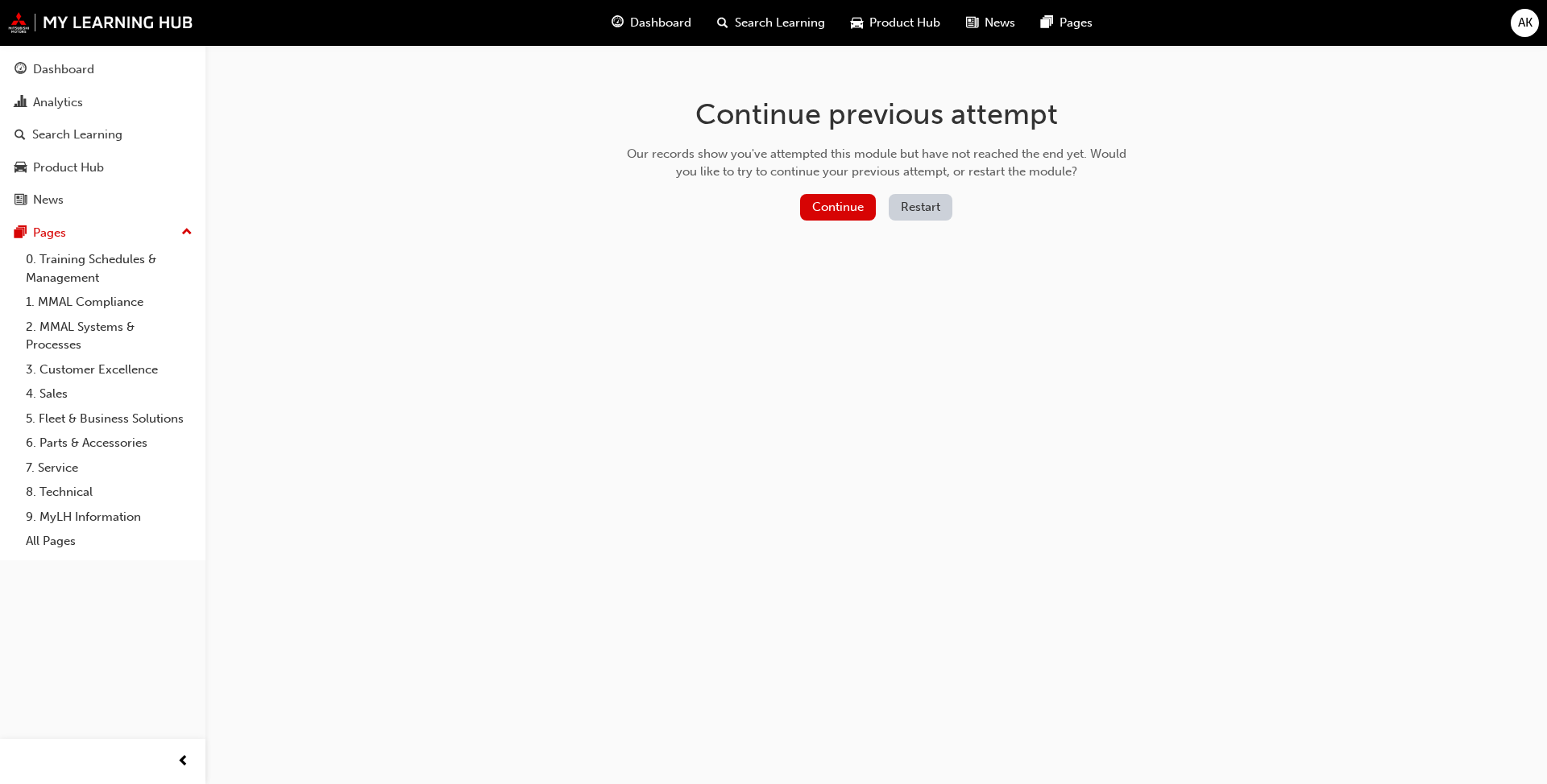
click at [805, 206] on button "Restart" at bounding box center [920, 207] width 64 height 27
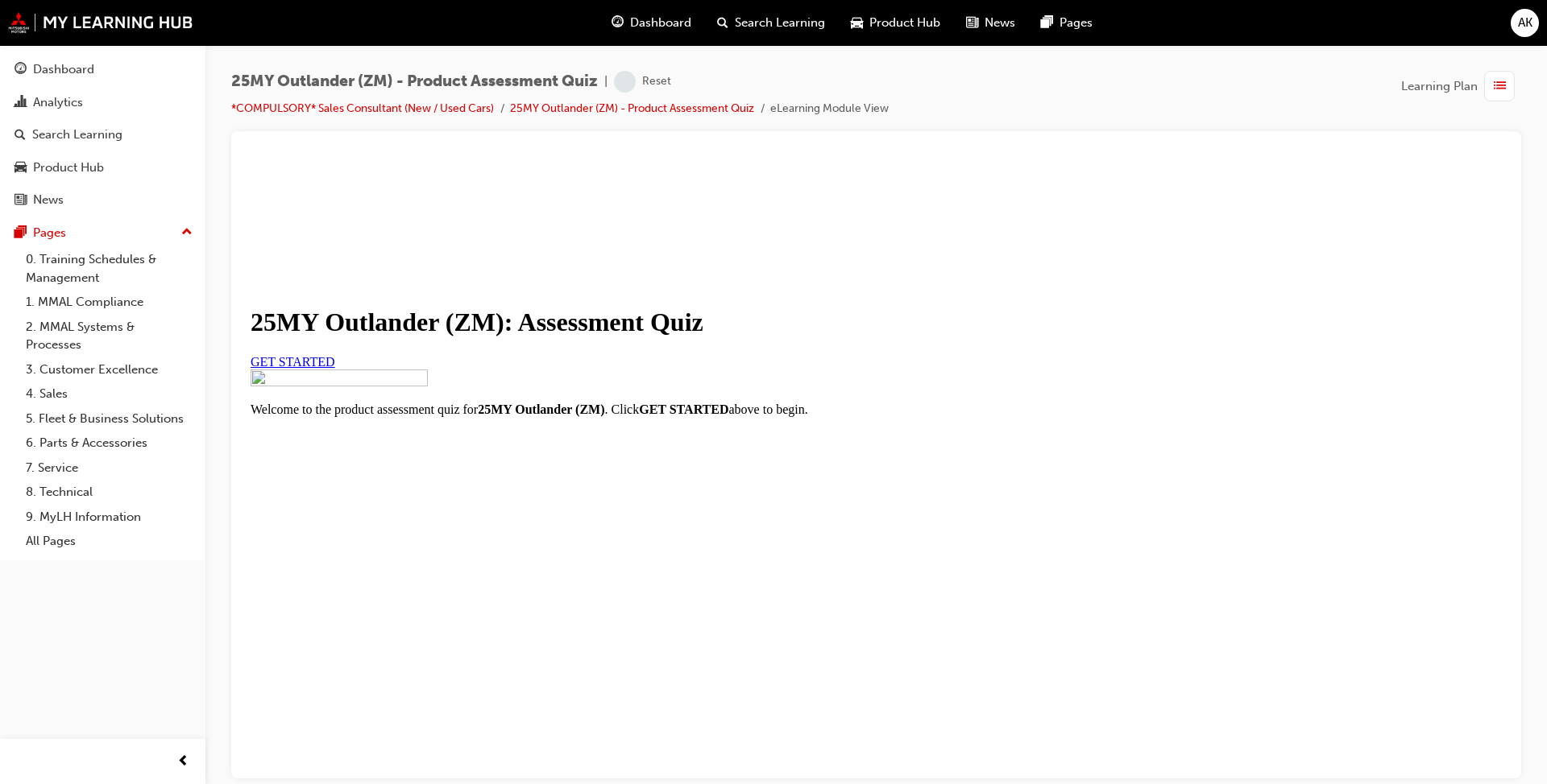
click at [336, 367] on span "GET STARTED" at bounding box center [292, 361] width 84 height 14
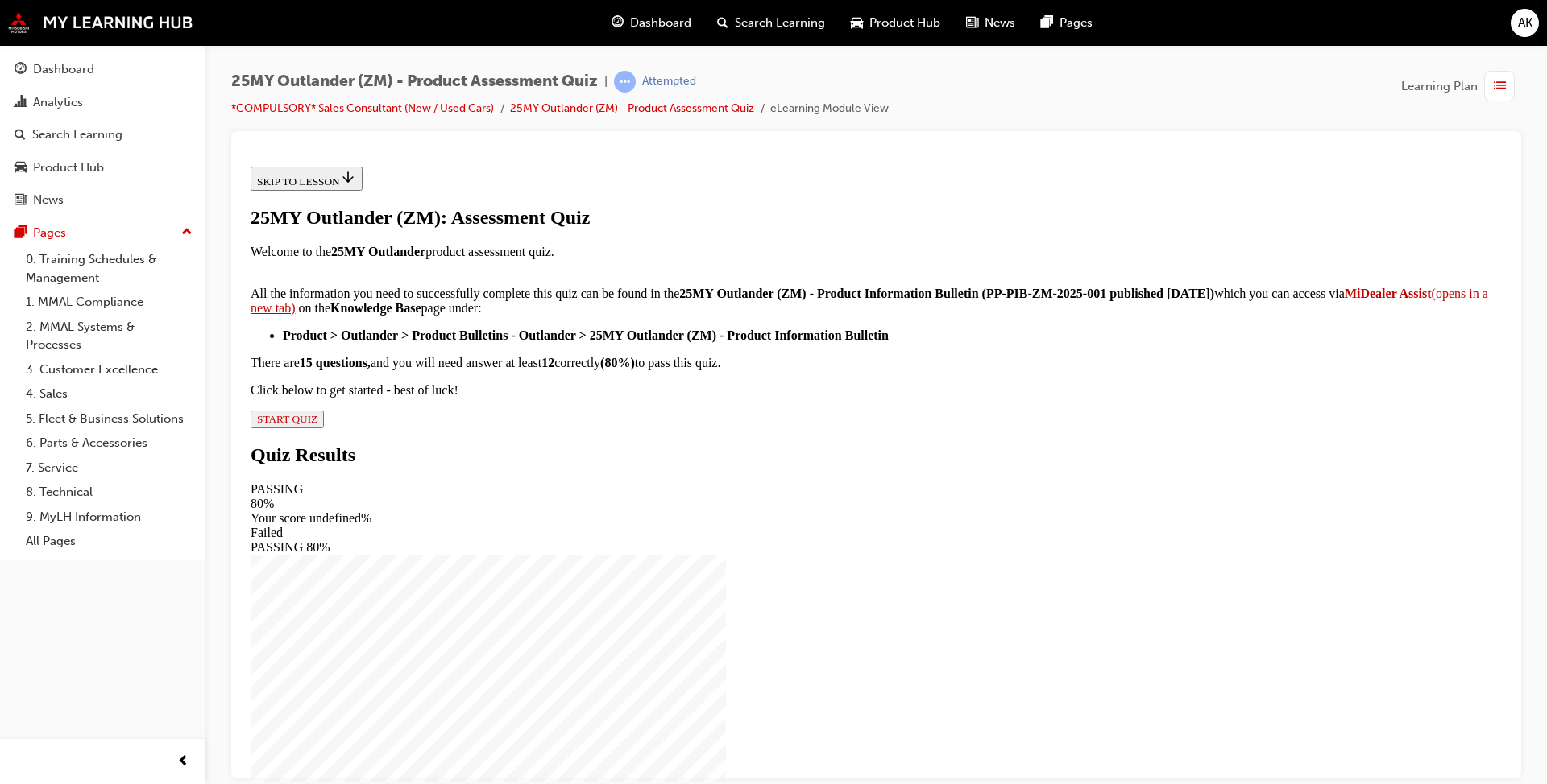
scroll to position [217, 0]
click at [664, 428] on div "25MY Outlander (ZM): Assessment Quiz Welcome to the 25MY Outlander product asse…" at bounding box center [876, 317] width 1251 height 221
click at [655, 428] on div "25MY Outlander (ZM): Assessment Quiz Welcome to the 25MY Outlander product asse…" at bounding box center [876, 317] width 1251 height 221
click at [318, 425] on span "START QUIZ" at bounding box center [287, 418] width 61 height 12
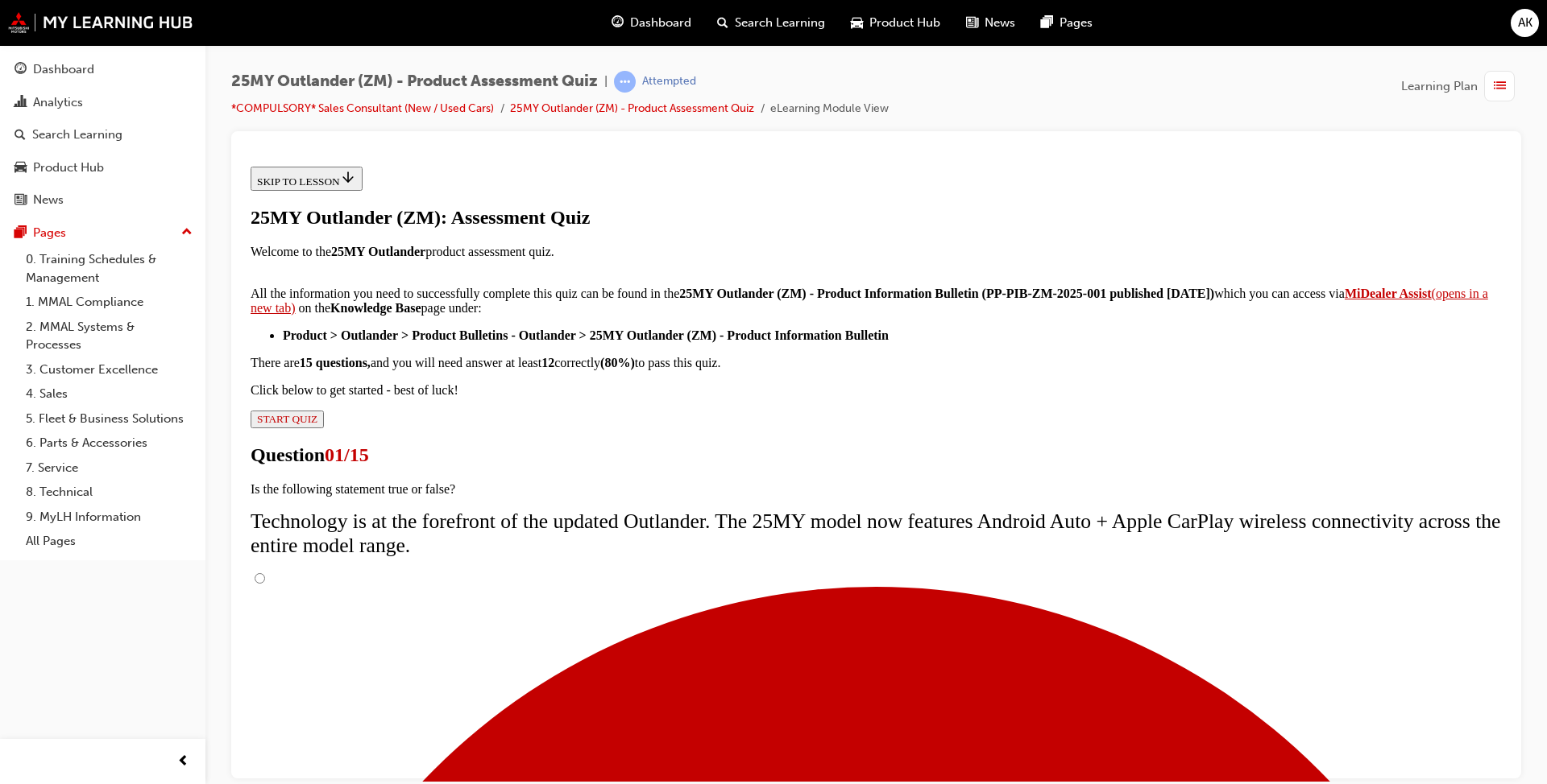
scroll to position [93, 0]
click at [265, 573] on input "True" at bounding box center [259, 578] width 11 height 11
radio input "true"
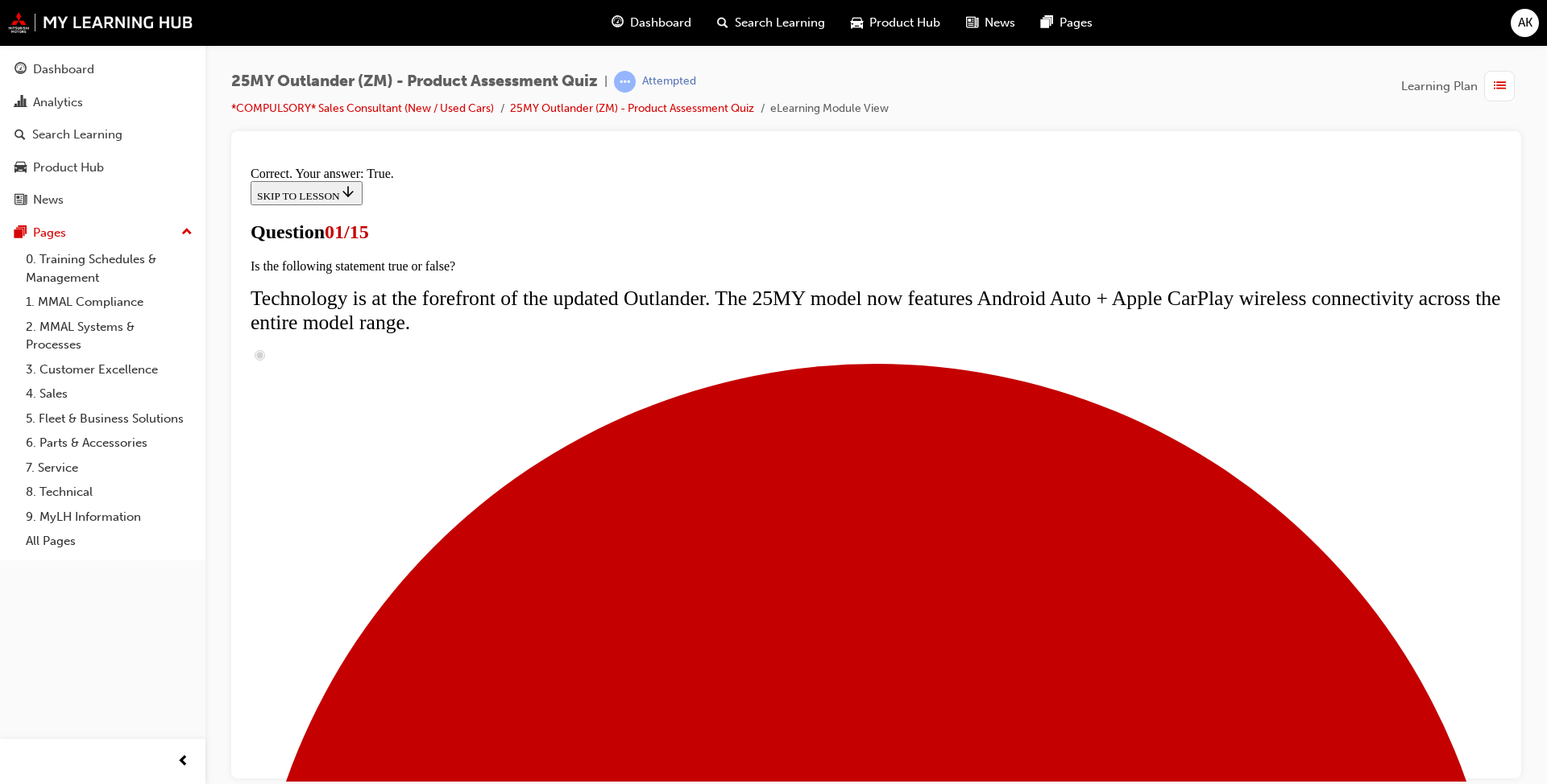
radio input "true"
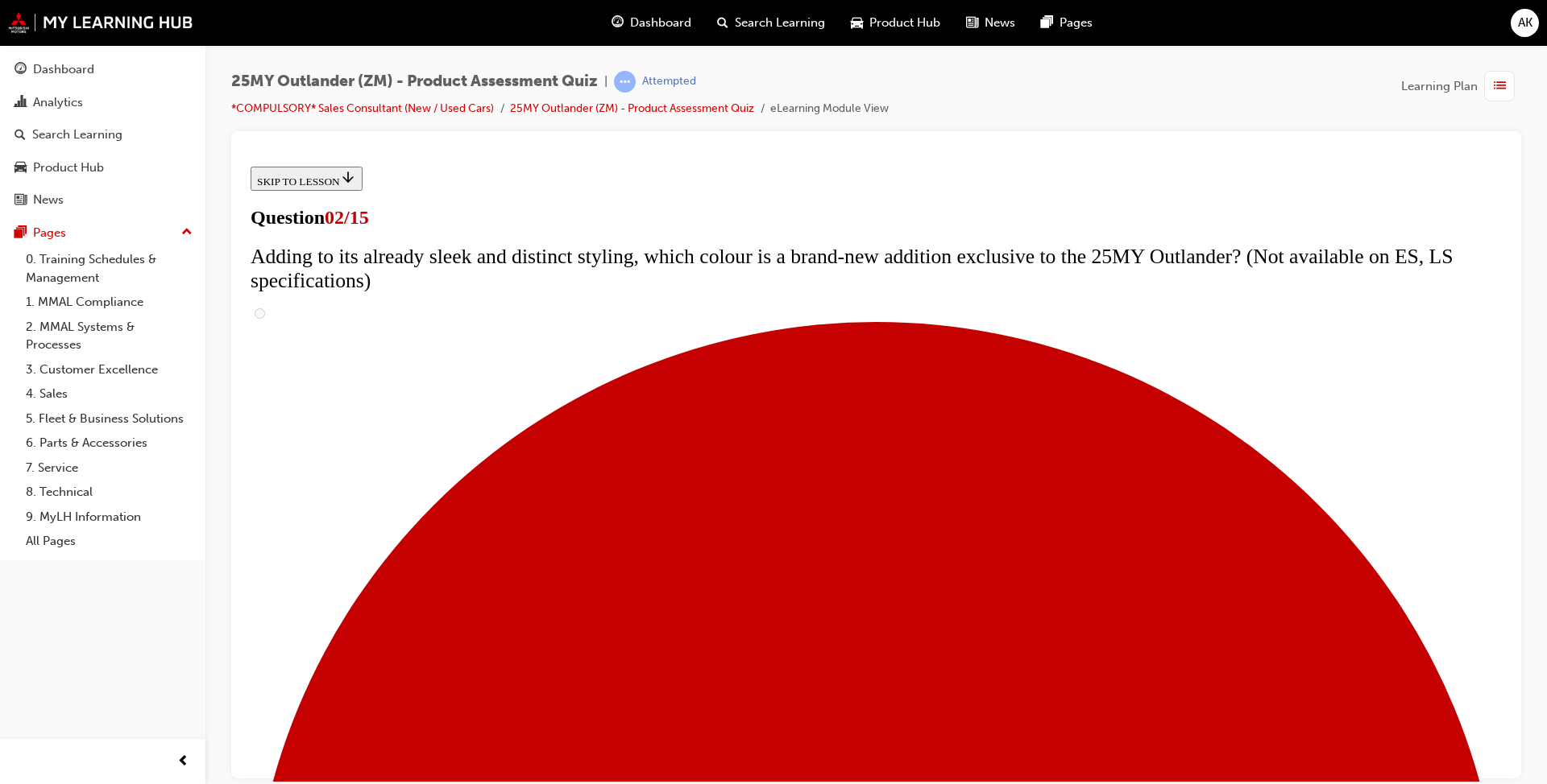
checkbox input "true"
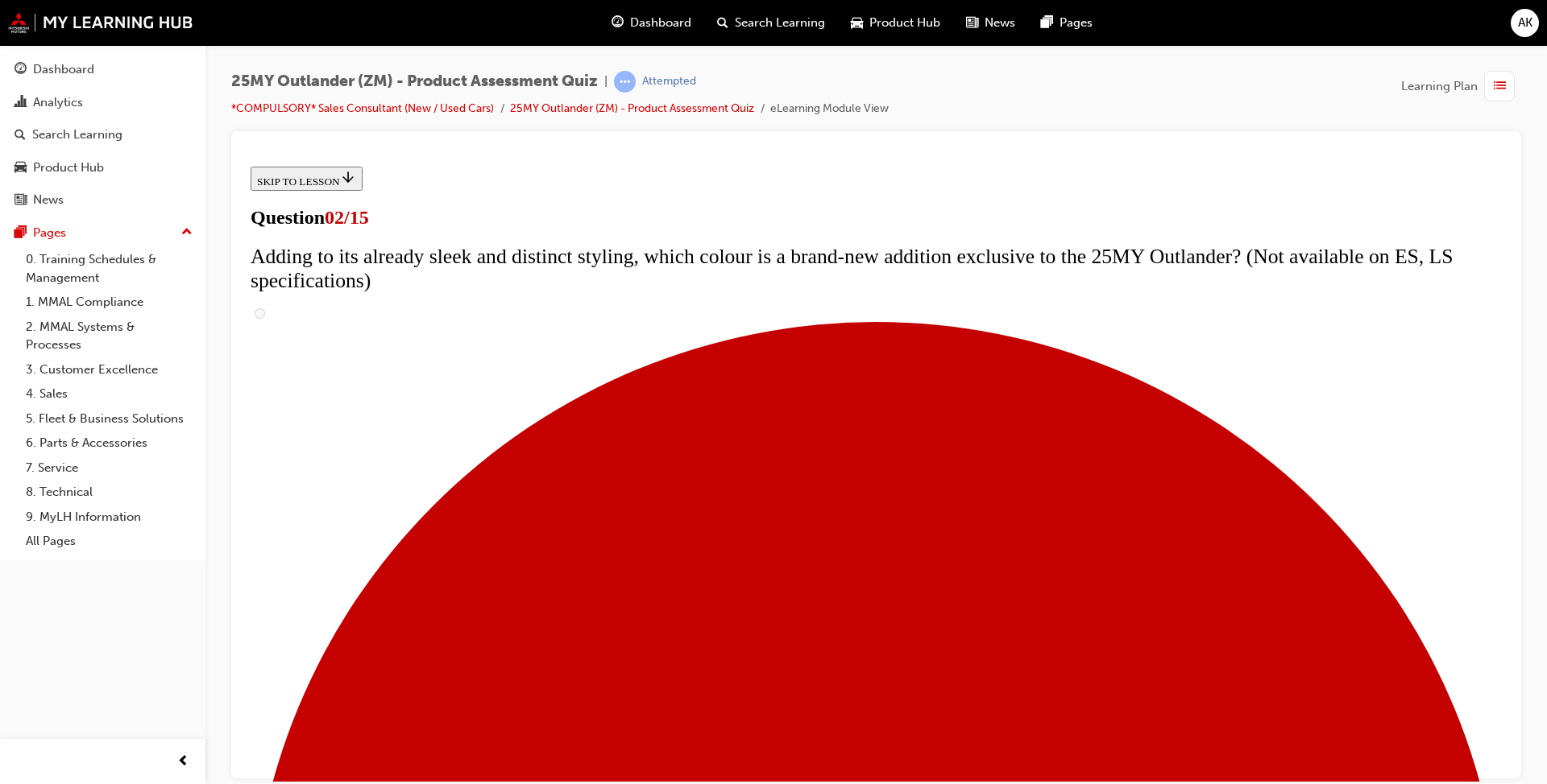
checkbox input "true"
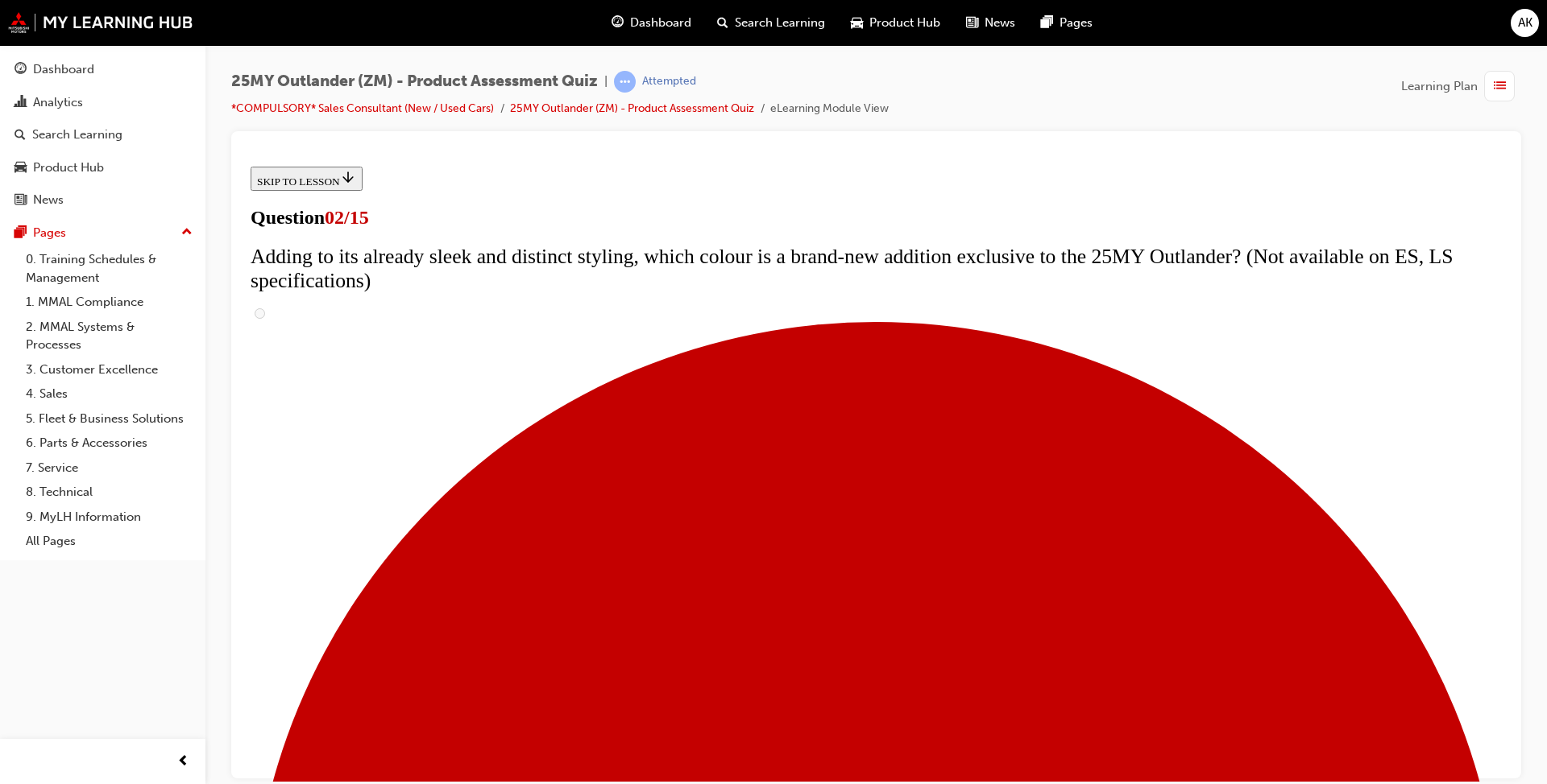
checkbox input "true"
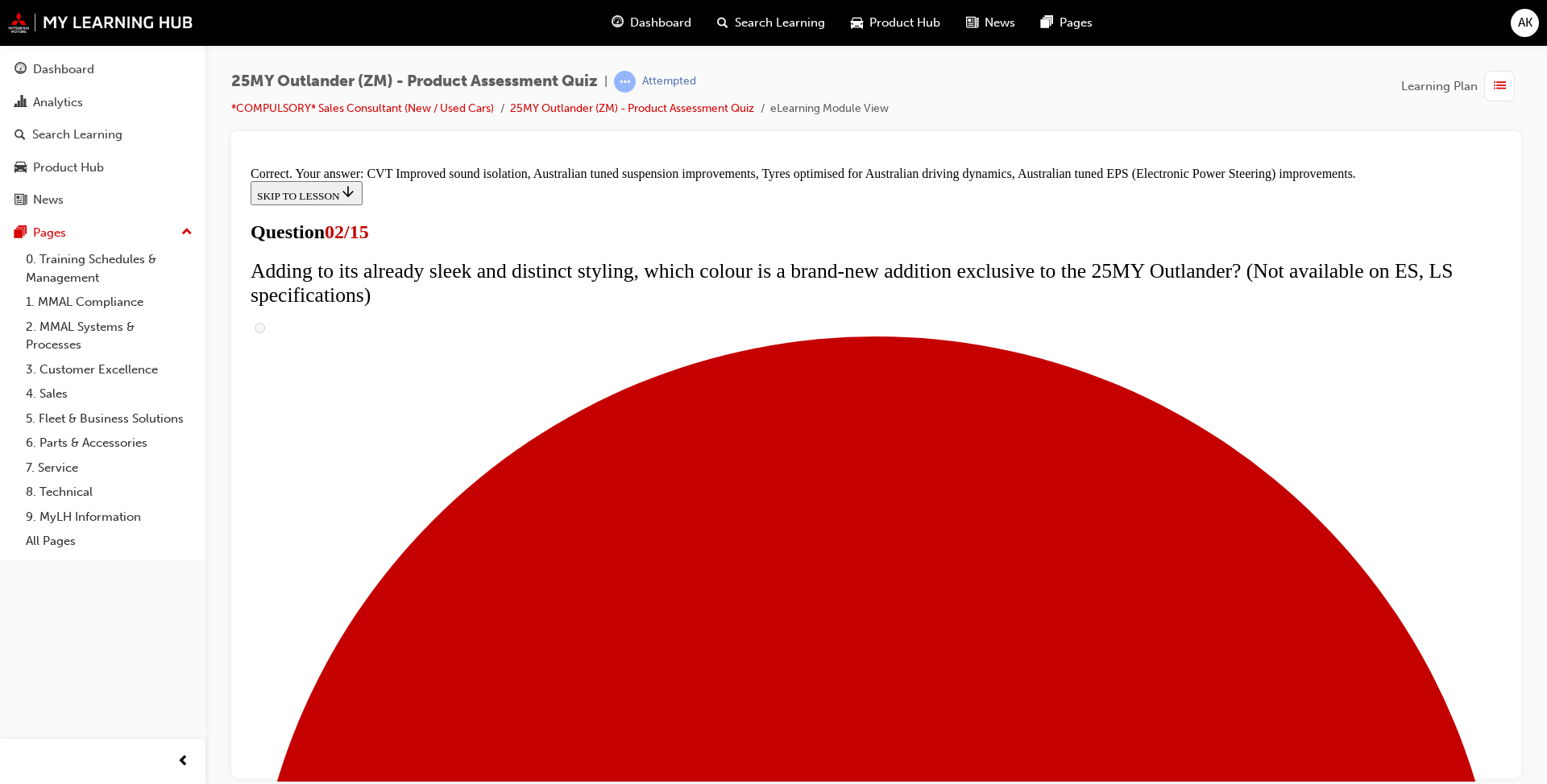
scroll to position [402, 0]
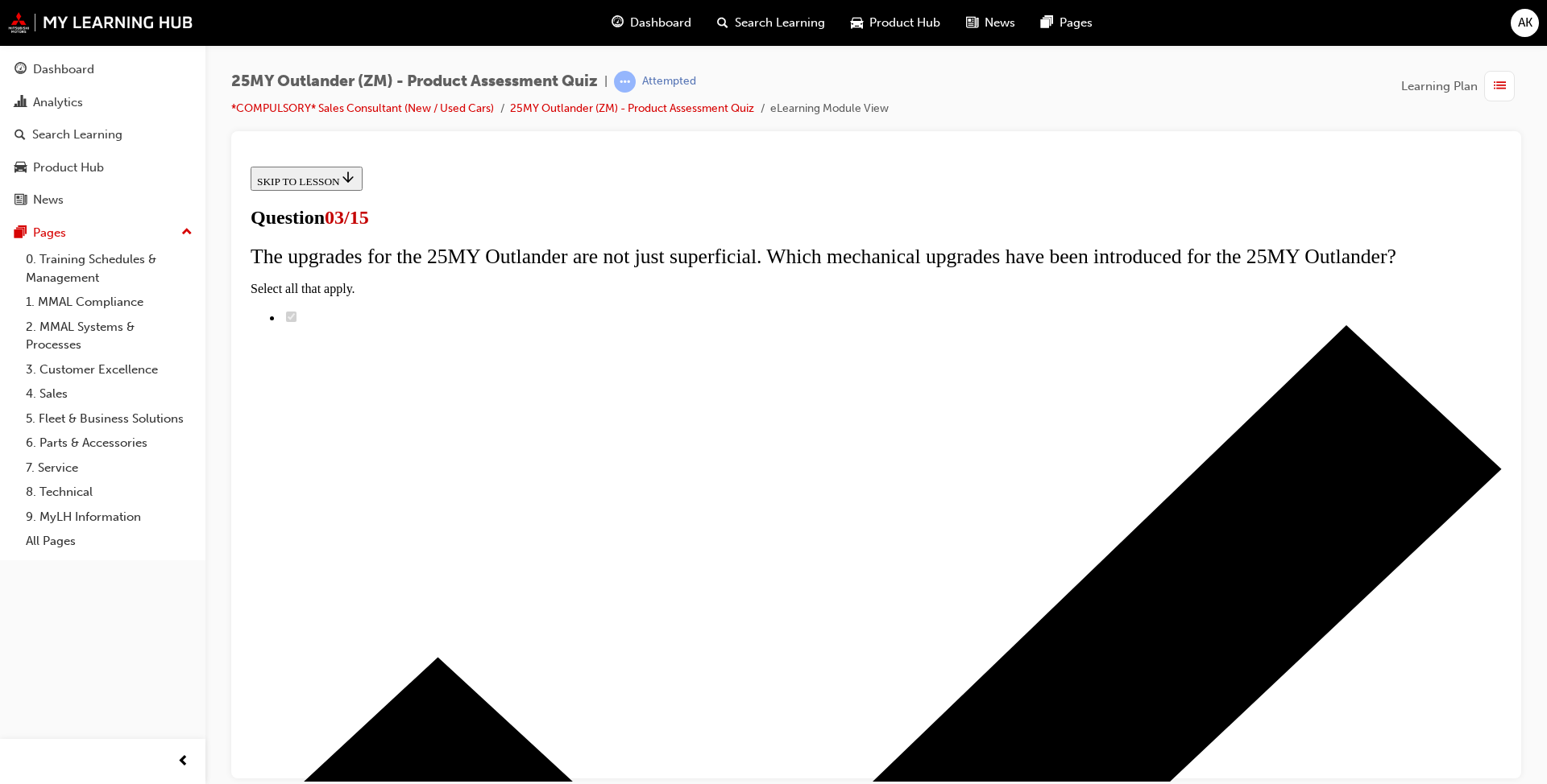
radio input "true"
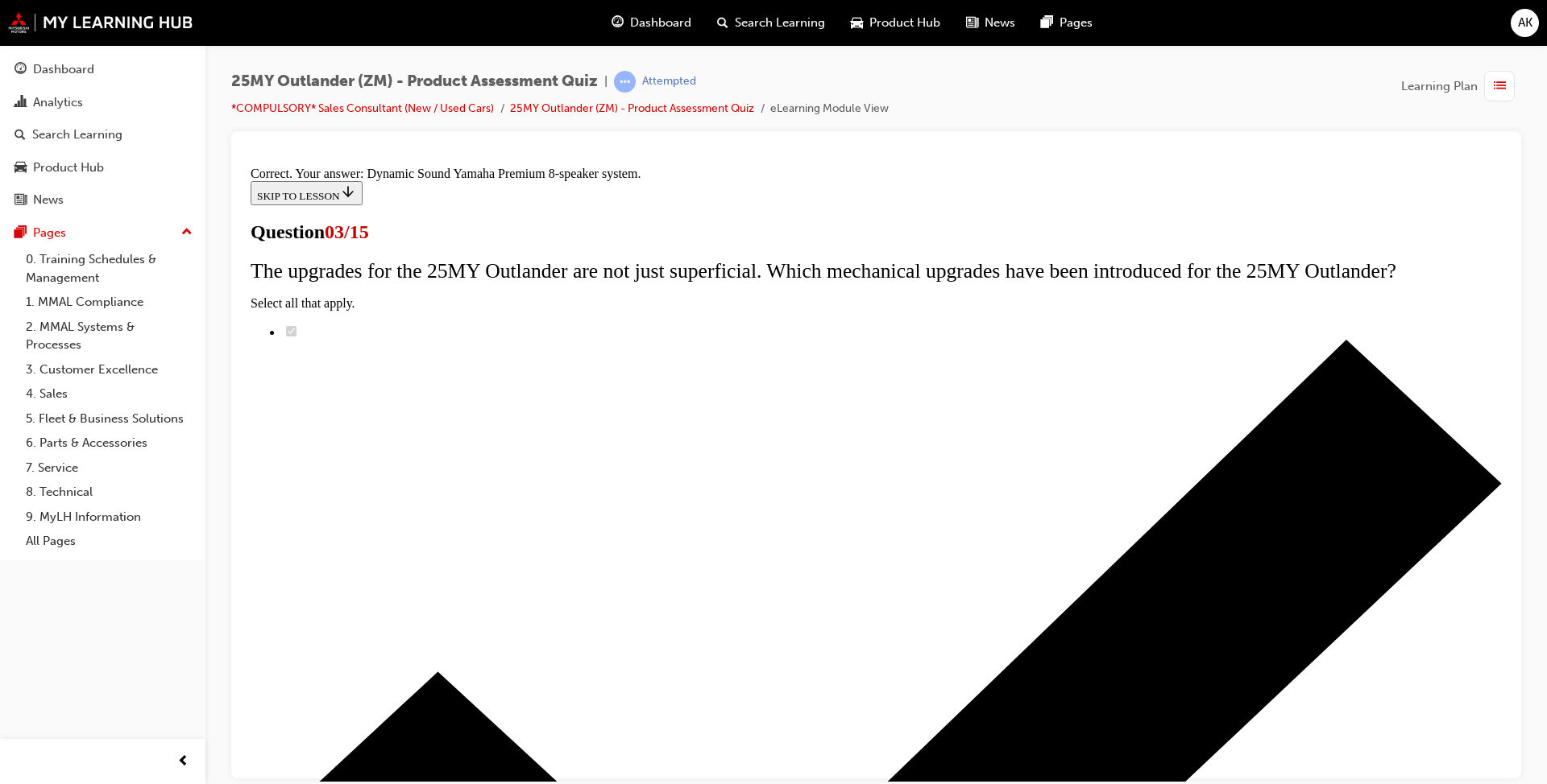
scroll to position [218, 0]
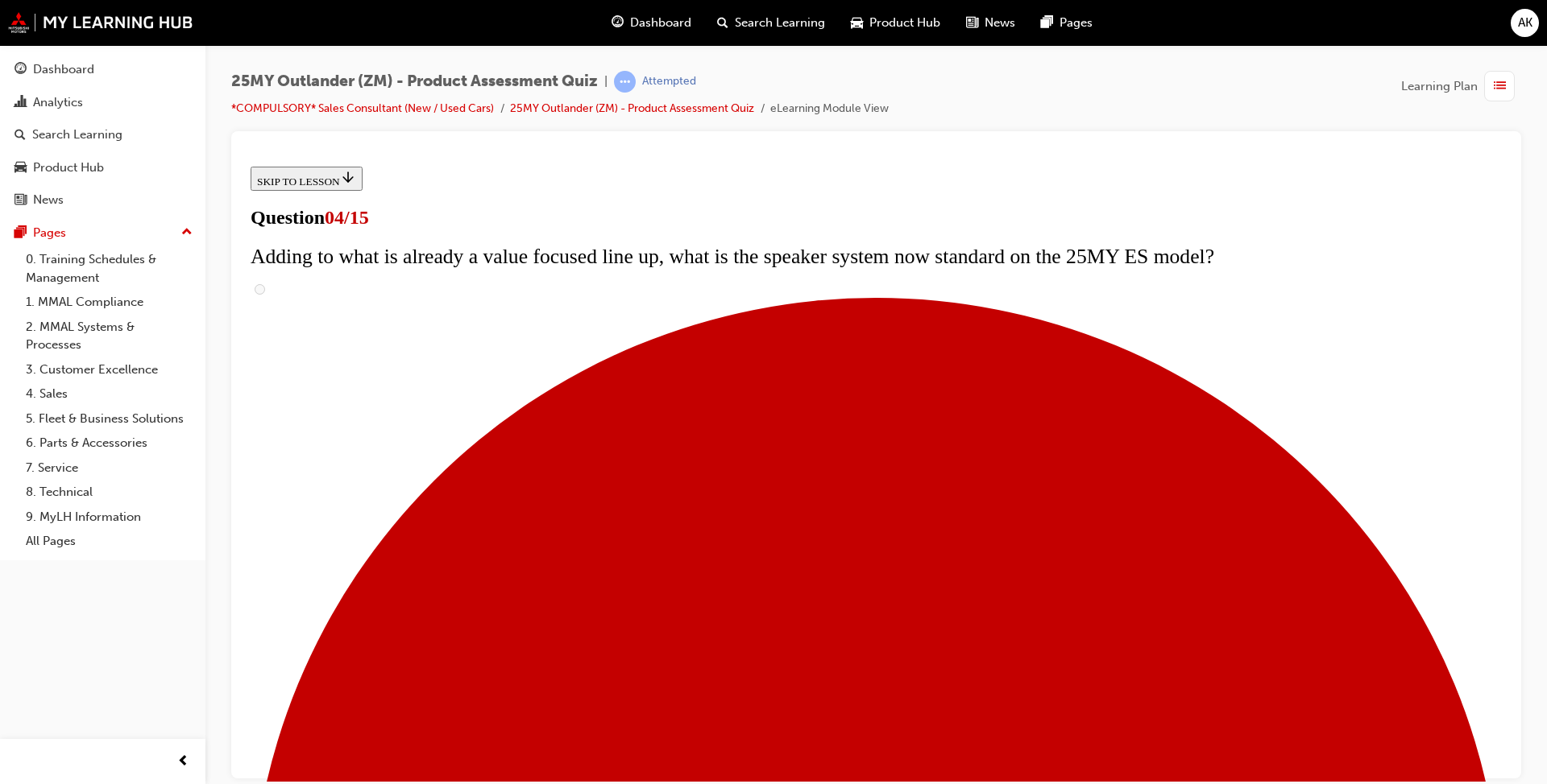
checkbox input "true"
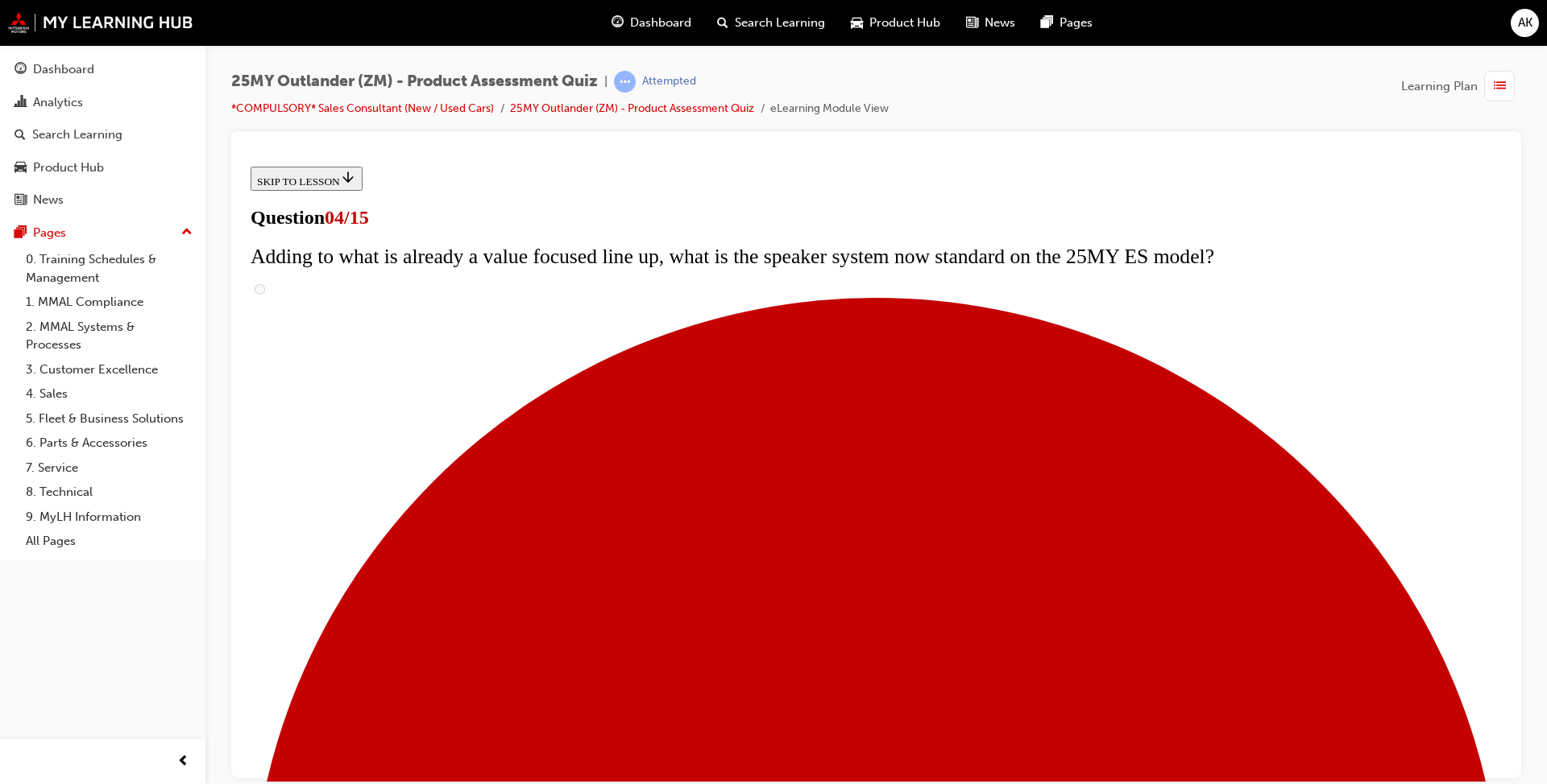
checkbox input "true"
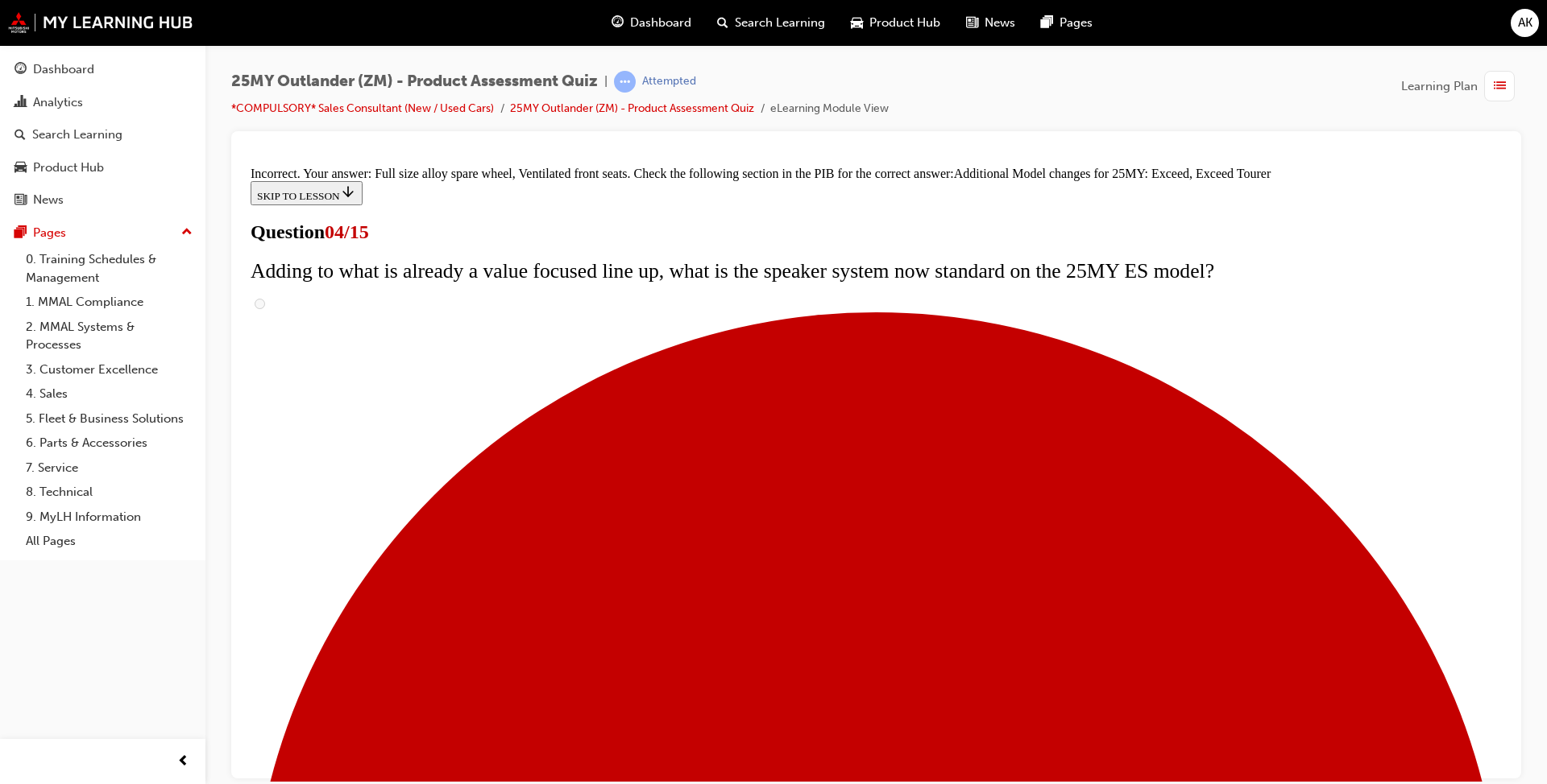
scroll to position [566, 0]
drag, startPoint x: 878, startPoint y: 717, endPoint x: 877, endPoint y: 707, distance: 10.0
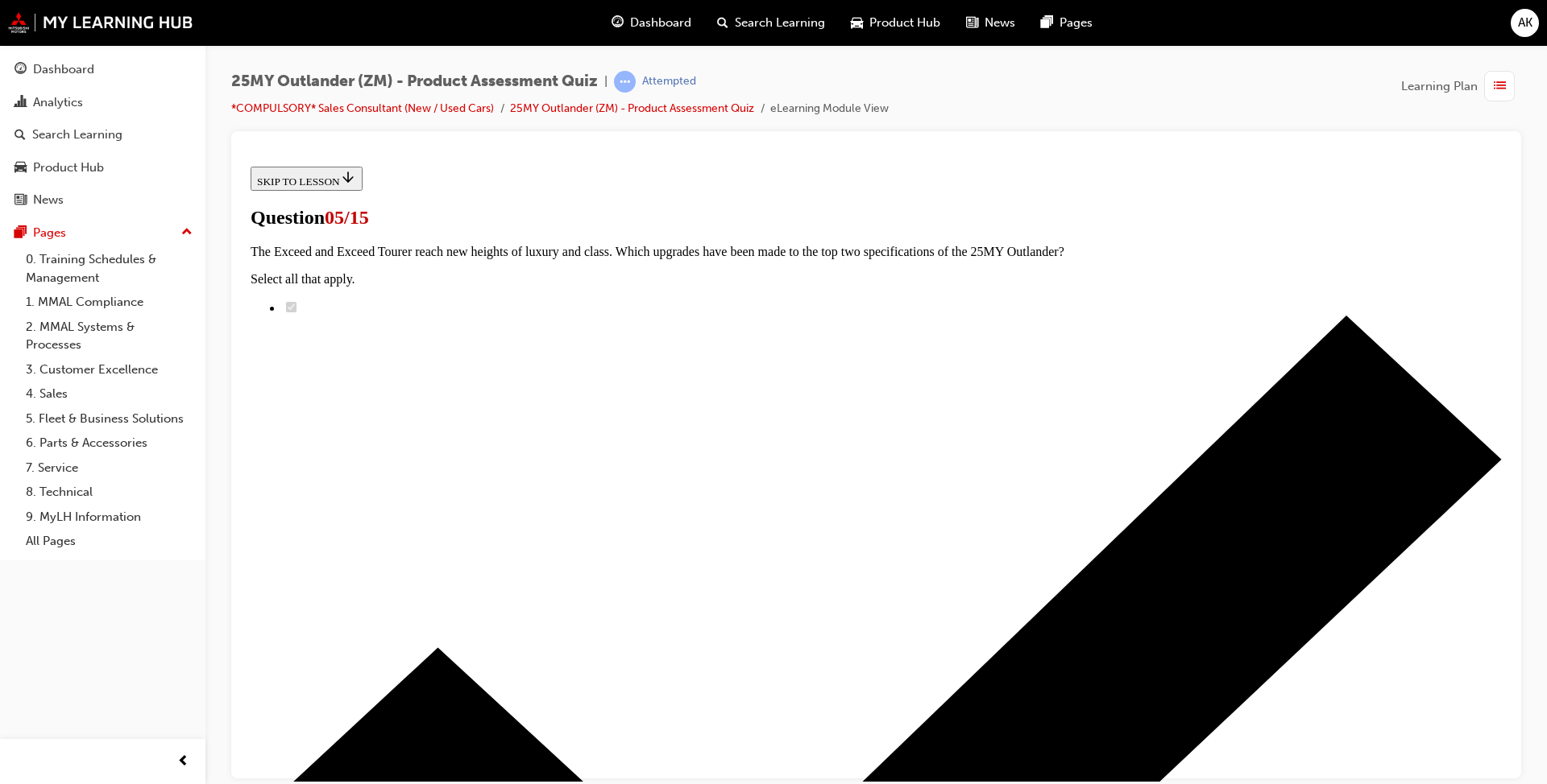
scroll to position [161, 0]
radio input "true"
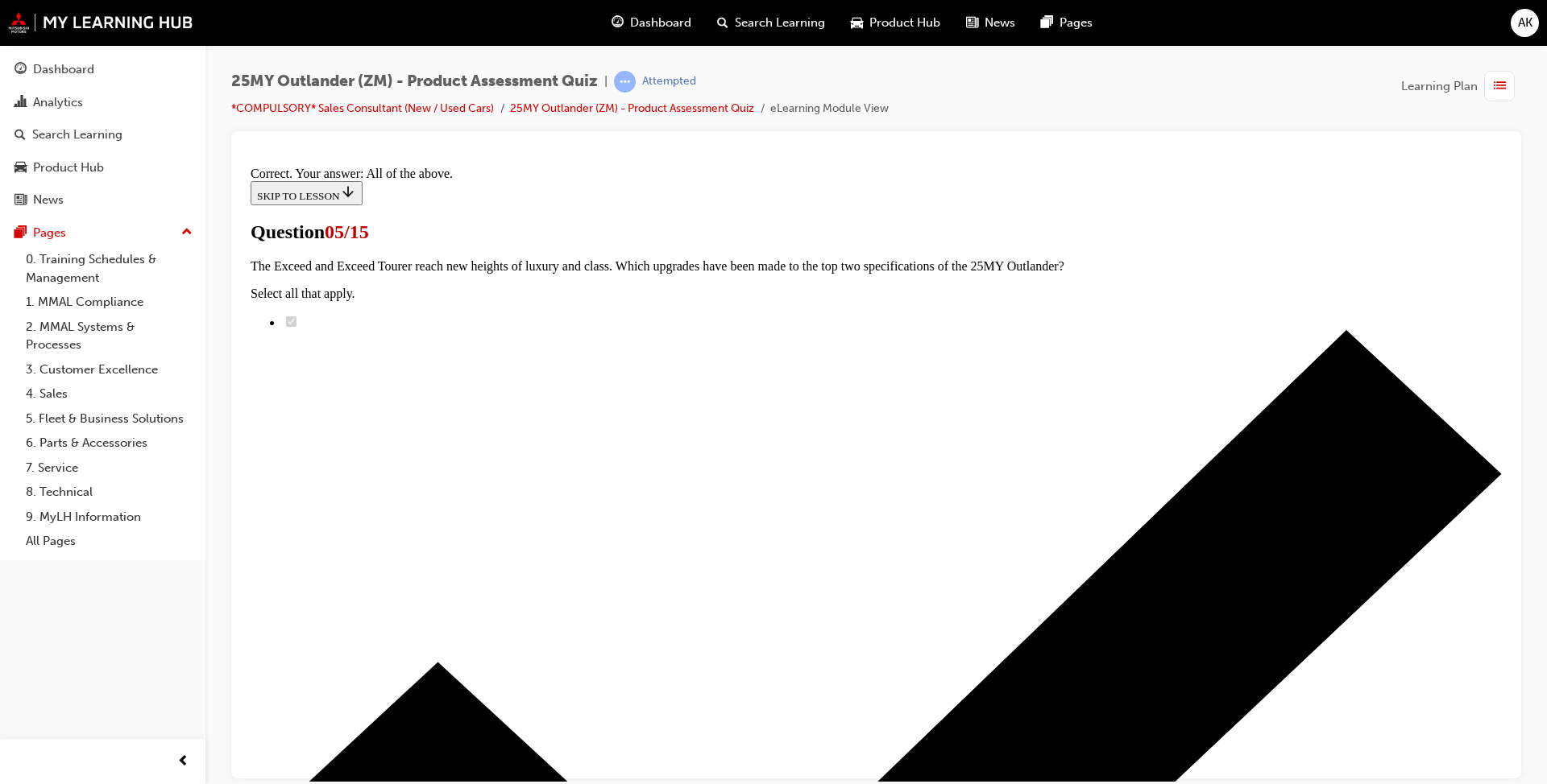
scroll to position [347, 0]
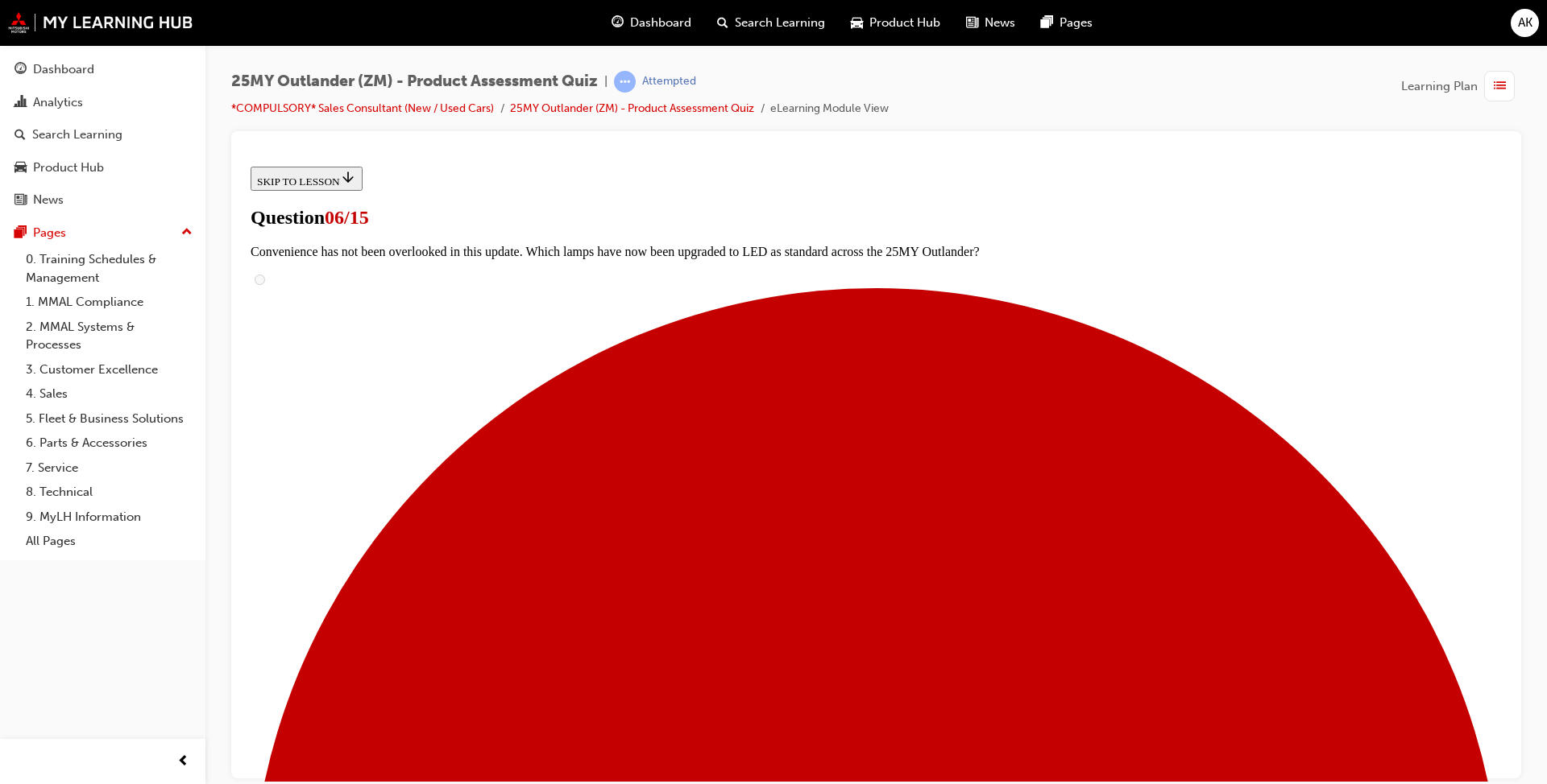
scroll to position [306, 0]
radio input "true"
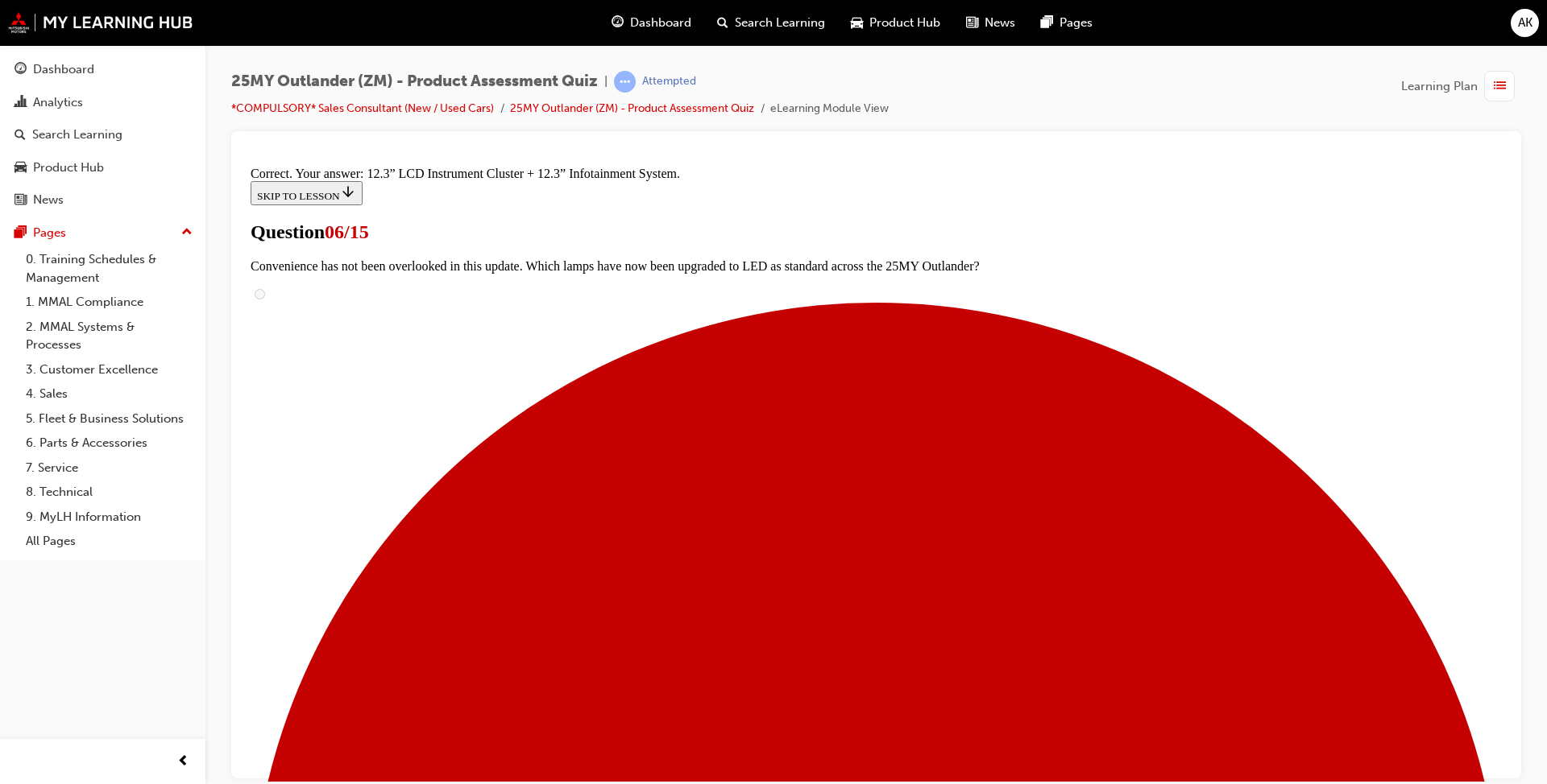
scroll to position [499, 0]
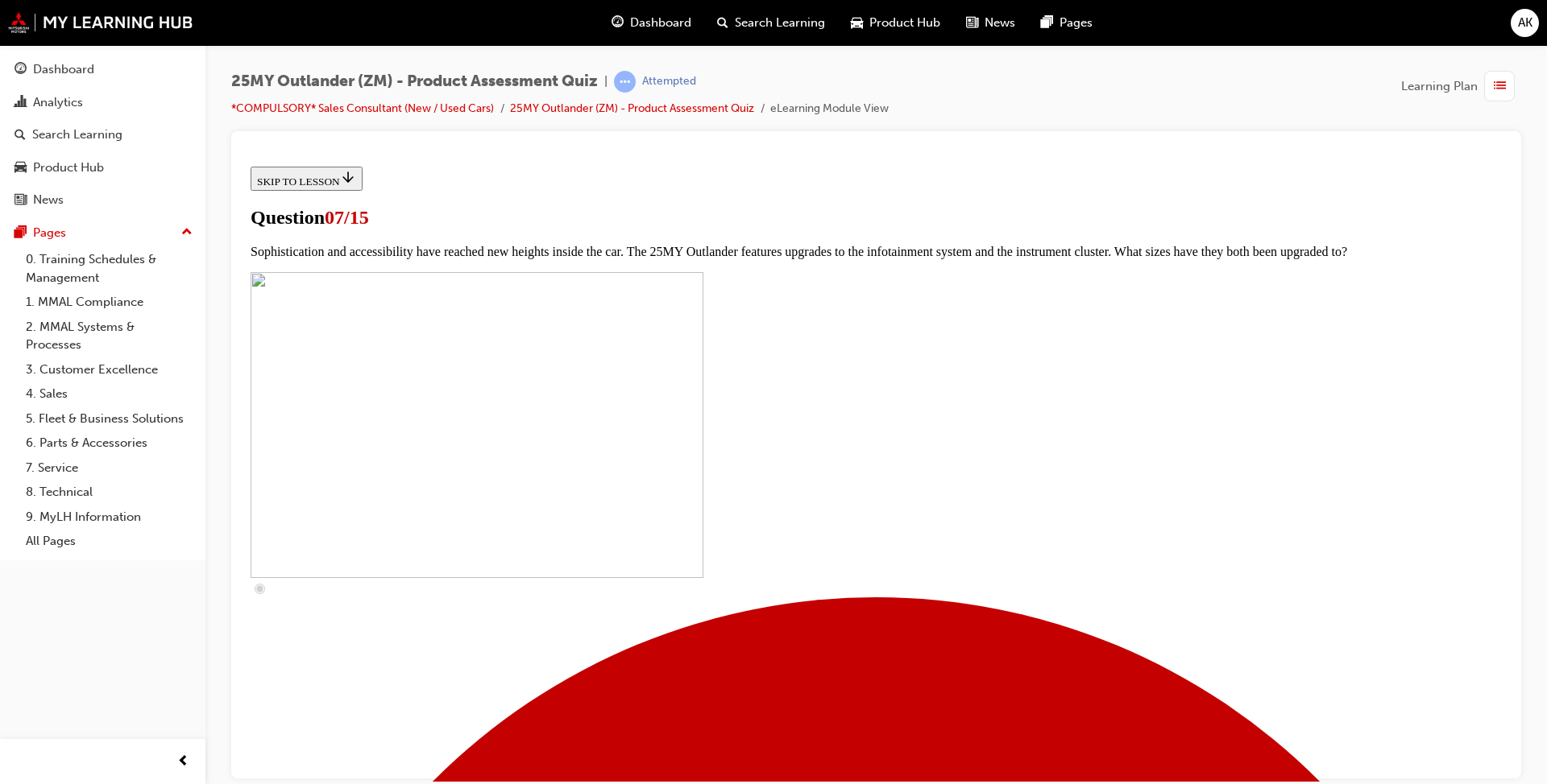
scroll to position [632, 0]
checkbox input "true"
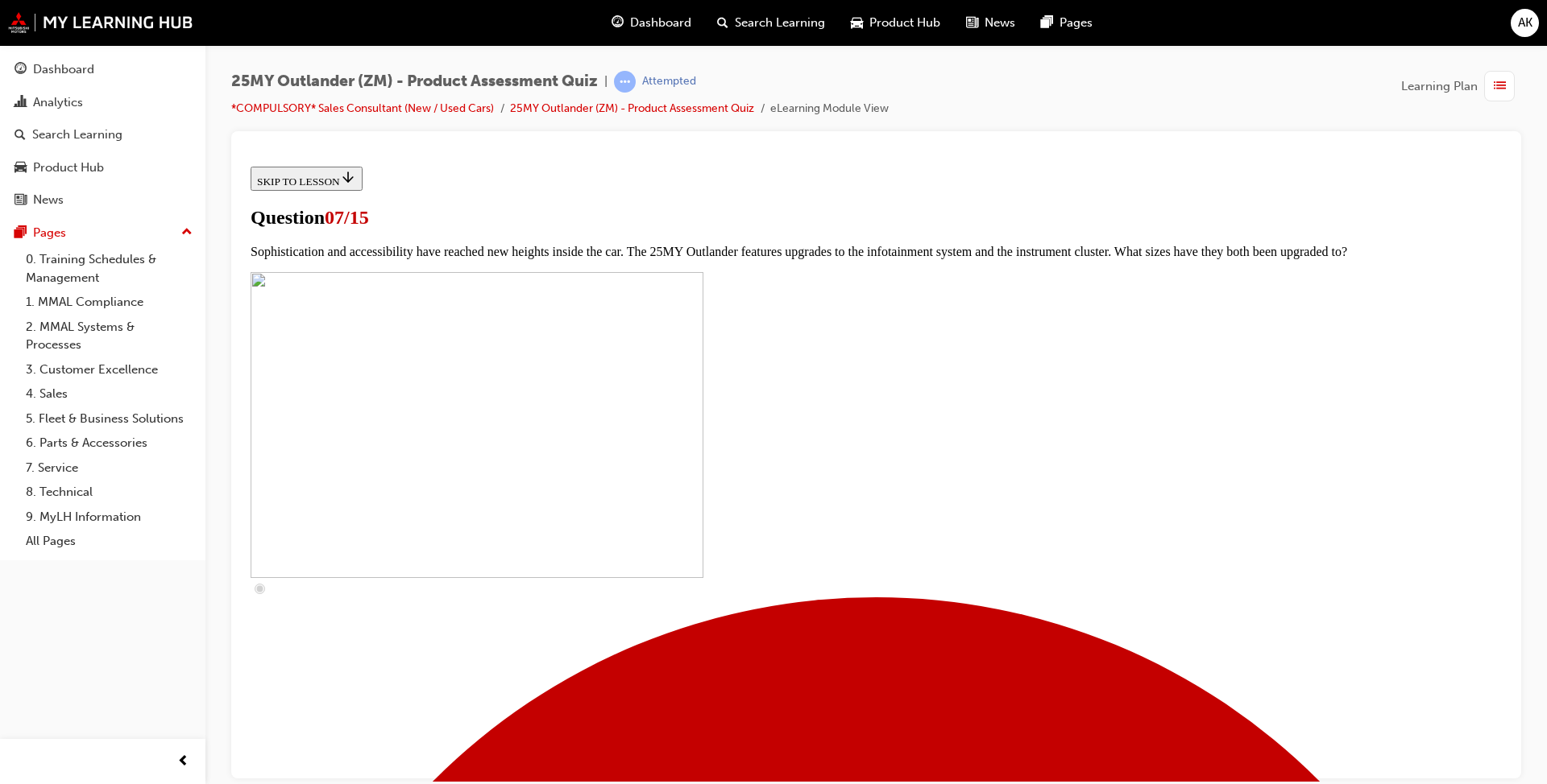
checkbox input "true"
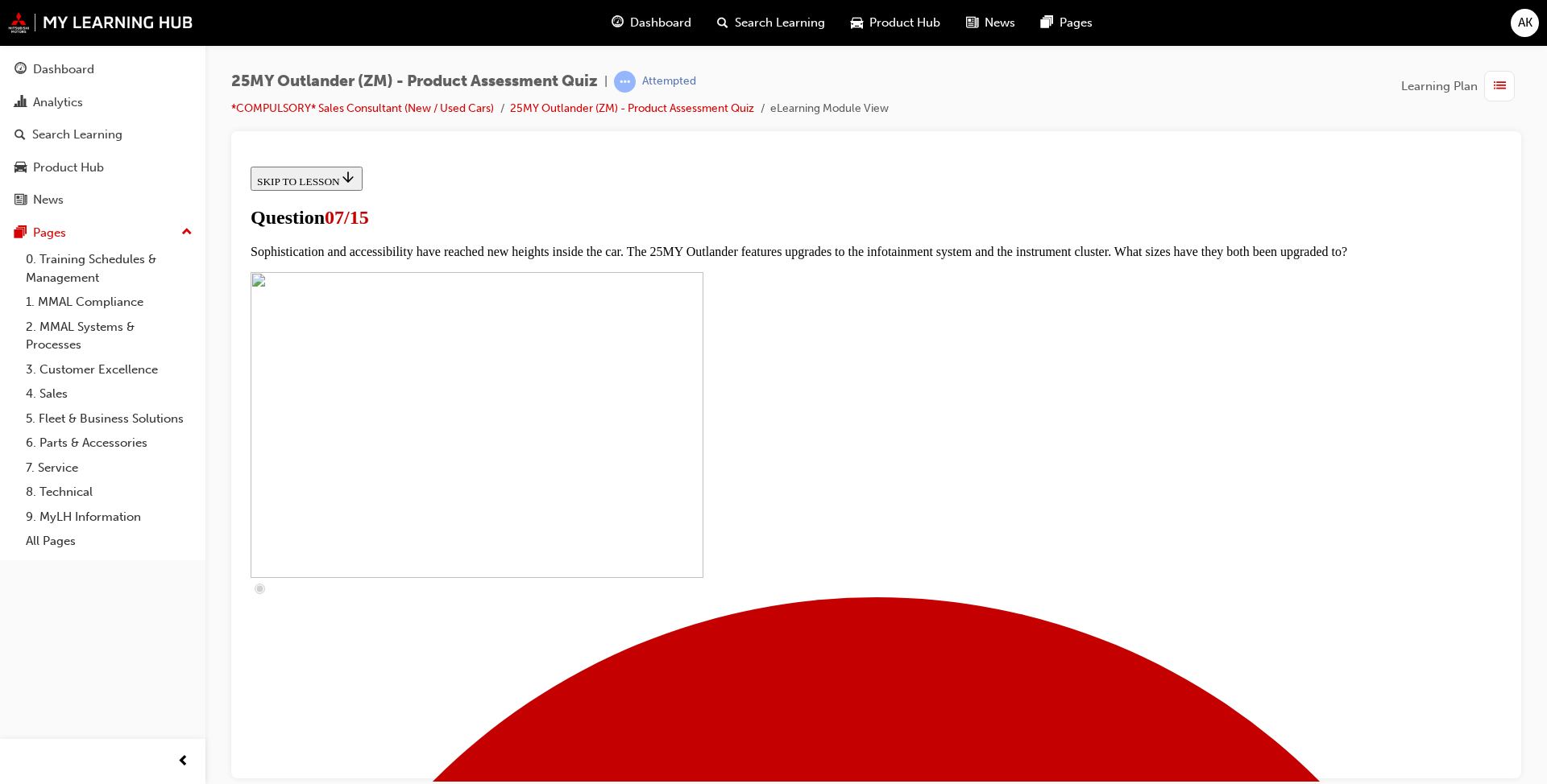
checkbox input "true"
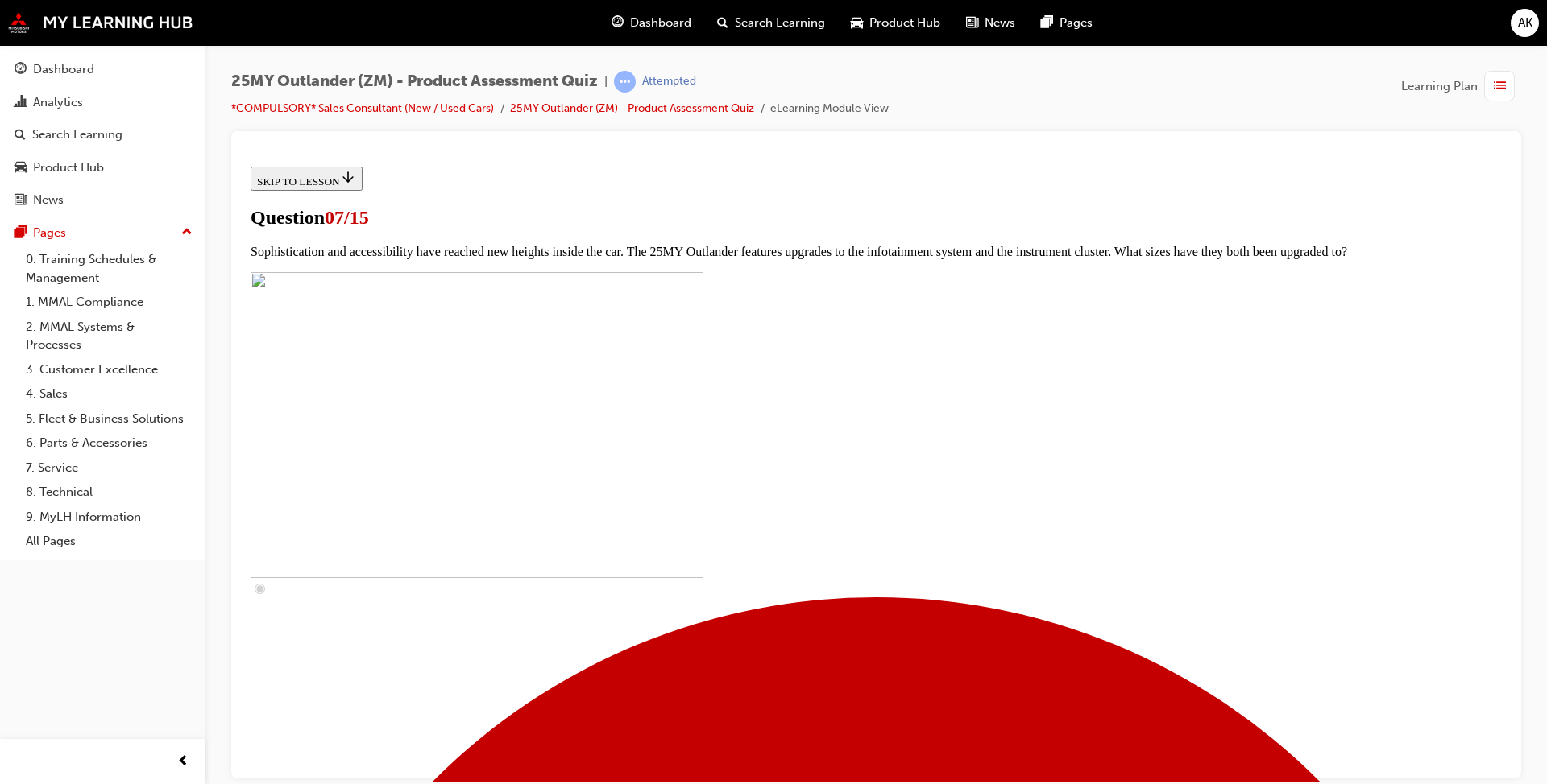
checkbox input "true"
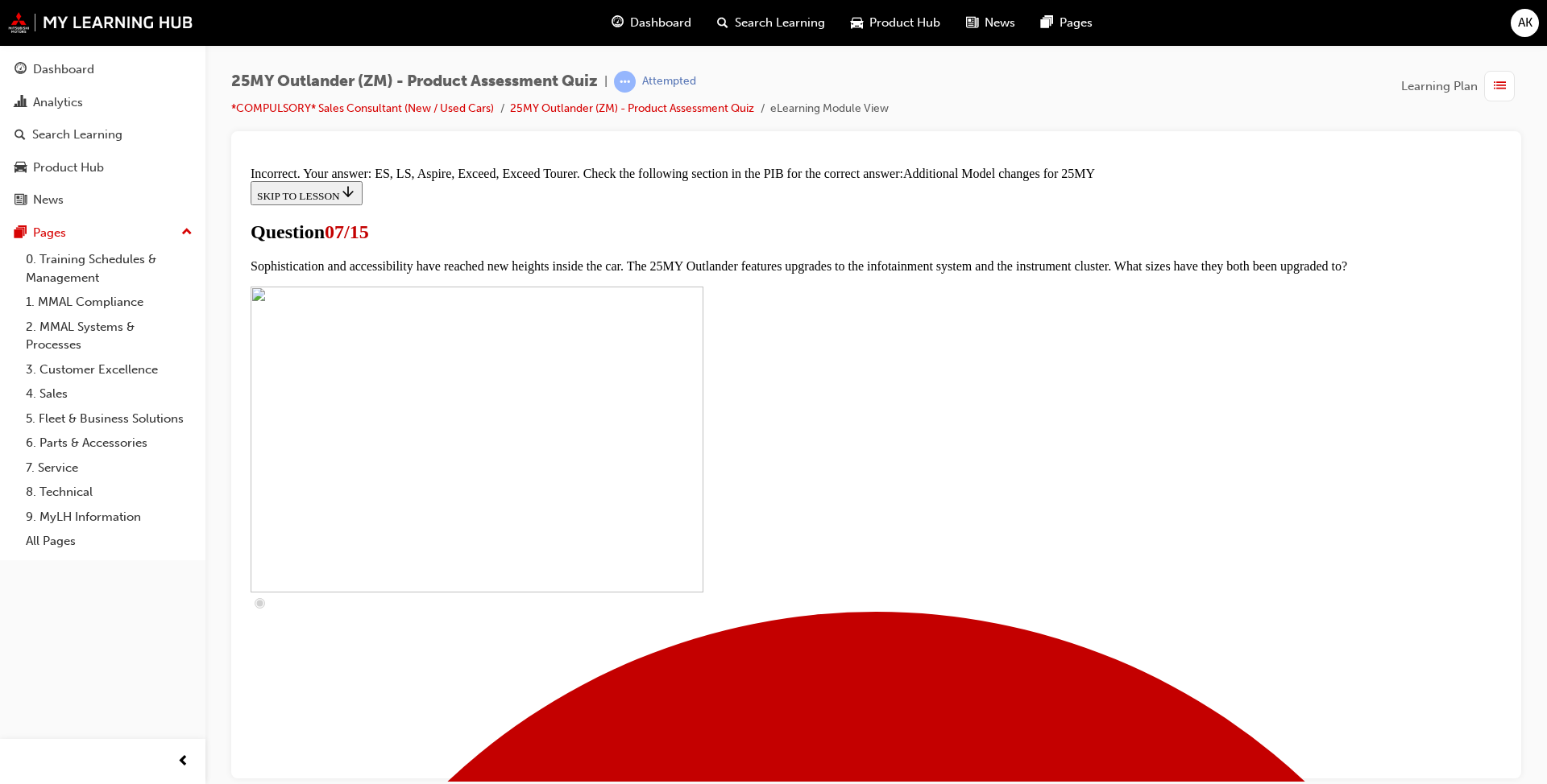
scroll to position [782, 0]
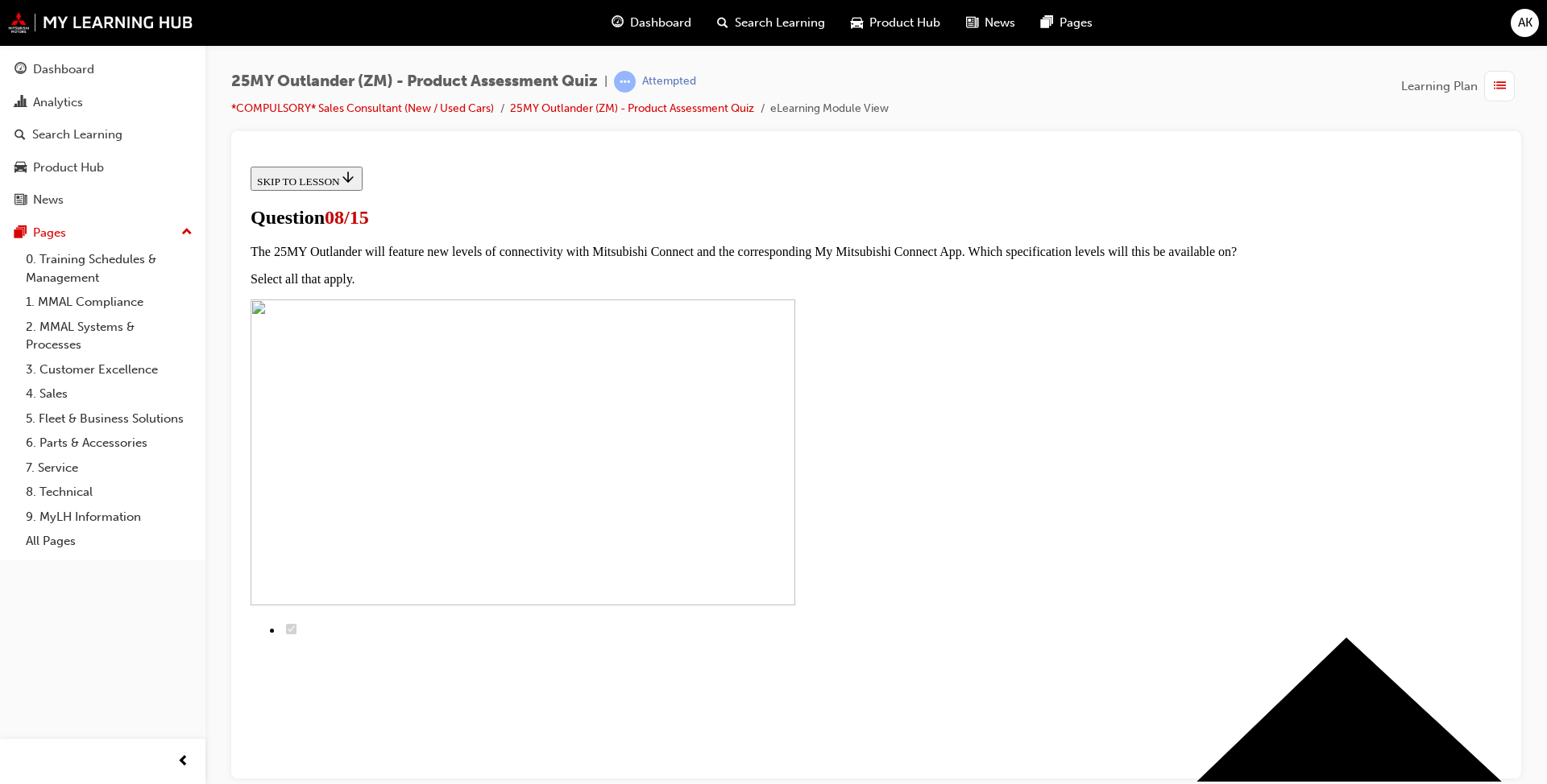
radio input "true"
drag, startPoint x: 912, startPoint y: 677, endPoint x: 893, endPoint y: 649, distance: 33.8
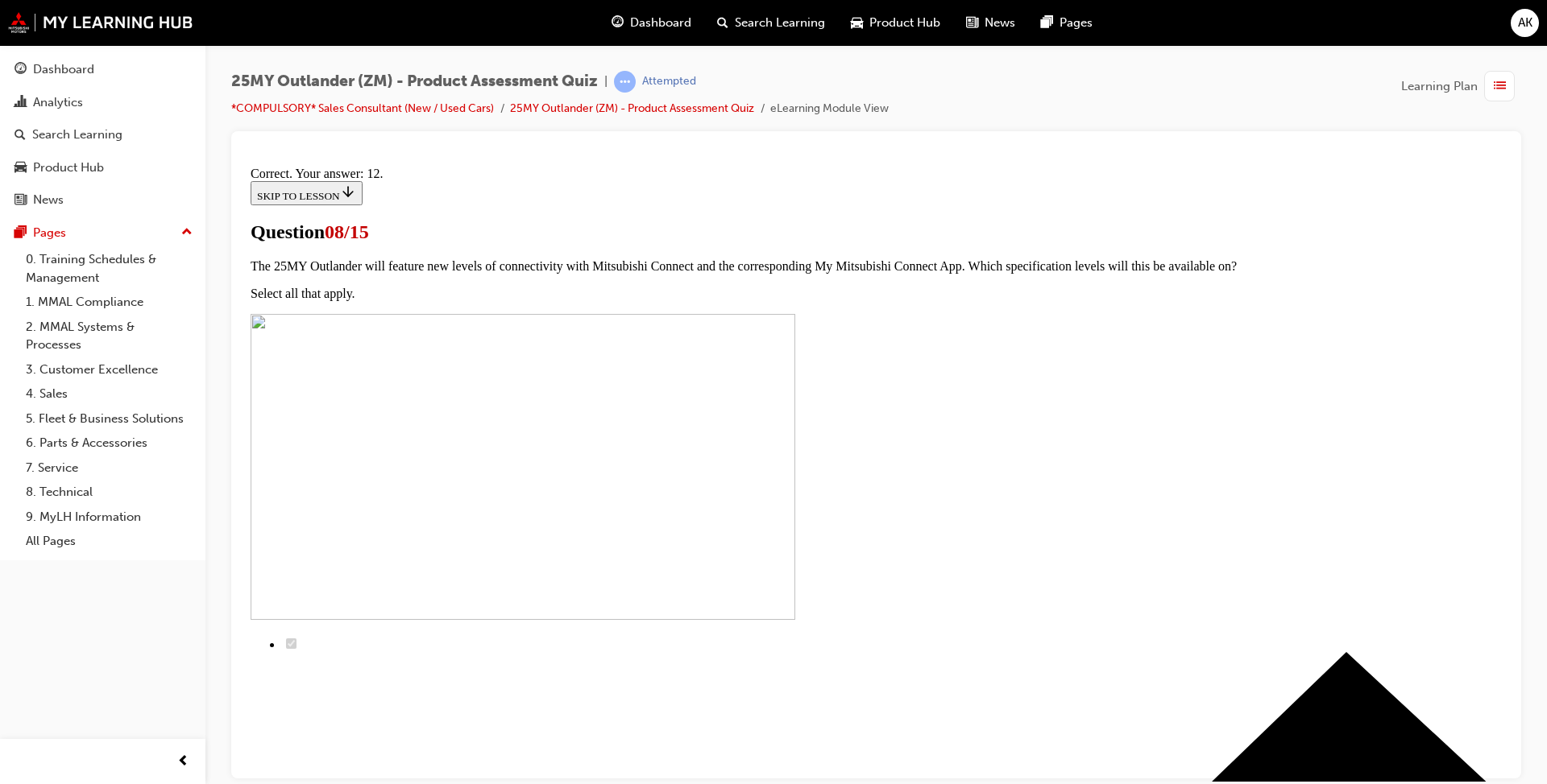
scroll to position [218, 0]
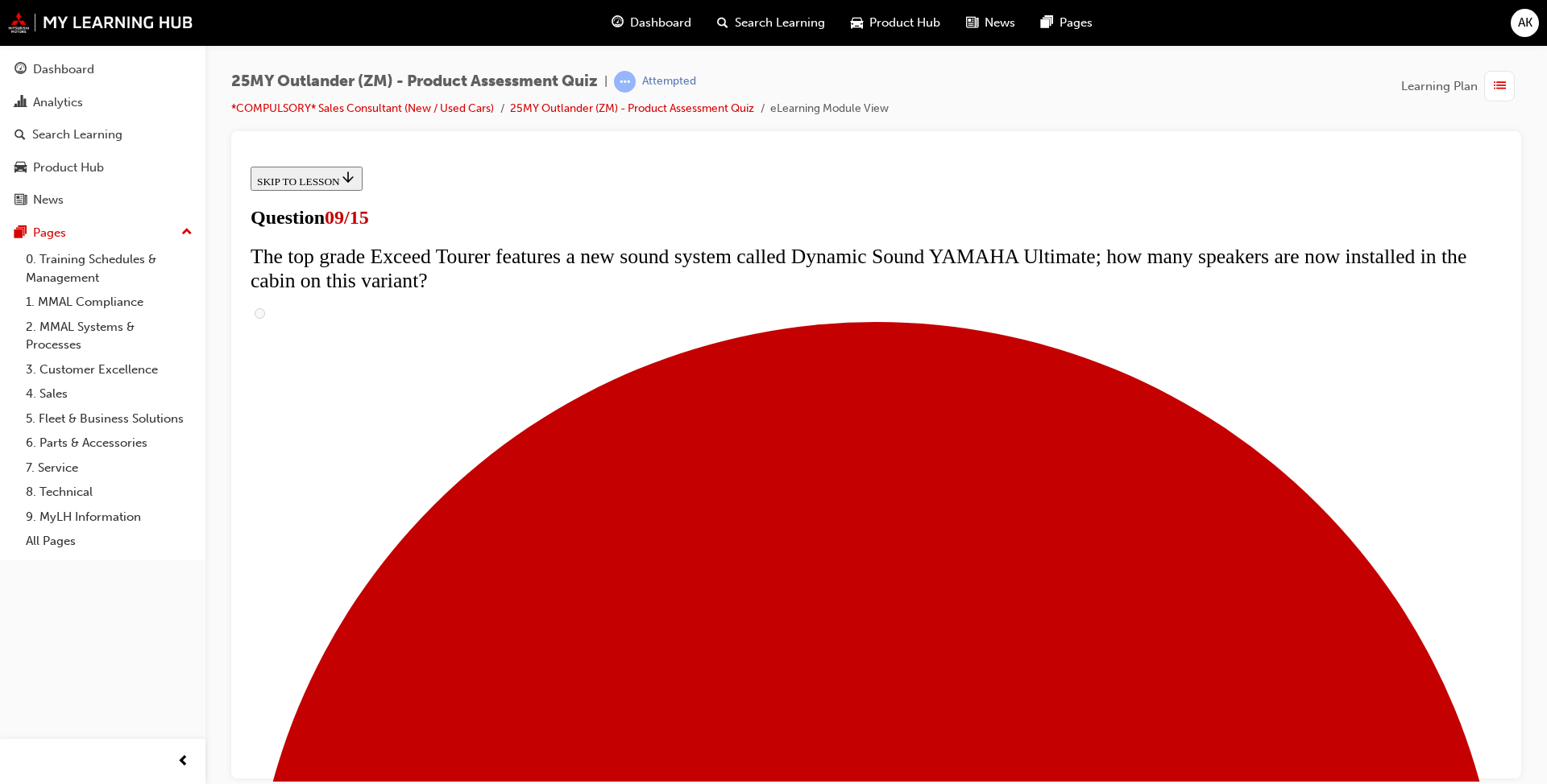
scroll to position [0, 0]
radio input "true"
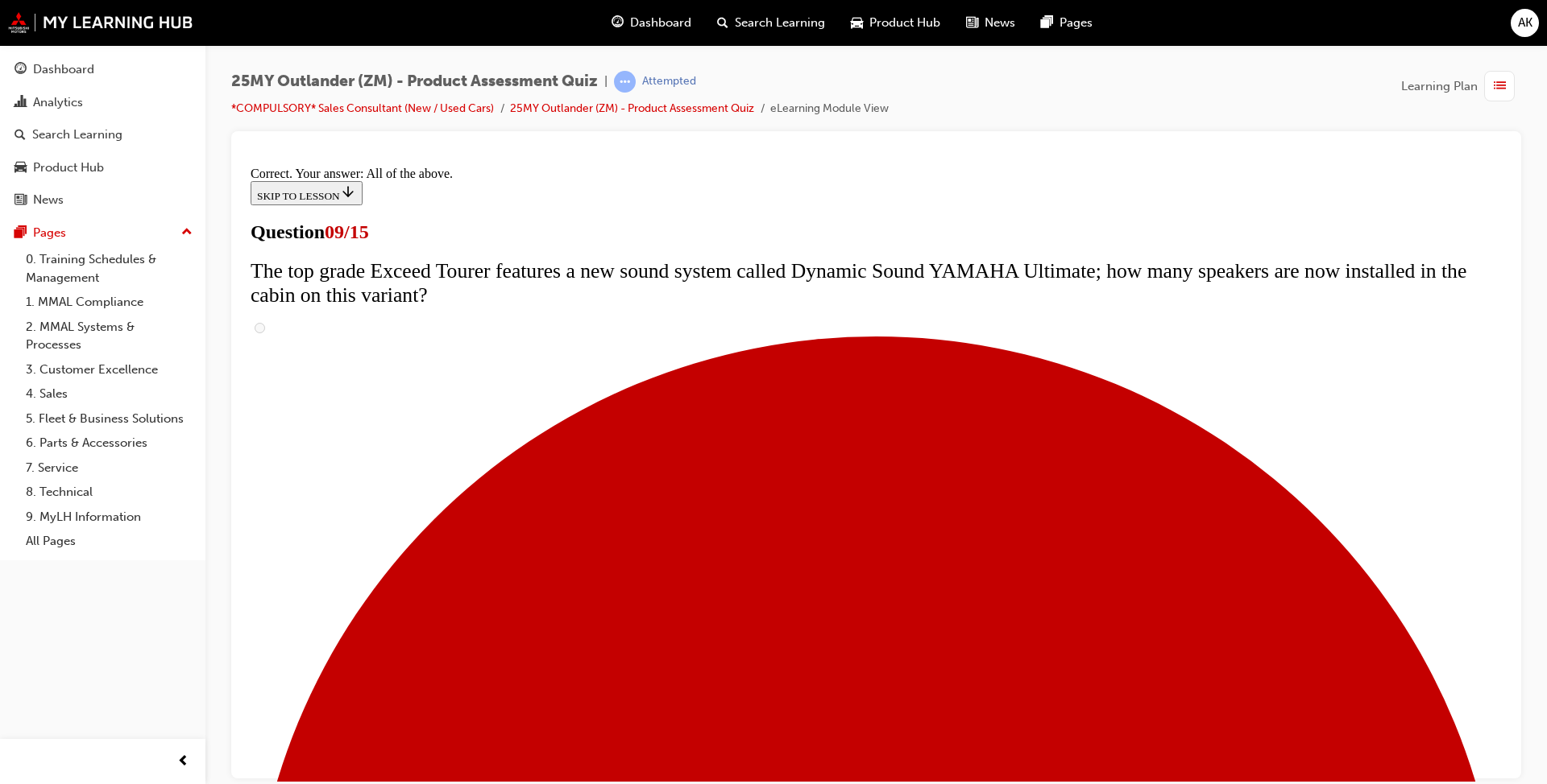
scroll to position [794, 0]
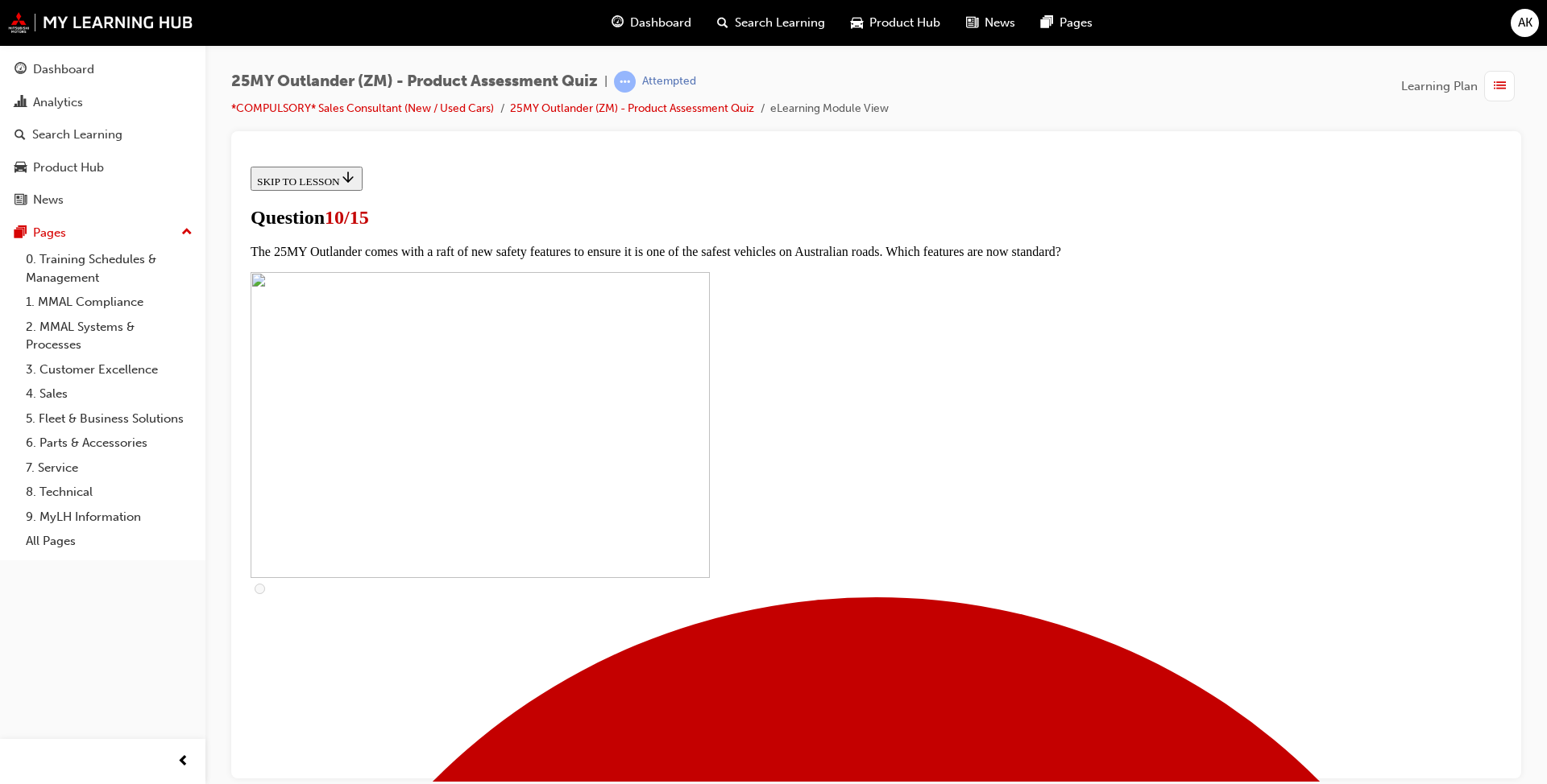
scroll to position [403, 0]
checkbox input "true"
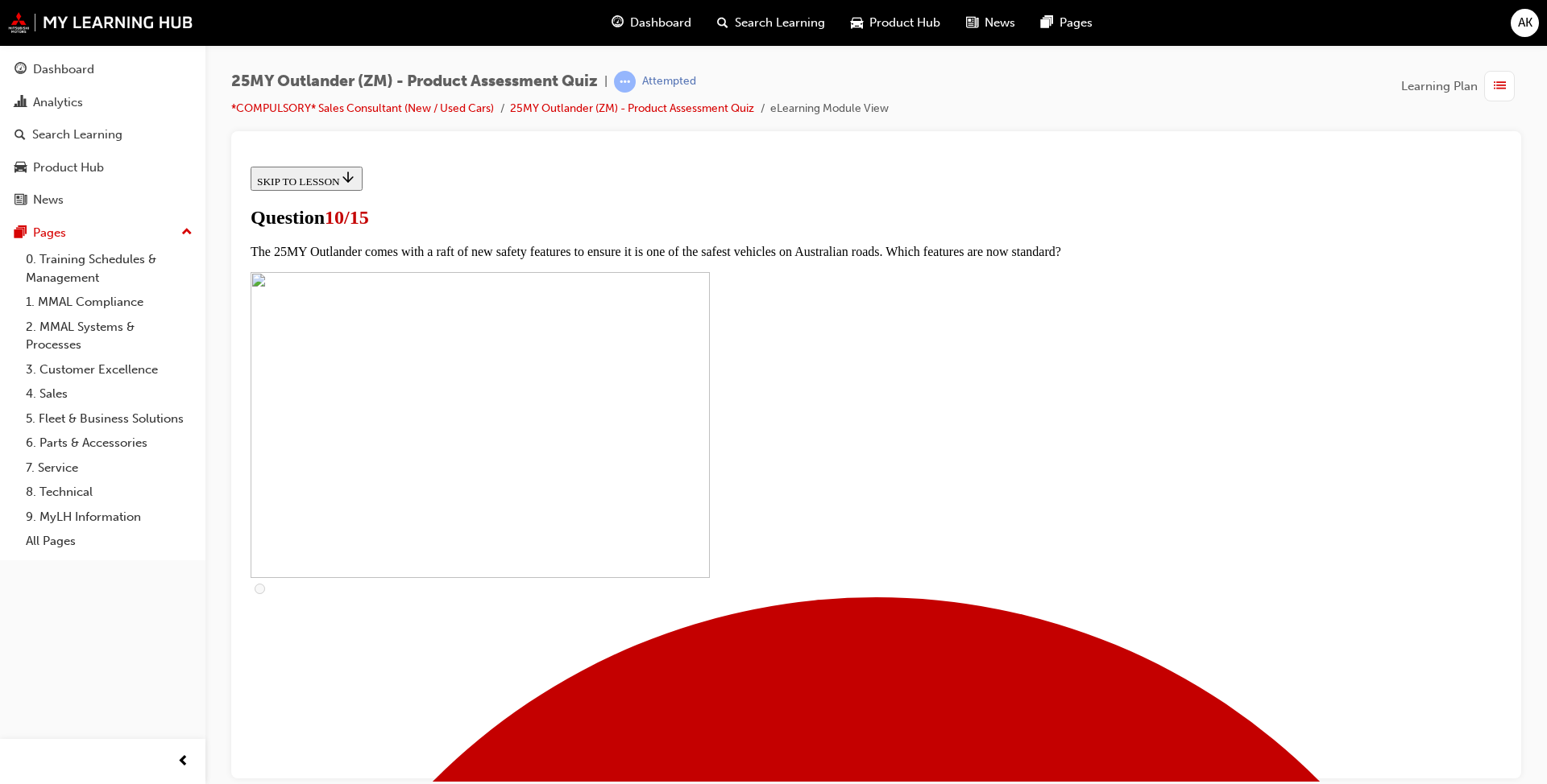
checkbox input "true"
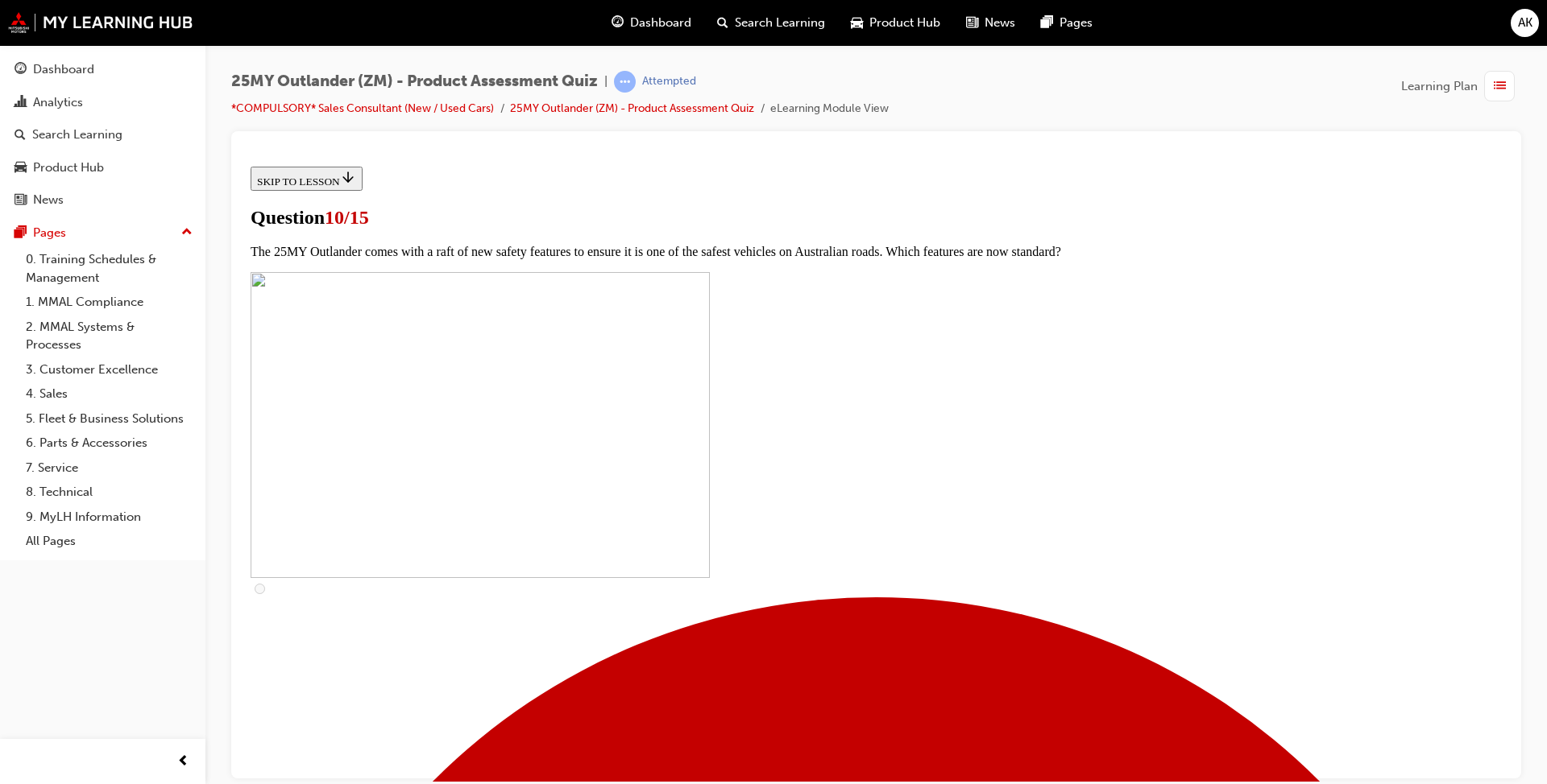
checkbox input "true"
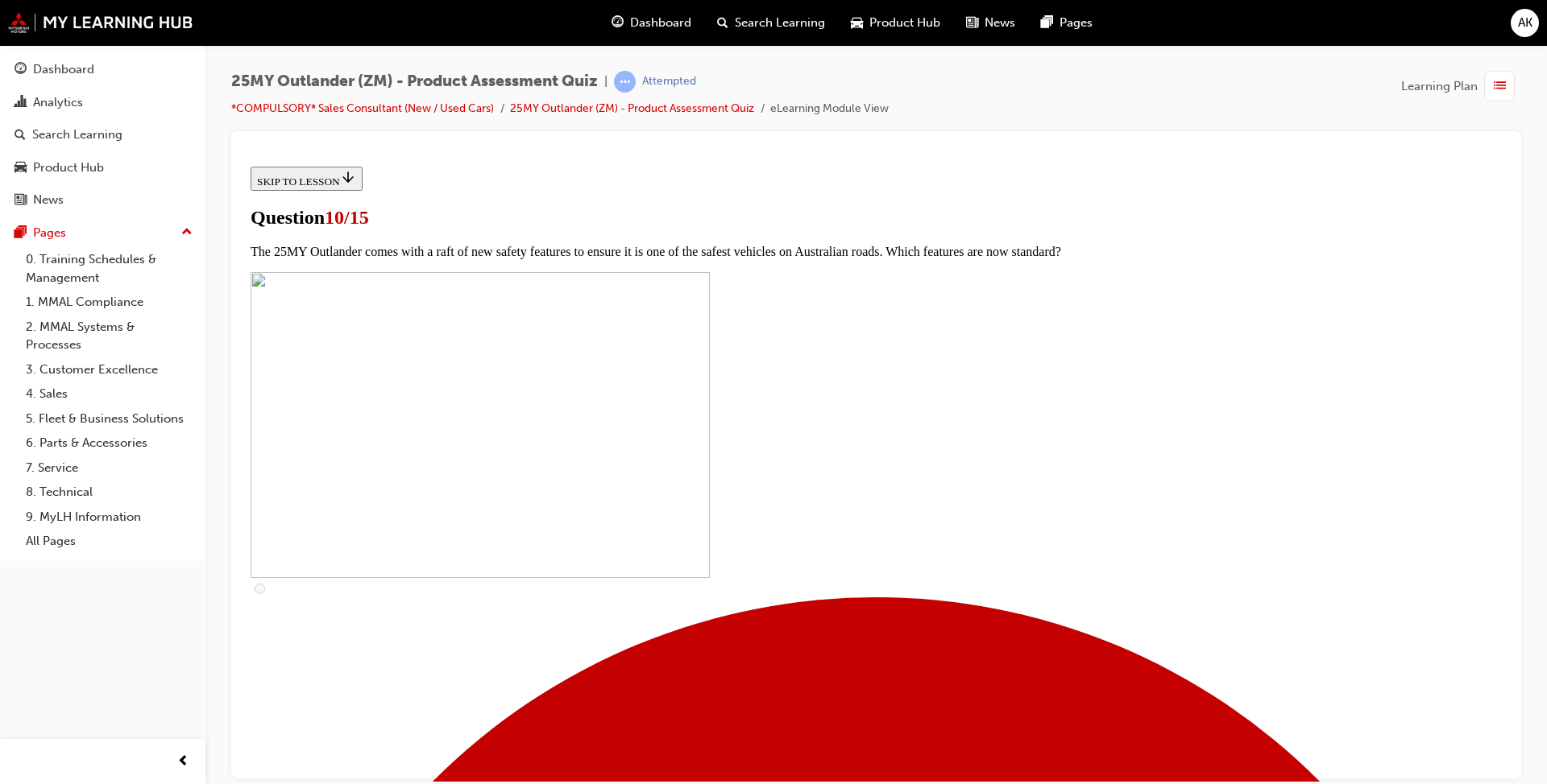
scroll to position [483, 0]
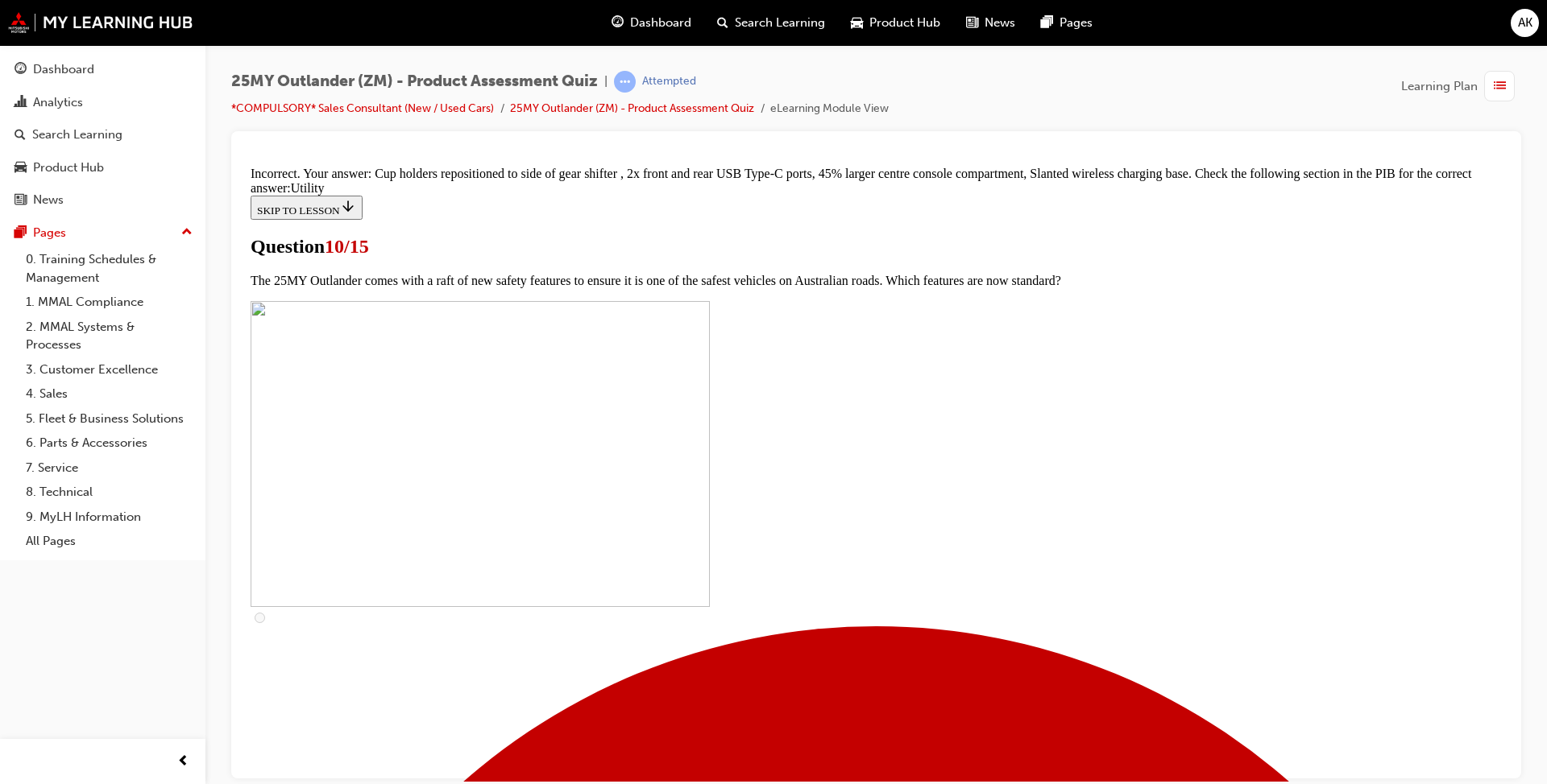
scroll to position [742, 0]
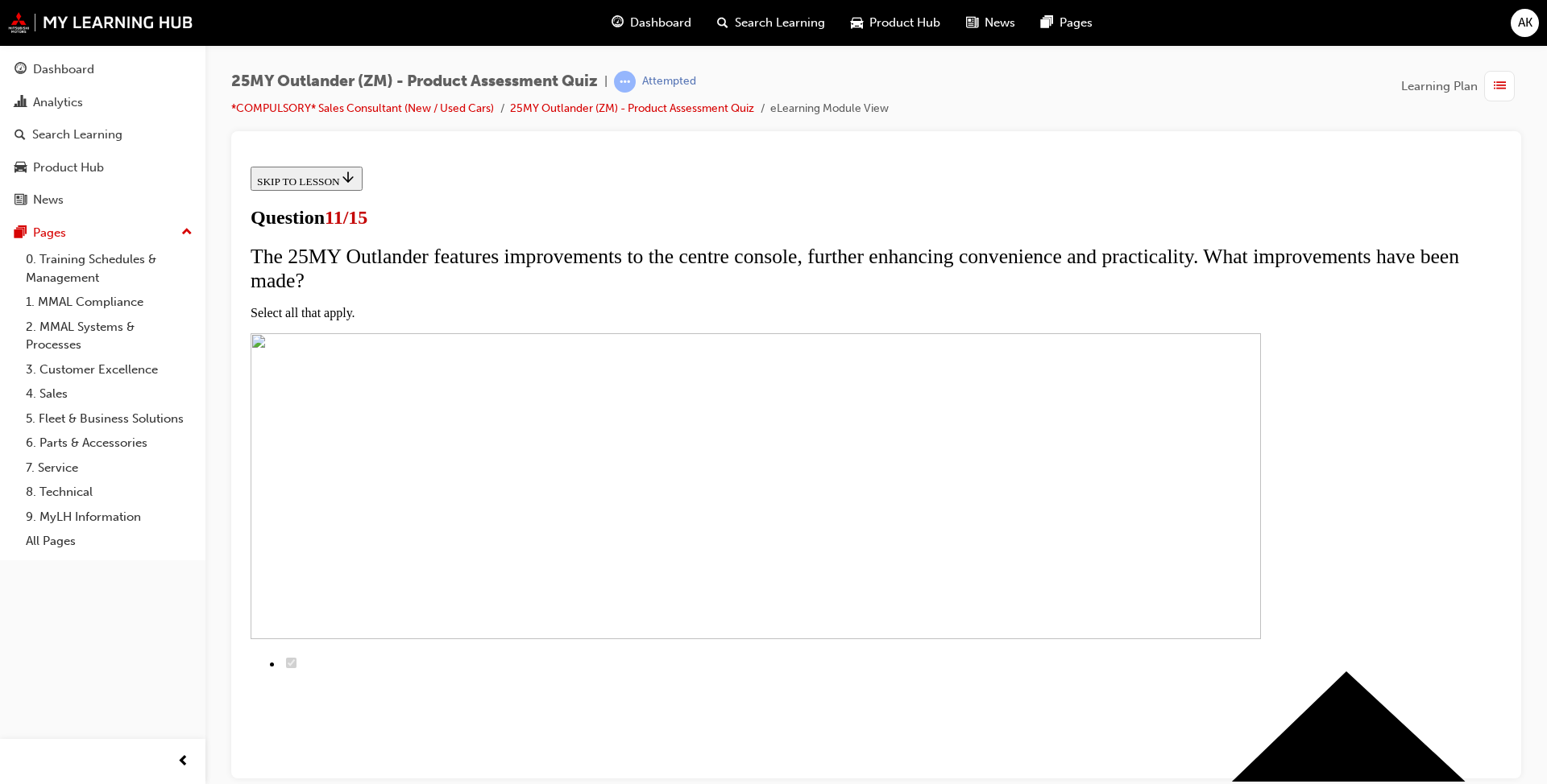
scroll to position [161, 0]
checkbox input "true"
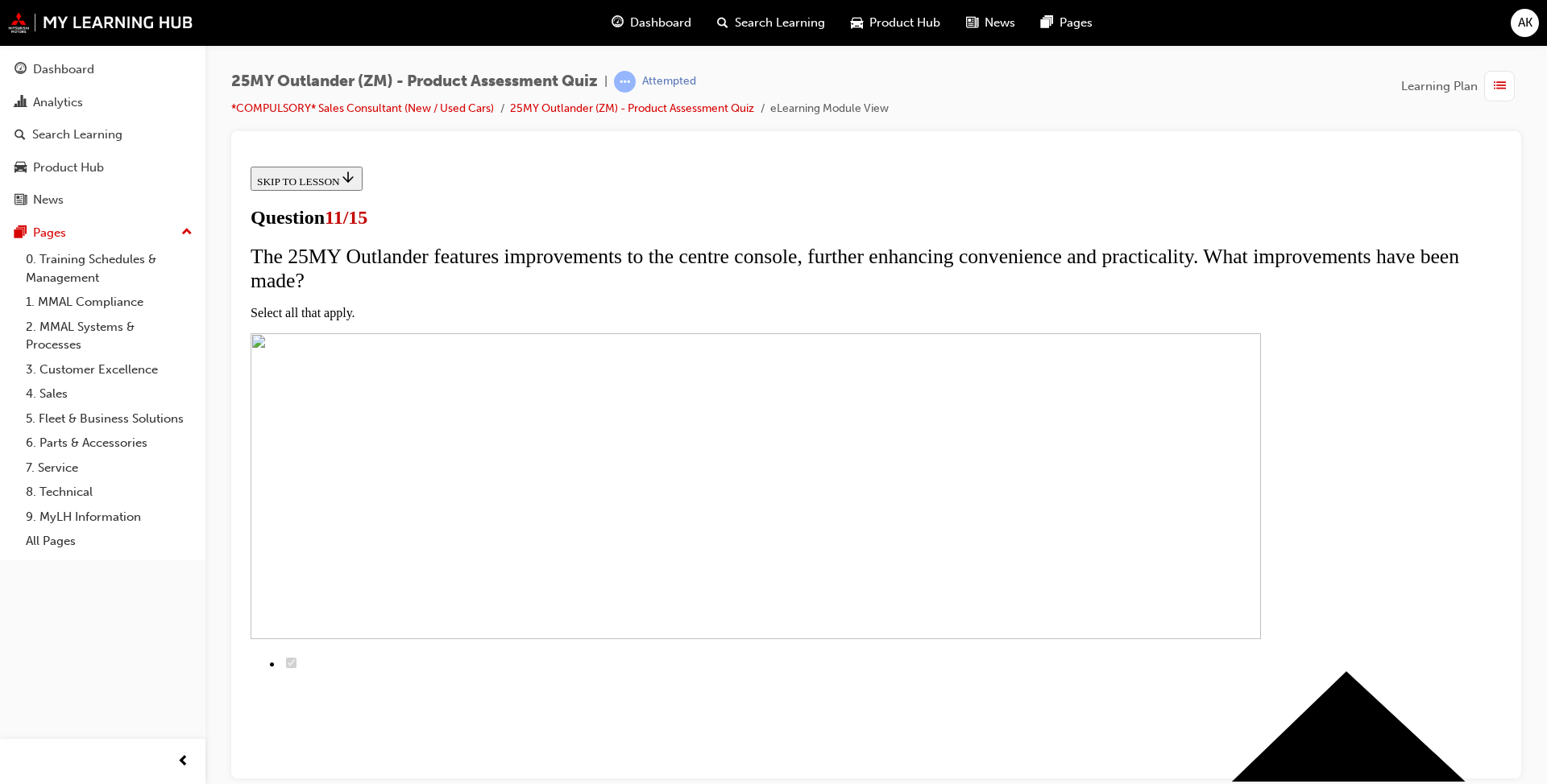
checkbox input "true"
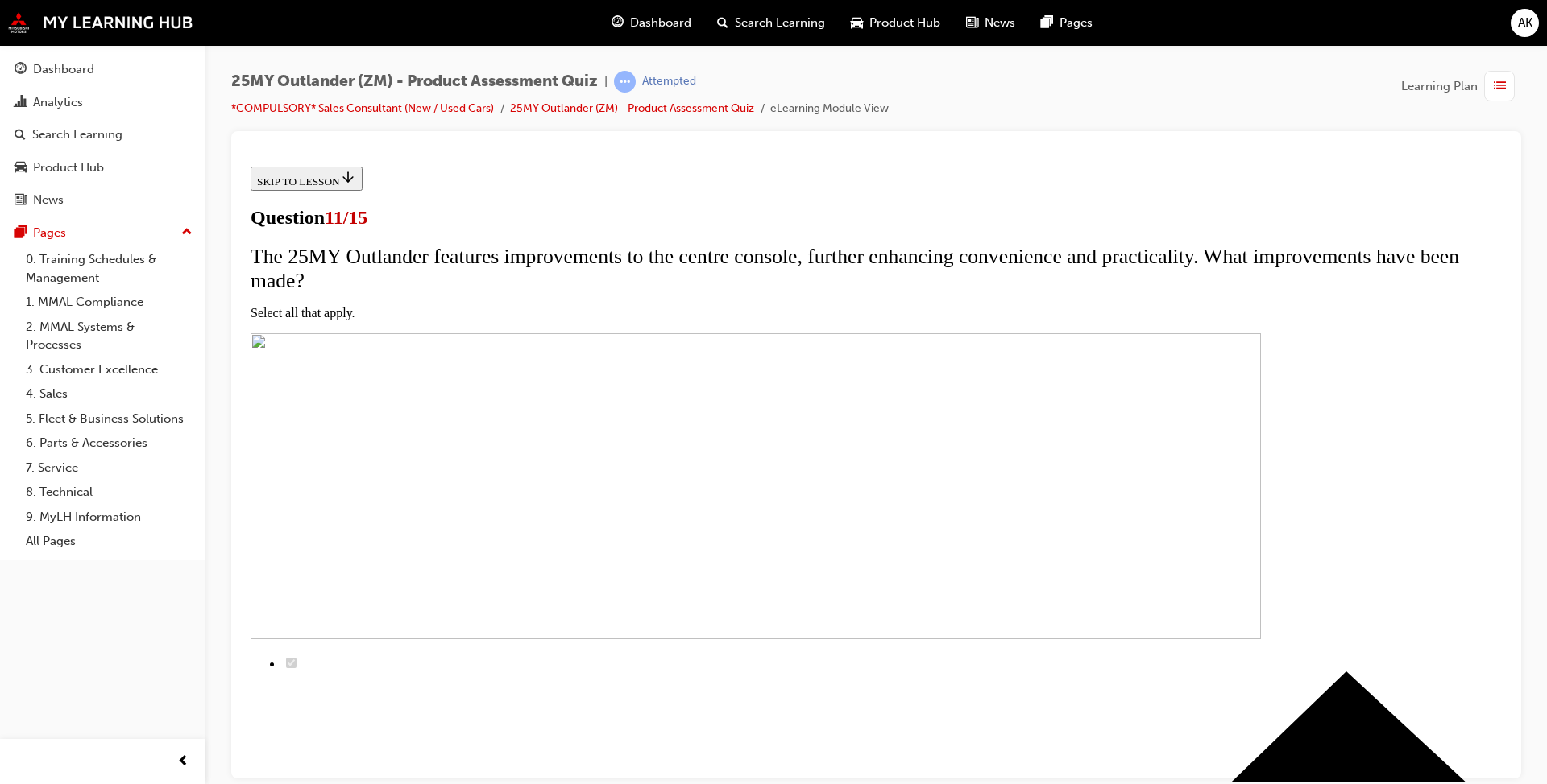
checkbox input "true"
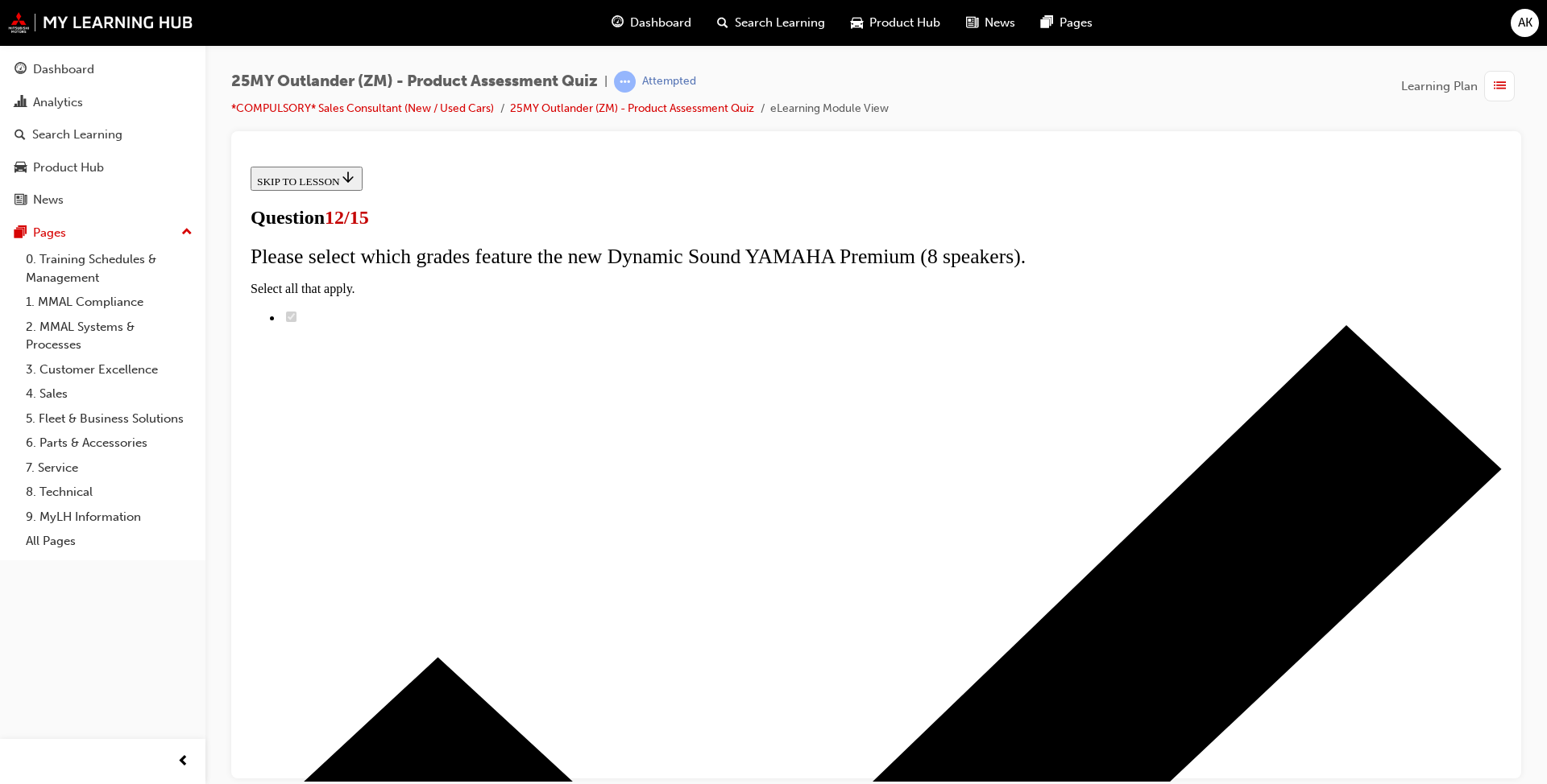
radio input "true"
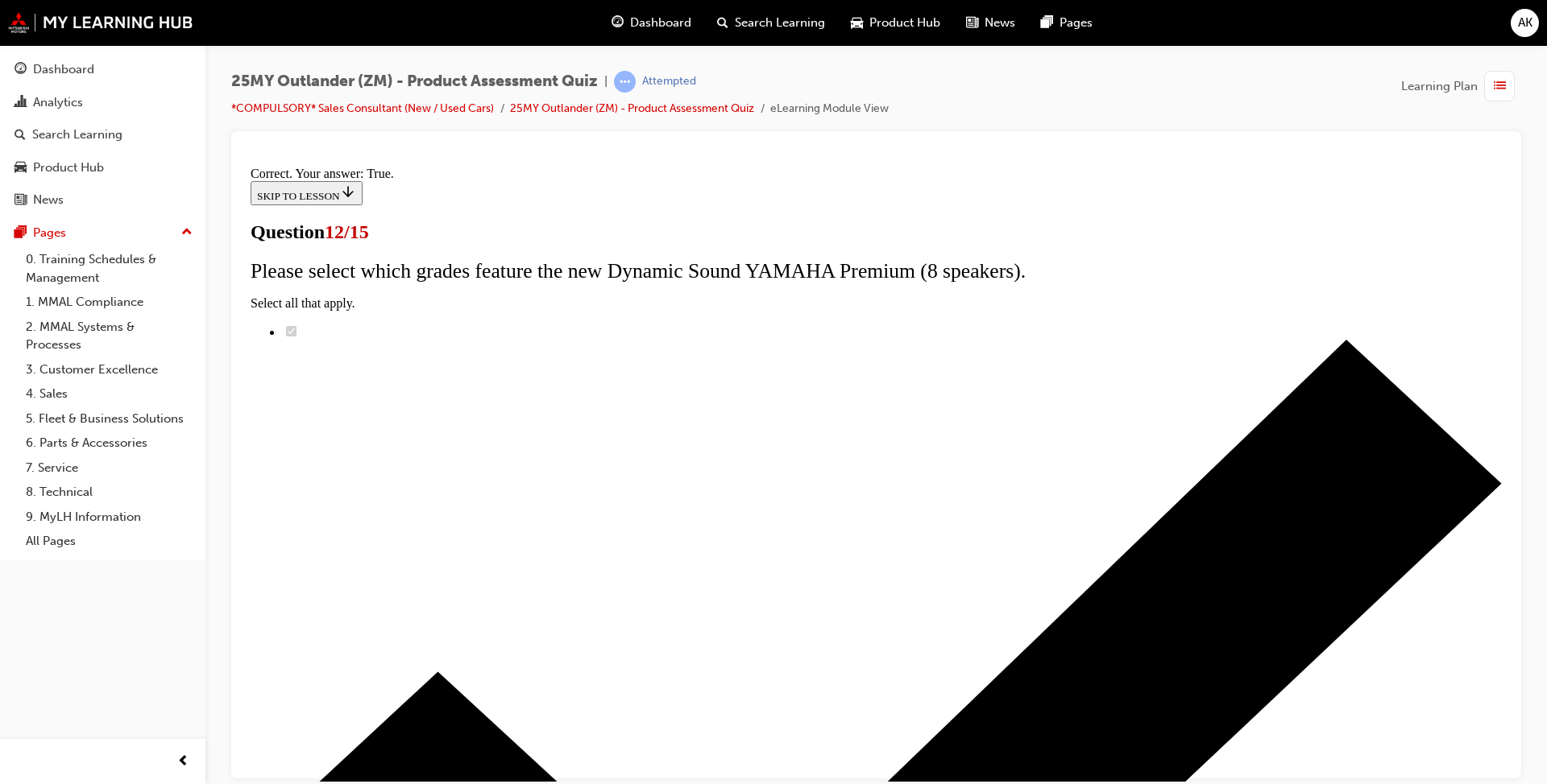
scroll to position [144, 0]
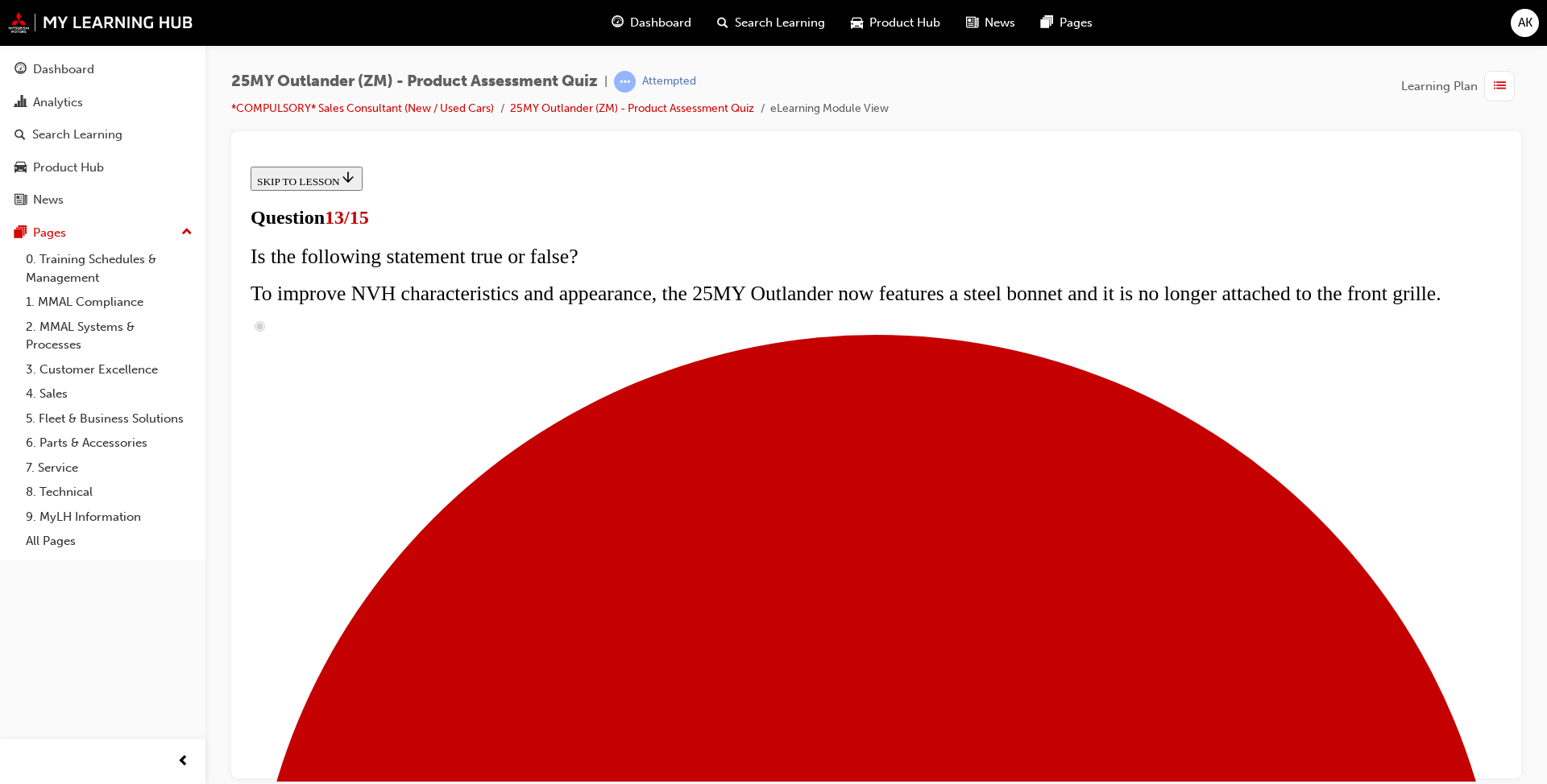
scroll to position [194, 0]
radio input "true"
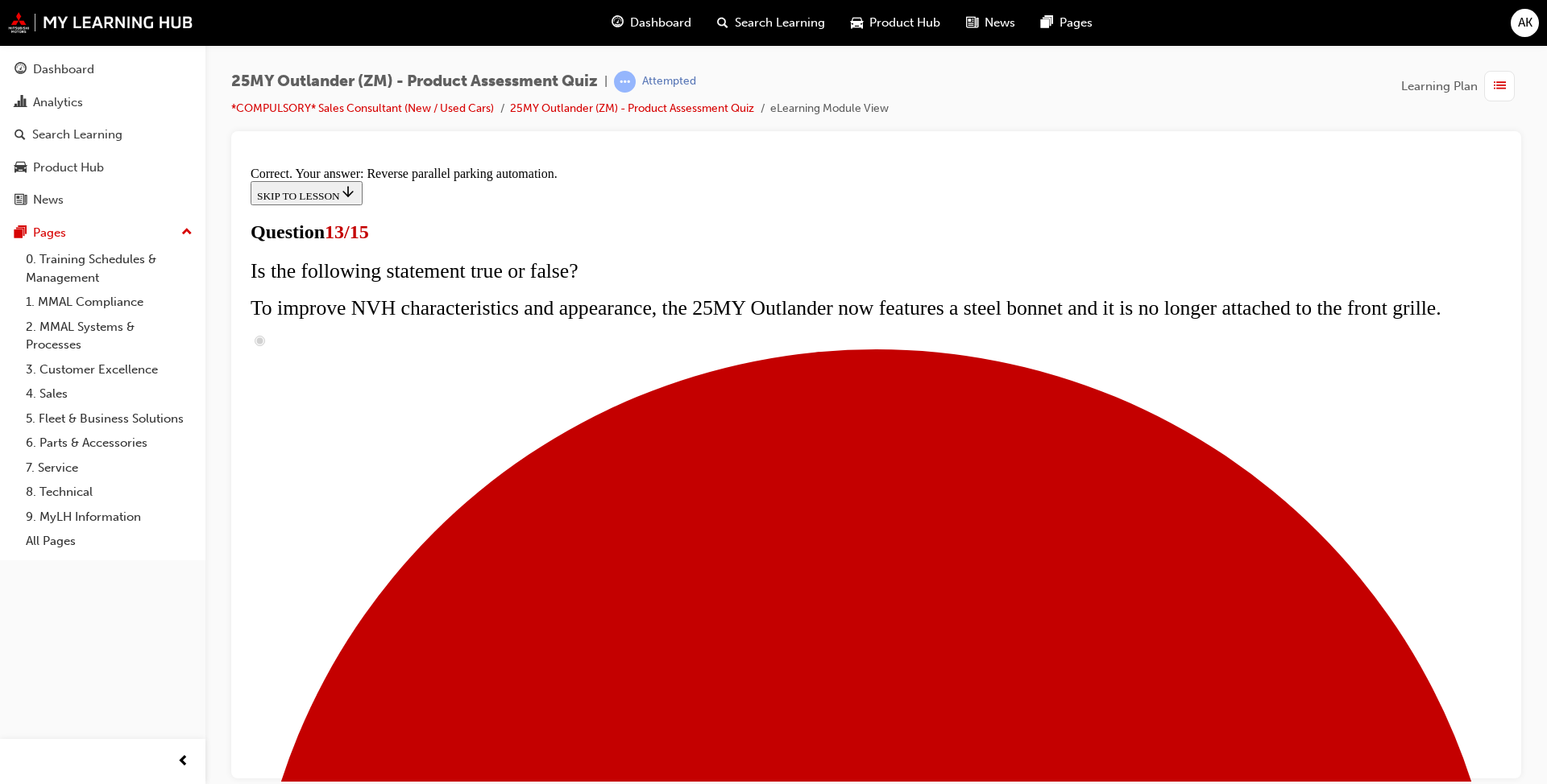
scroll to position [374, 0]
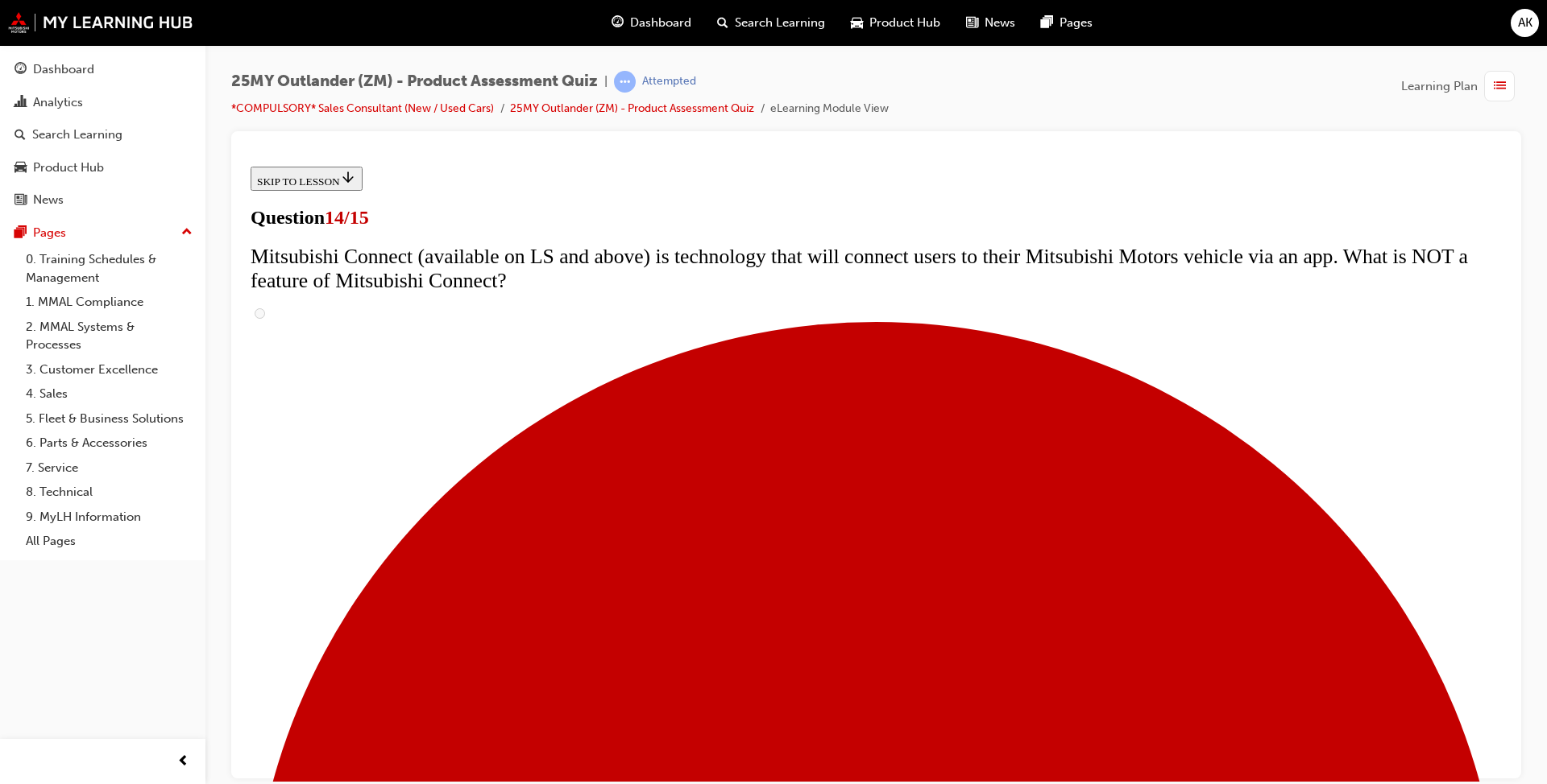
scroll to position [483, 0]
radio input "true"
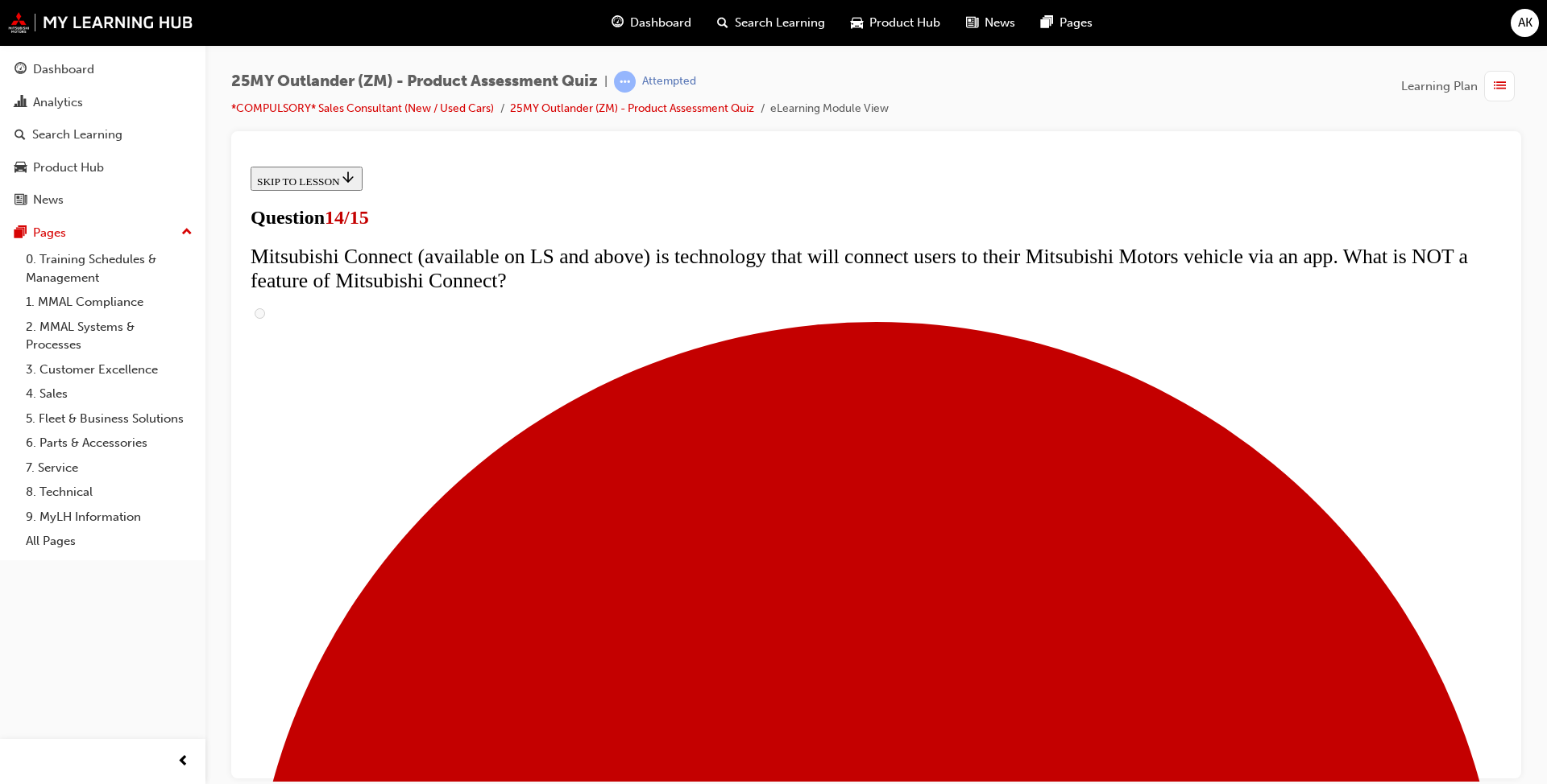
radio input "true"
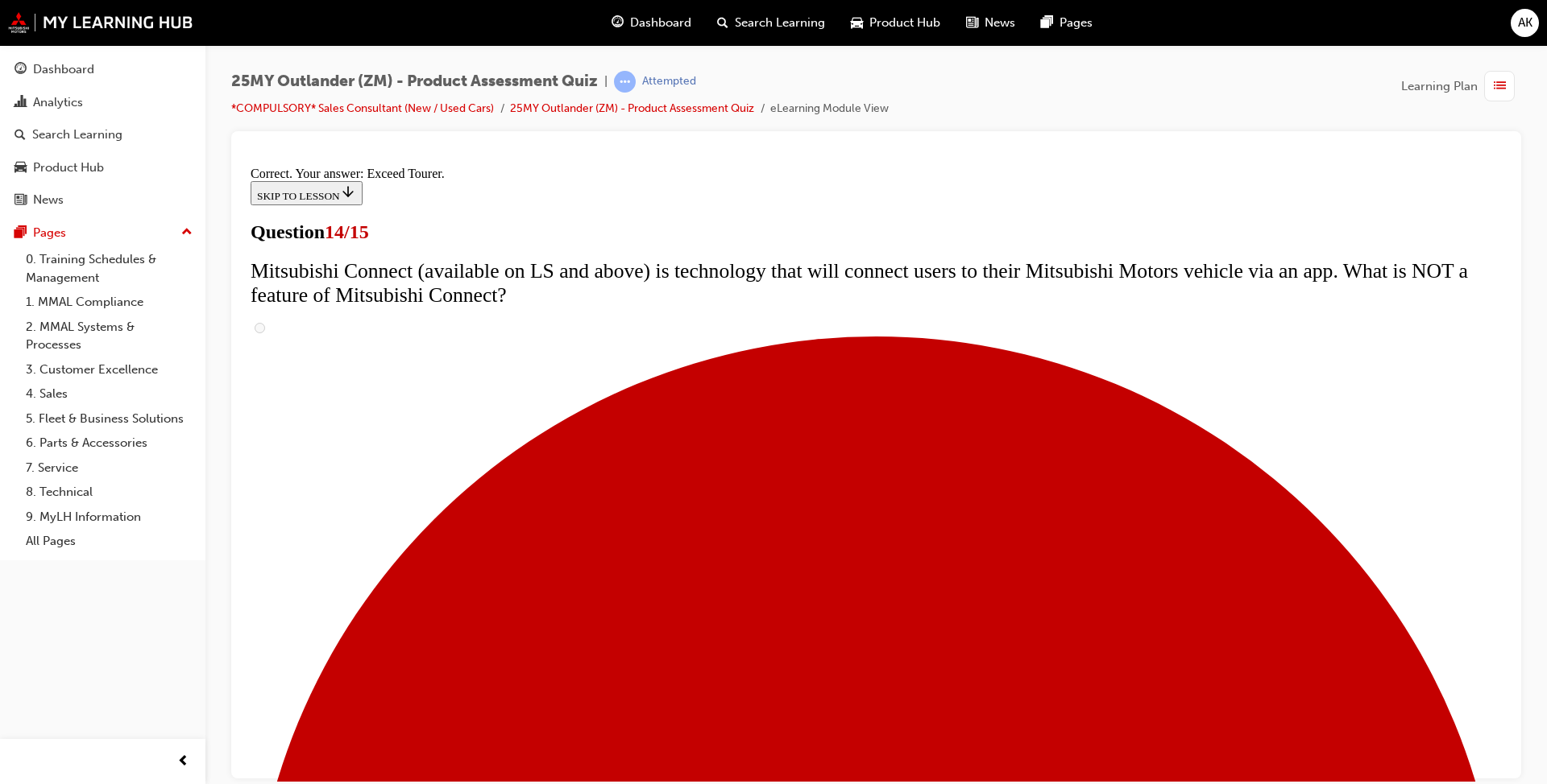
scroll to position [628, 0]
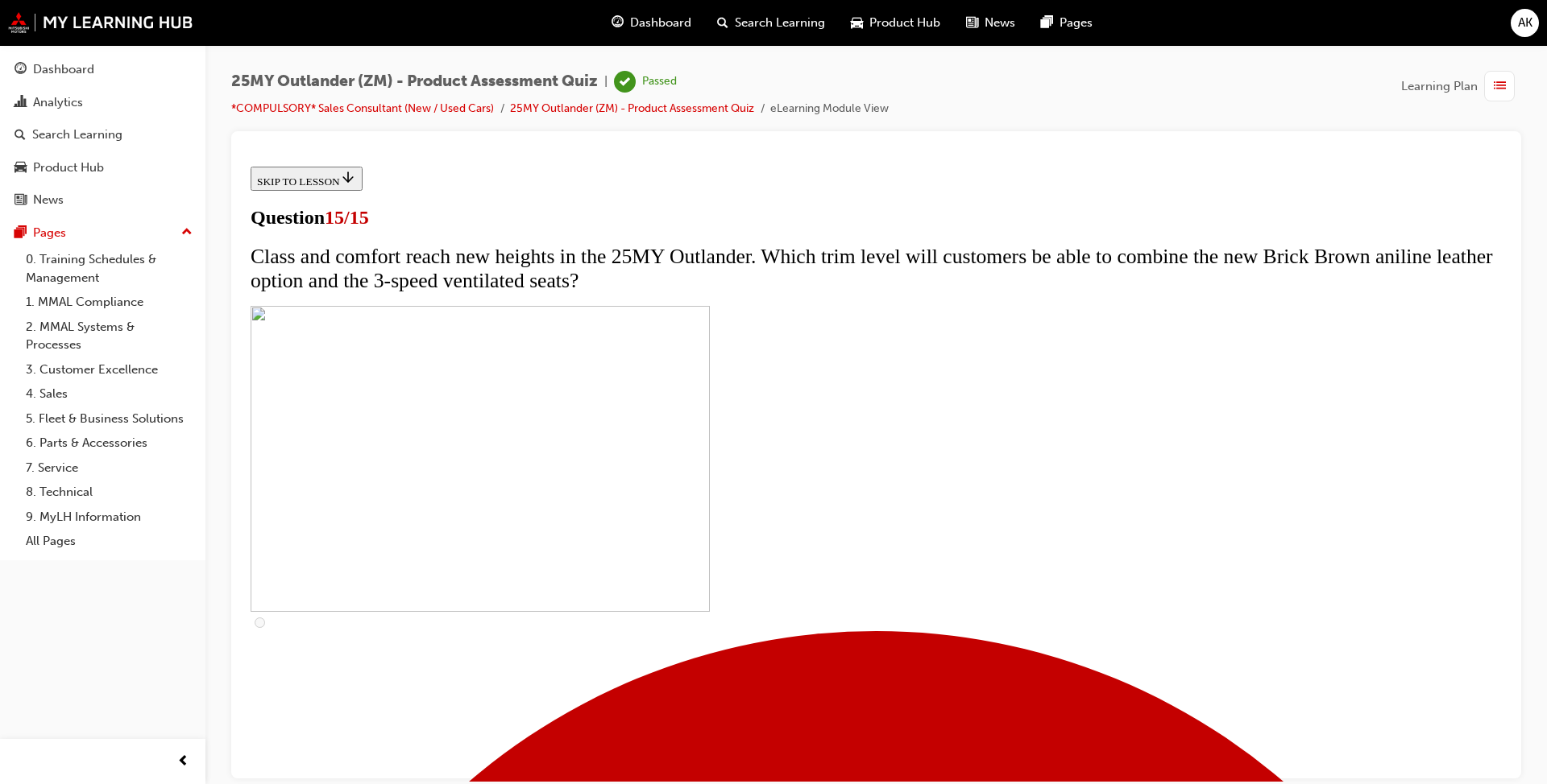
scroll to position [198, 0]
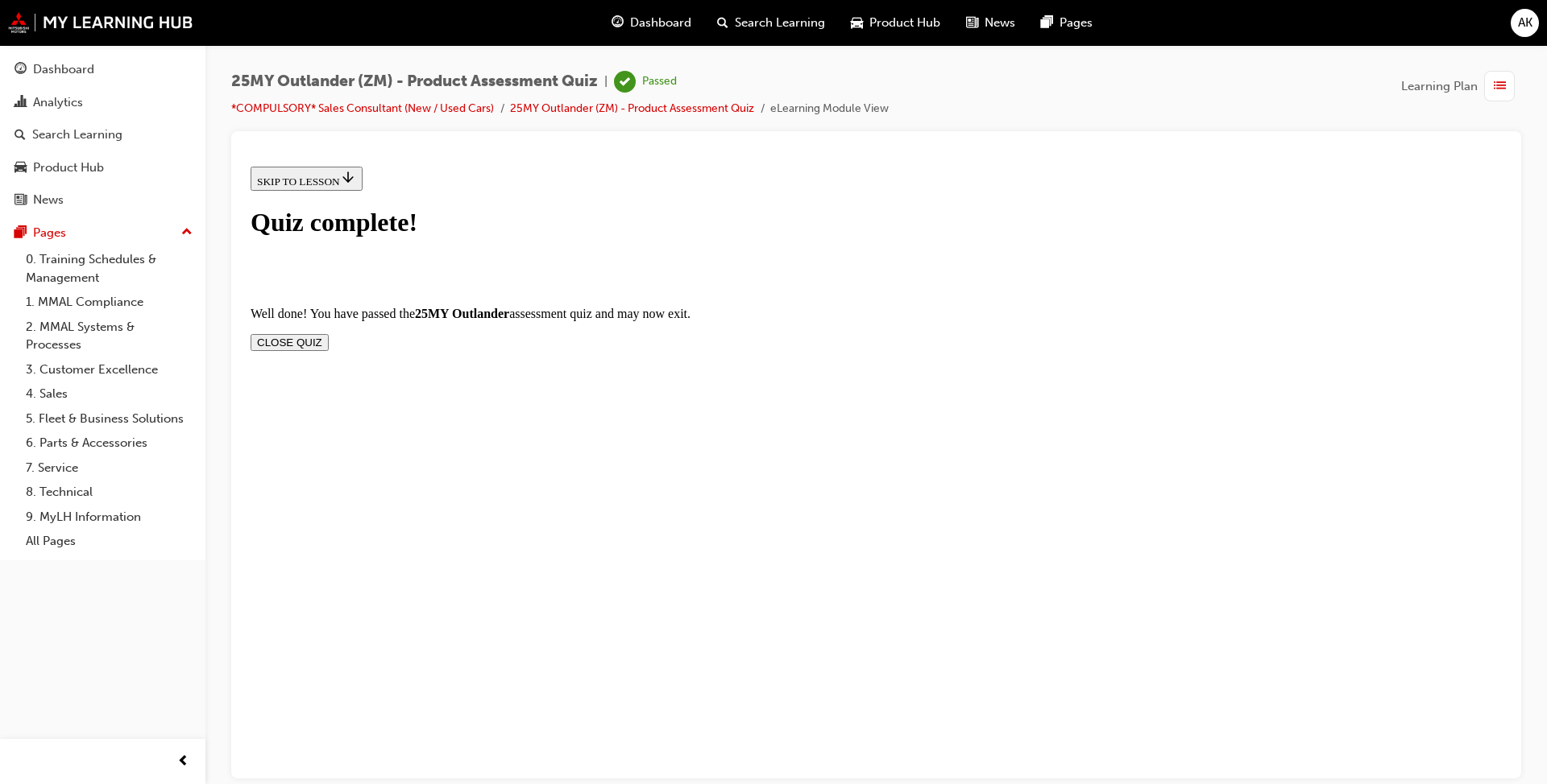
click at [329, 333] on button "CLOSE QUIZ" at bounding box center [289, 341] width 78 height 17
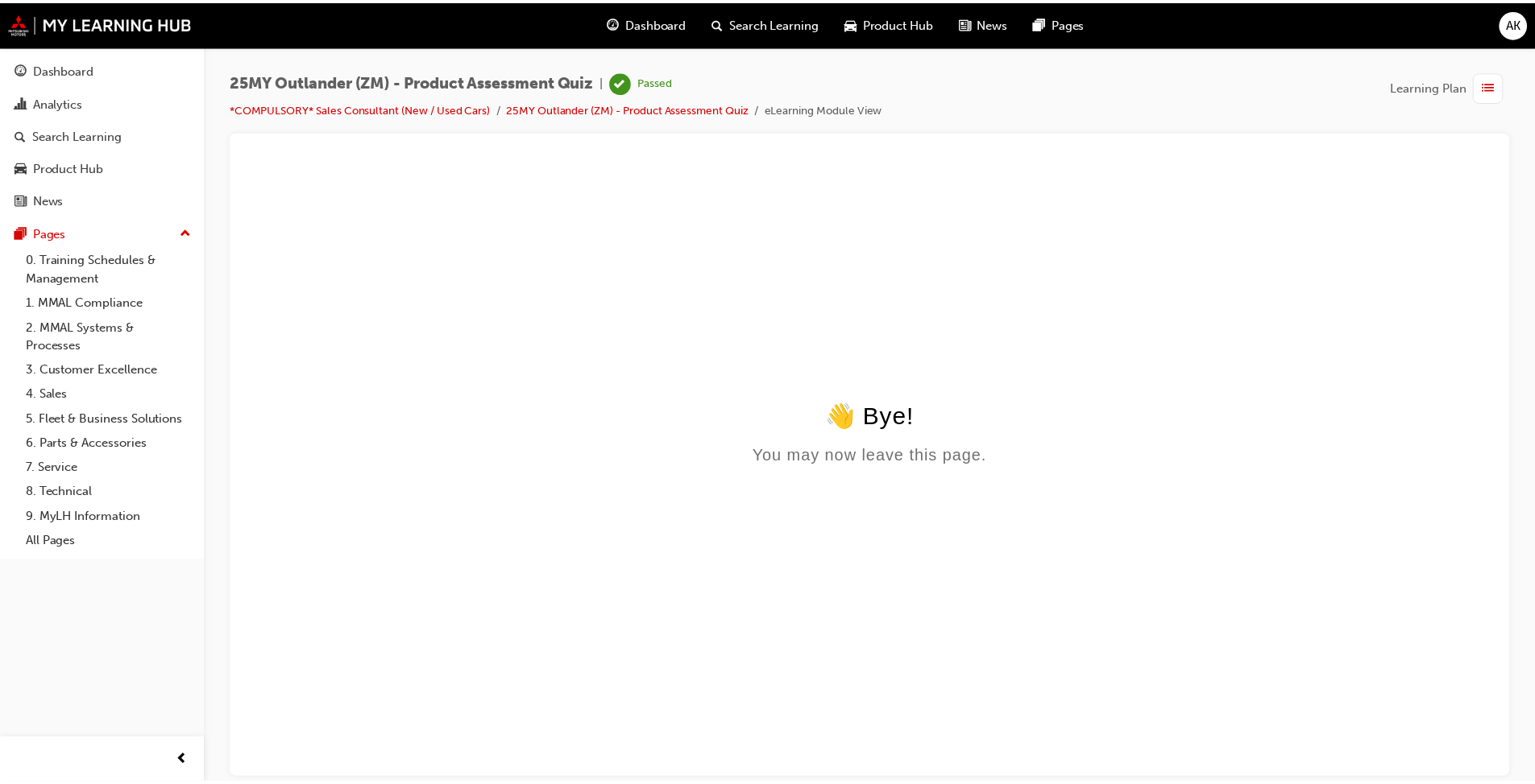
scroll to position [0, 0]
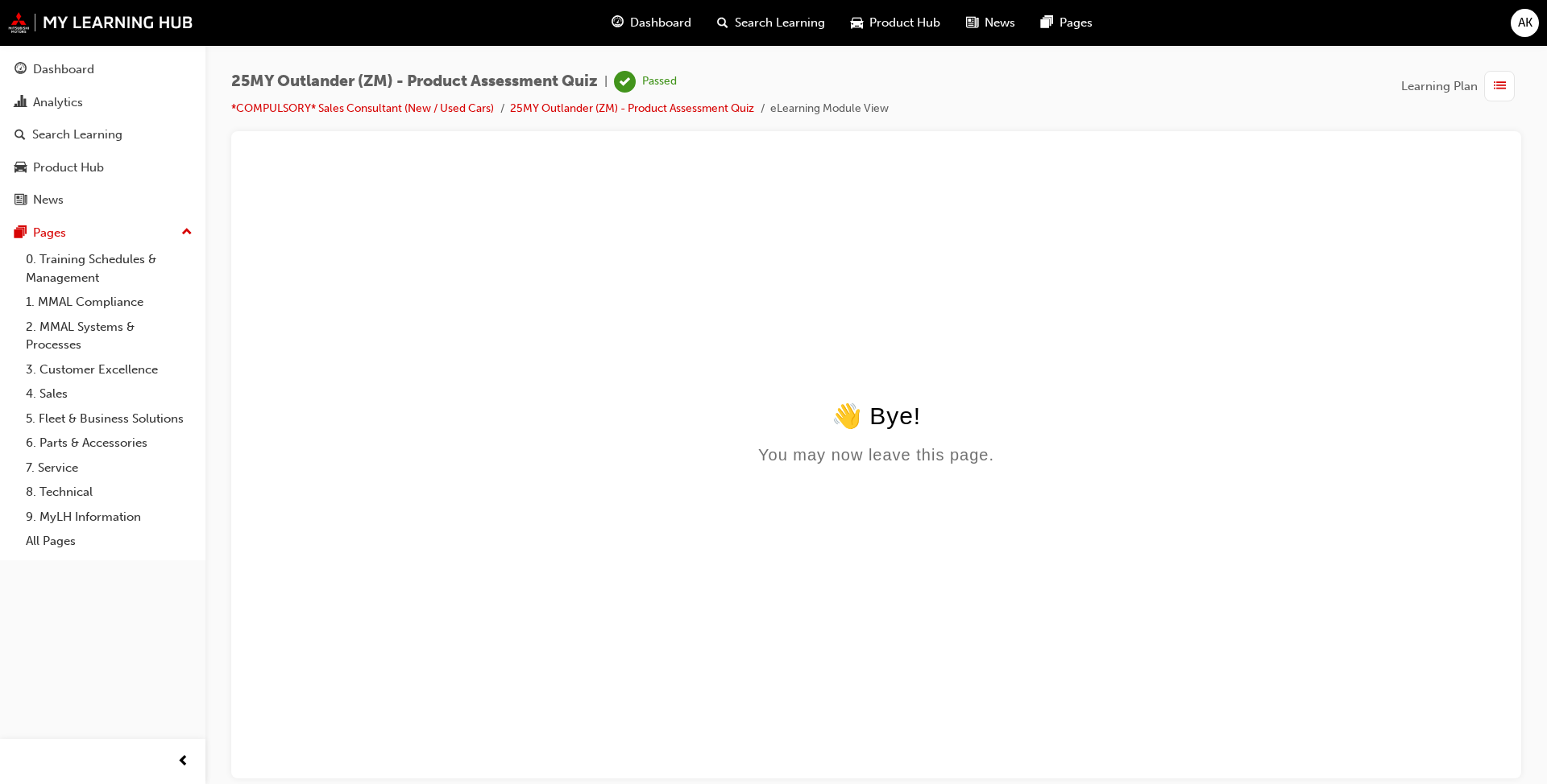
click at [644, 22] on span "Dashboard" at bounding box center [660, 23] width 62 height 19
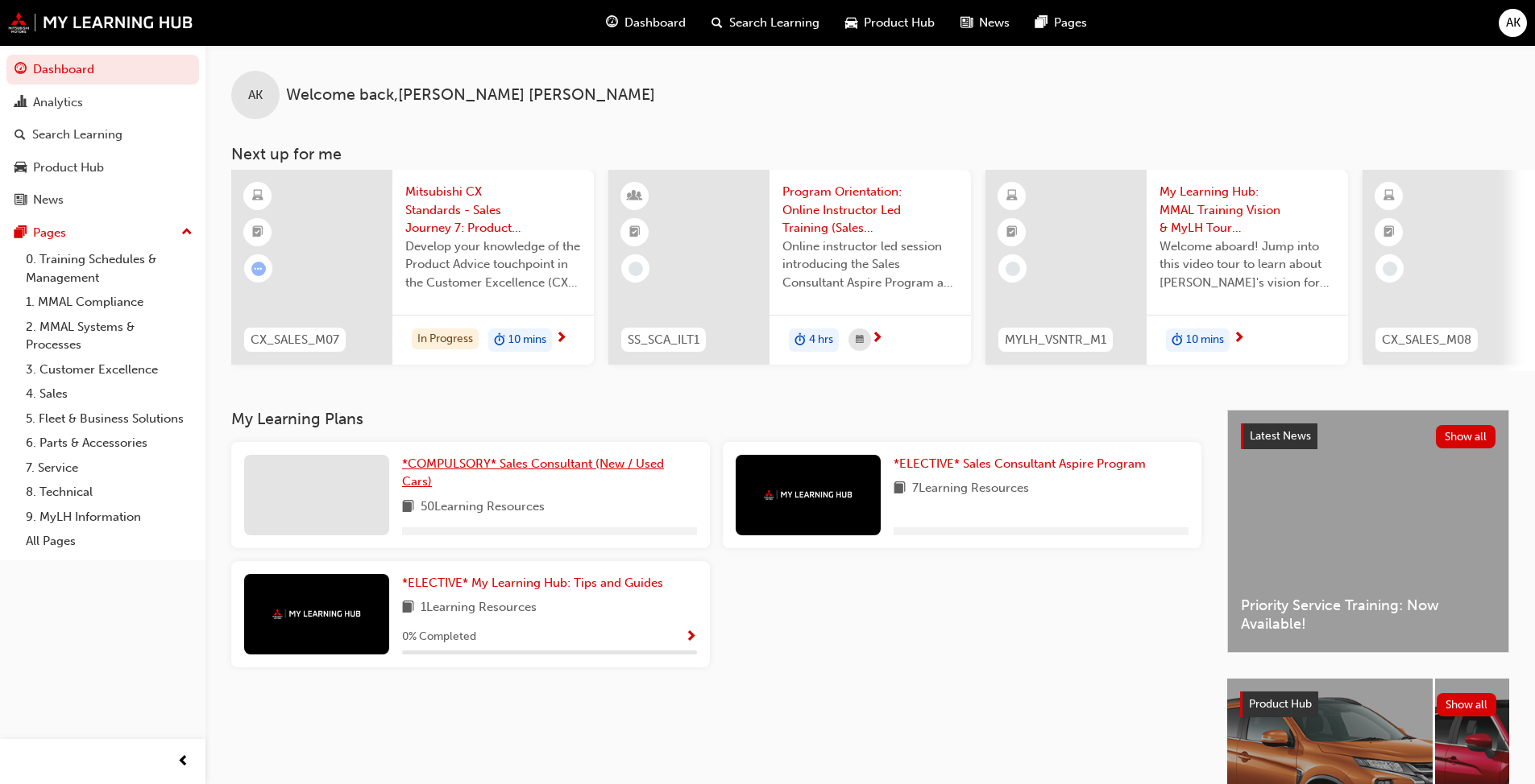
click at [523, 472] on span "*COMPULSORY* Sales Consultant (New / Used Cars)" at bounding box center [533, 472] width 262 height 33
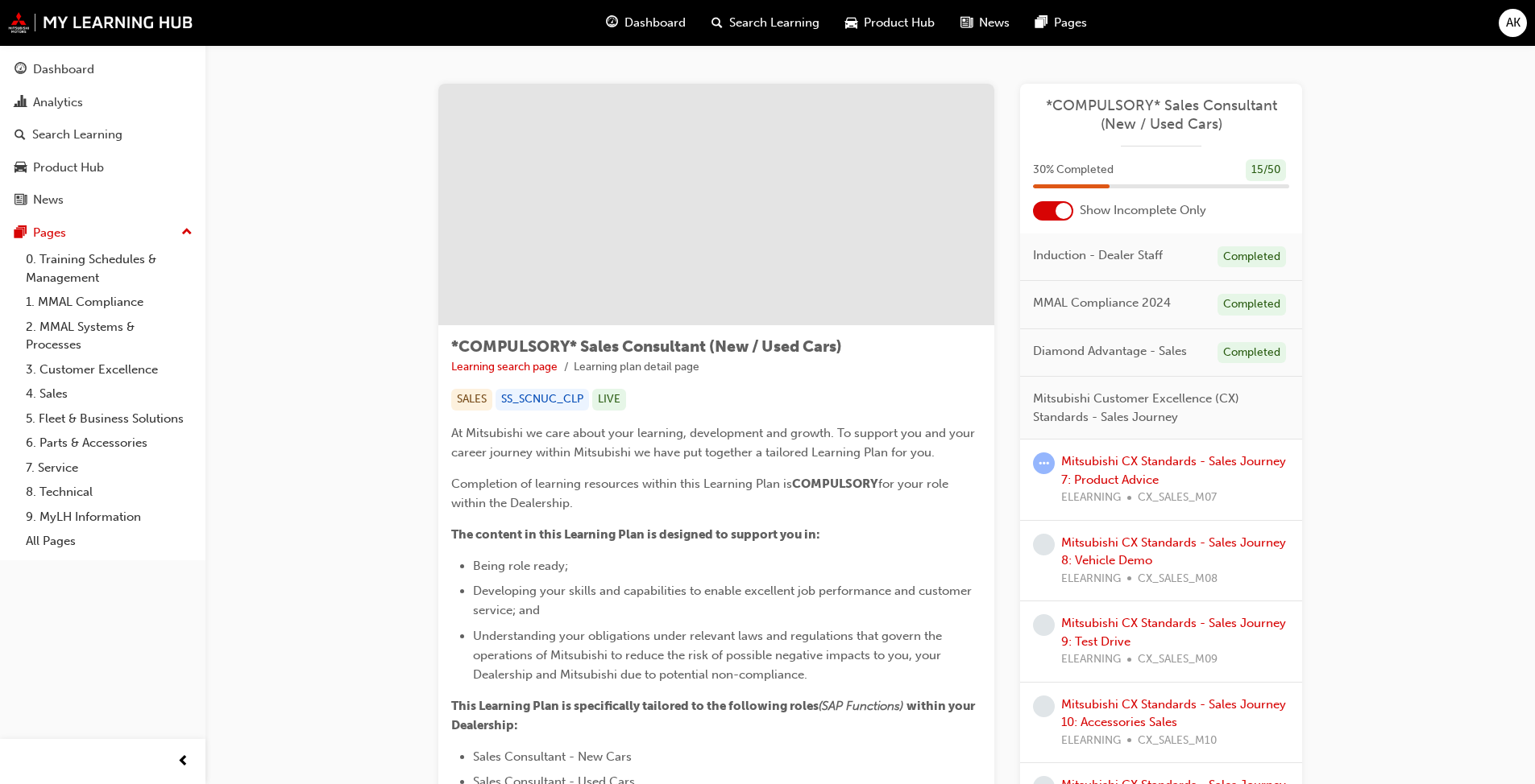
click at [664, 28] on span "Dashboard" at bounding box center [655, 23] width 62 height 19
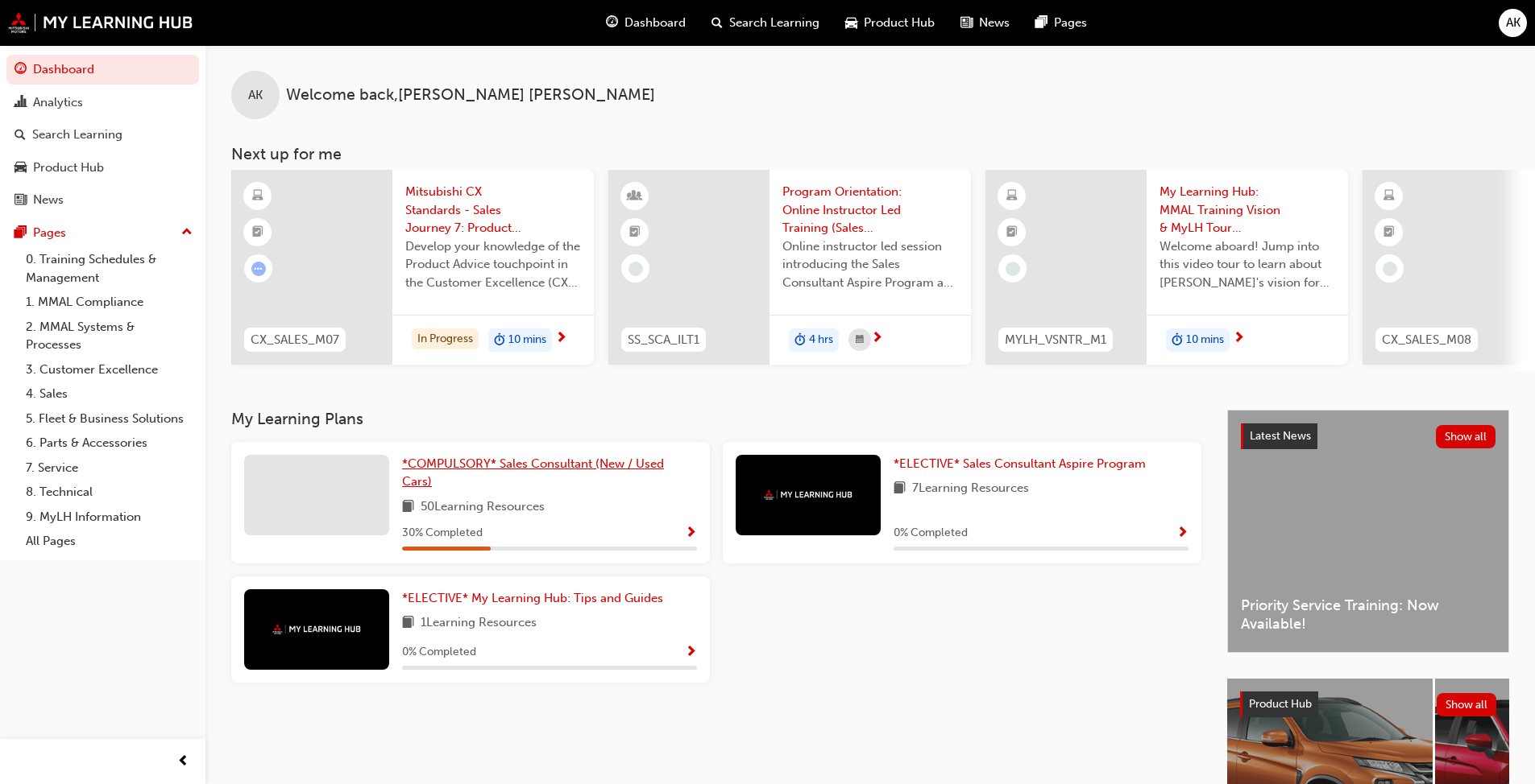
click at [585, 471] on span "*COMPULSORY* Sales Consultant (New / Used Cars)" at bounding box center [533, 472] width 262 height 33
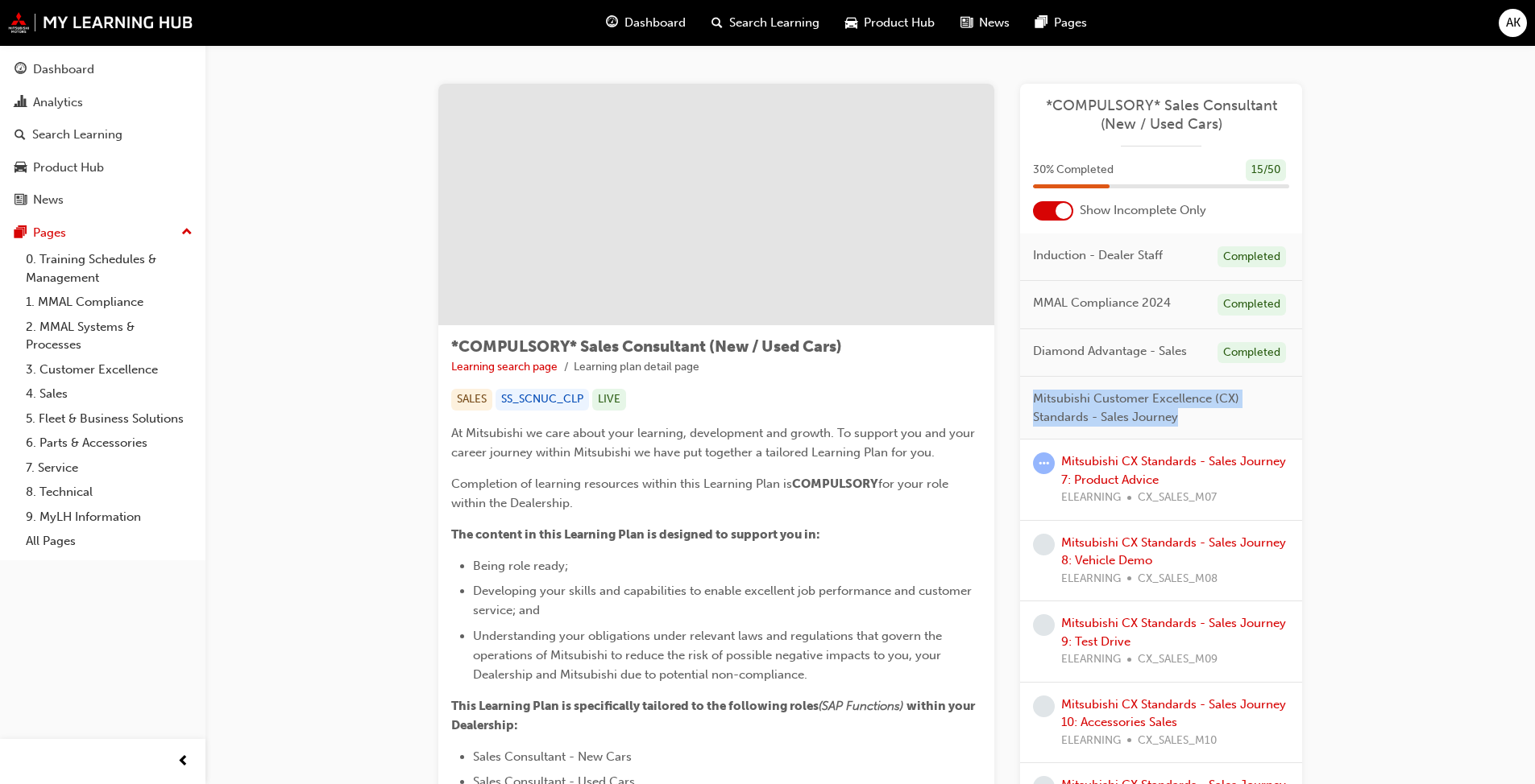
drag, startPoint x: 1177, startPoint y: 420, endPoint x: 1032, endPoint y: 395, distance: 147.1
click at [805, 395] on div "Mitsubishi Customer Excellence (CX) Standards - Sales Journey" at bounding box center [1161, 408] width 282 height 63
click at [805, 418] on span "Mitsubishi Customer Excellence (CX) Standards - Sales Journey" at bounding box center [1154, 408] width 243 height 37
